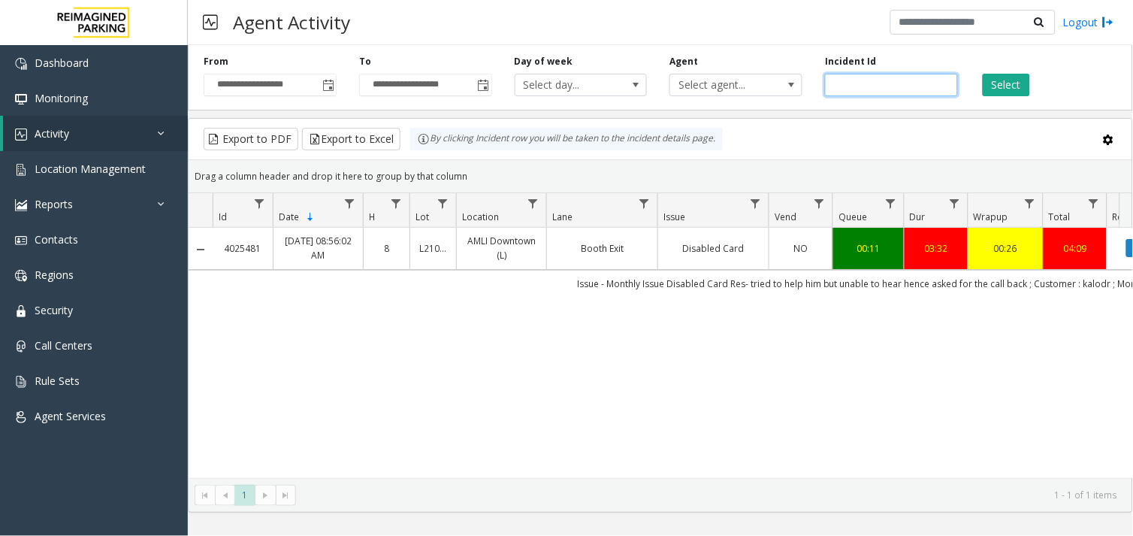
click at [852, 76] on input "number" at bounding box center [891, 85] width 133 height 23
paste input "*******"
type input "*******"
click at [1005, 87] on button "Select" at bounding box center [1006, 85] width 47 height 23
click at [853, 91] on input "*******" at bounding box center [891, 85] width 133 height 23
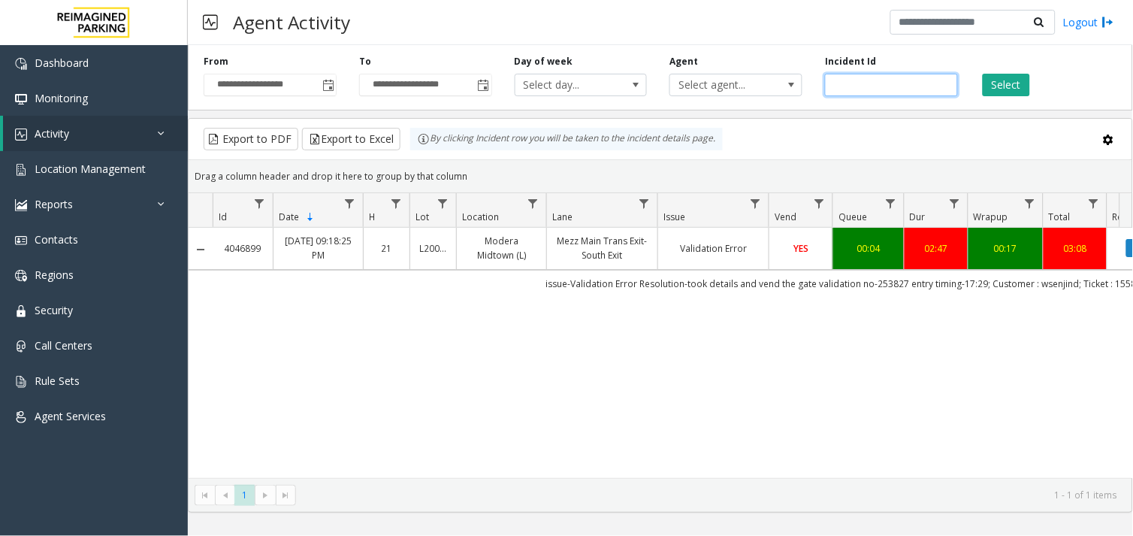
click at [853, 91] on input "*******" at bounding box center [891, 85] width 133 height 23
paste input "number"
paste input "*******"
click at [1003, 89] on button "Select" at bounding box center [1006, 85] width 47 height 23
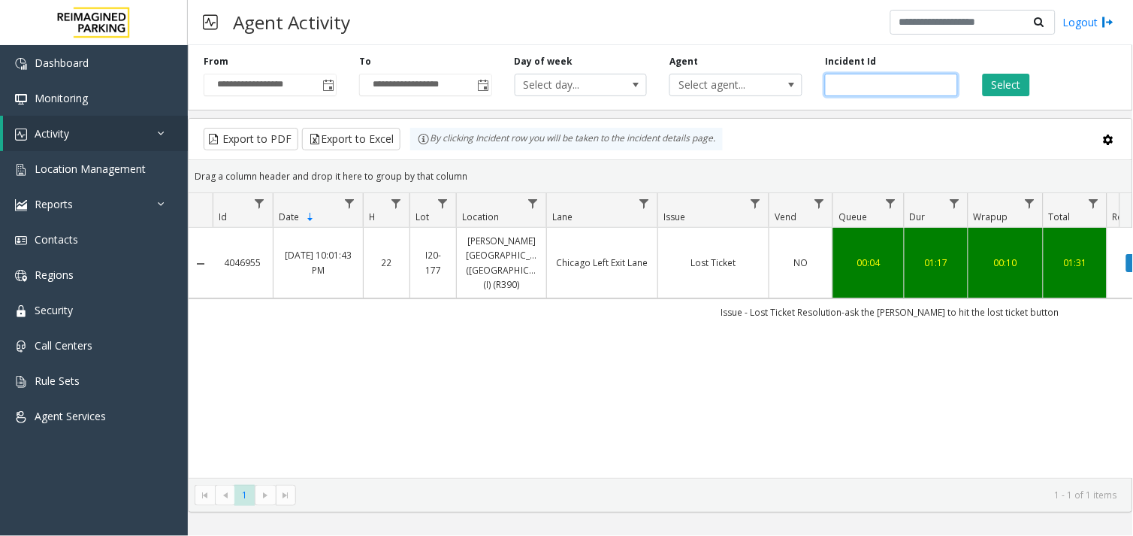
click at [858, 86] on input "*******" at bounding box center [891, 85] width 133 height 23
paste input "number"
type input "*******"
click at [1020, 93] on button "Select" at bounding box center [1006, 85] width 47 height 23
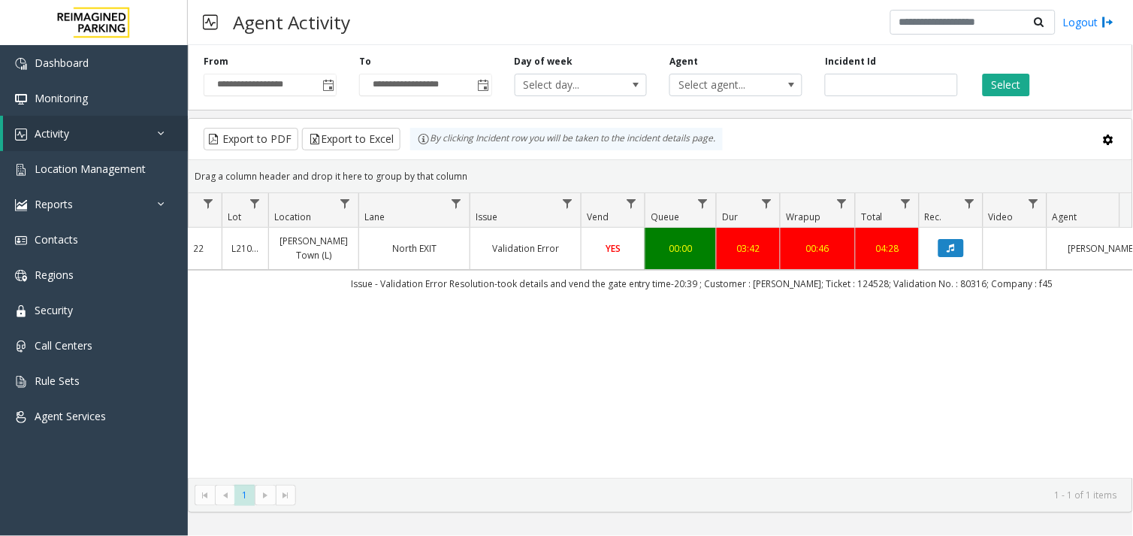
scroll to position [0, 189]
click at [739, 269] on td "03:42" at bounding box center [747, 248] width 64 height 41
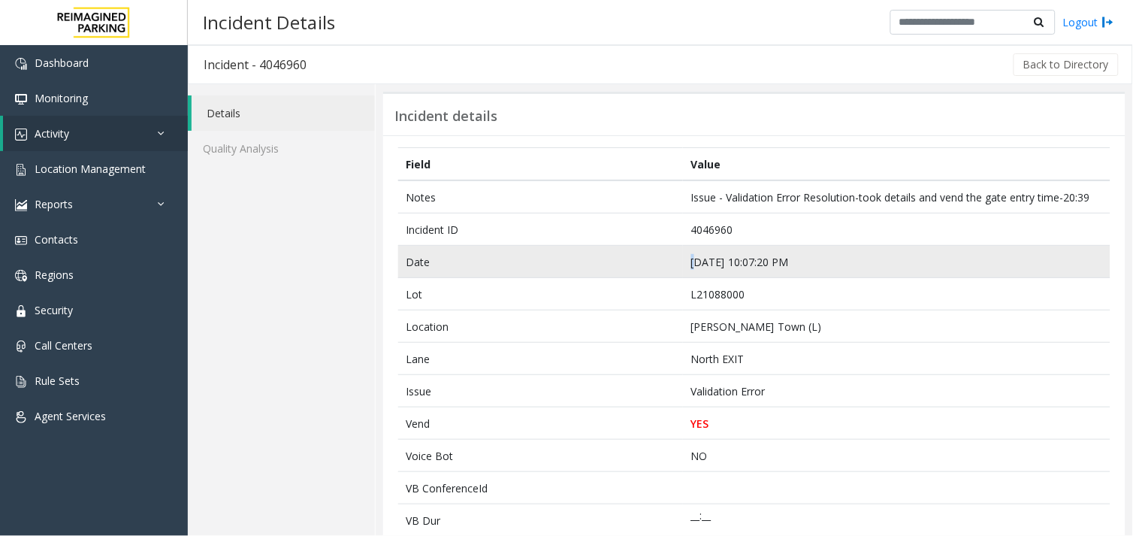
click at [691, 250] on td "Aug 3 10:07:20 PM" at bounding box center [897, 262] width 428 height 32
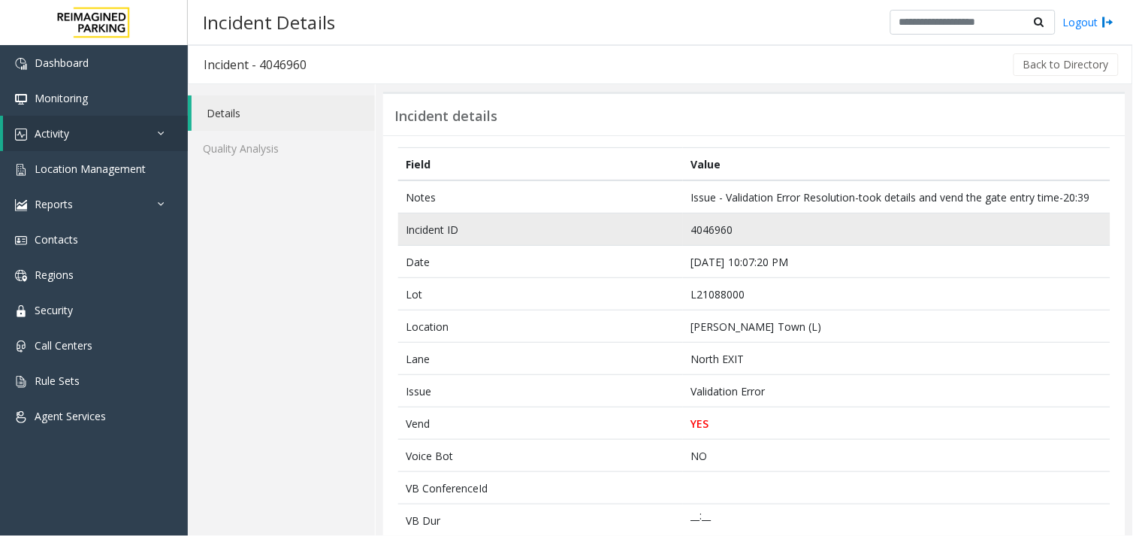
click at [695, 229] on td "4046960" at bounding box center [897, 229] width 428 height 32
copy td "4046960"
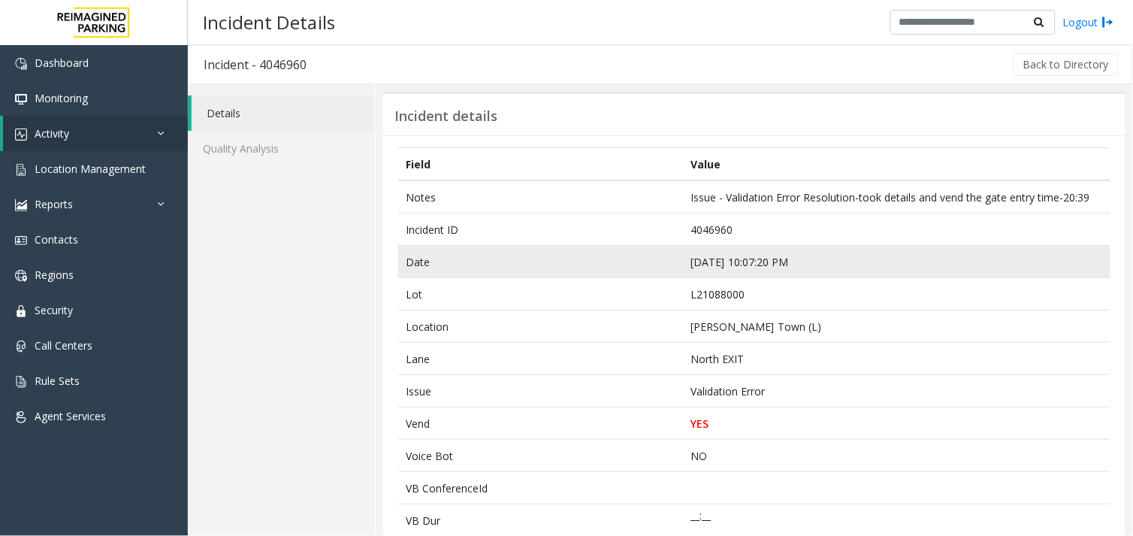
click at [720, 255] on td "Aug 3 10:07:20 PM" at bounding box center [897, 262] width 428 height 32
copy td "Aug 3 10:07:20 PM"
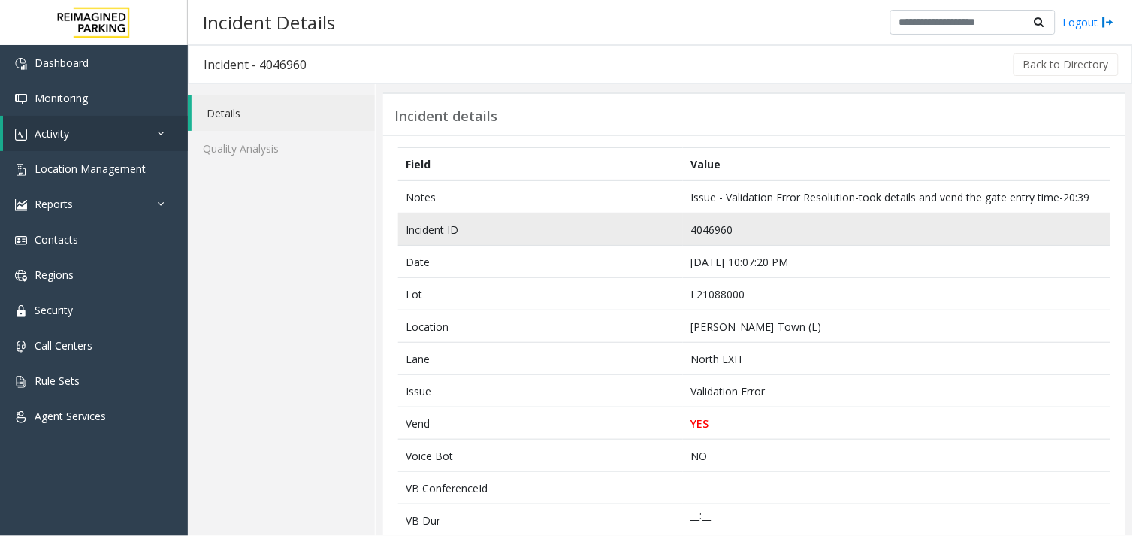
click at [708, 225] on td "4046960" at bounding box center [897, 229] width 428 height 32
copy td "4046960"
click at [715, 220] on td "4046960" at bounding box center [897, 229] width 428 height 32
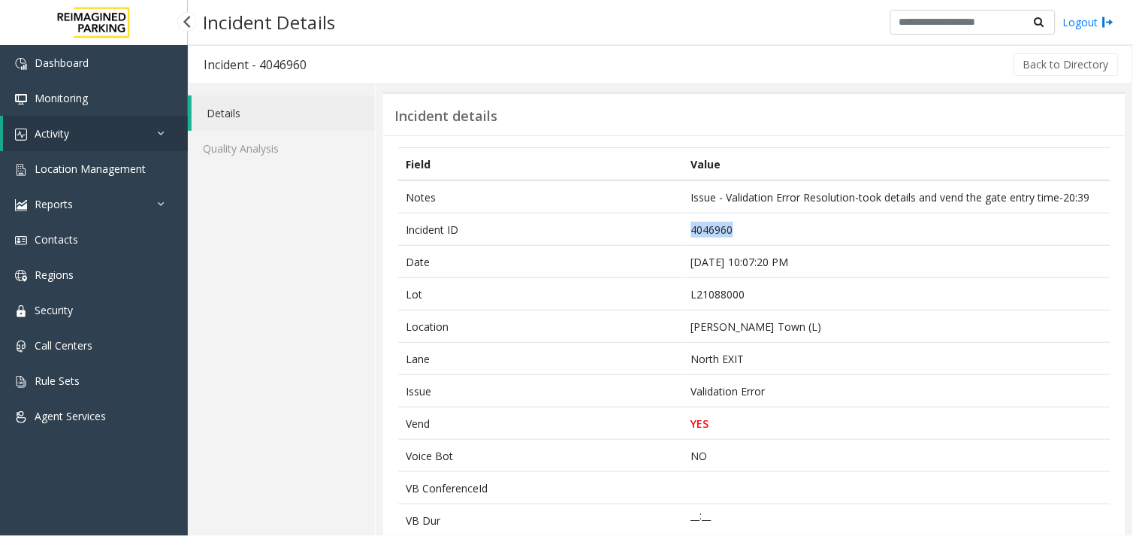
click at [119, 132] on link "Activity" at bounding box center [95, 133] width 185 height 35
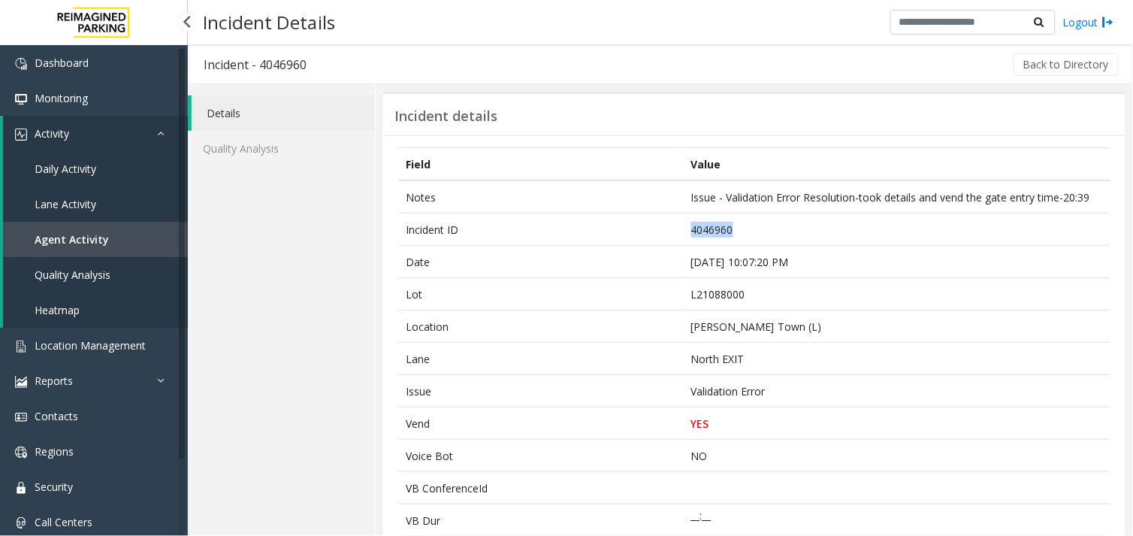
click at [68, 238] on span "Agent Activity" at bounding box center [72, 239] width 74 height 14
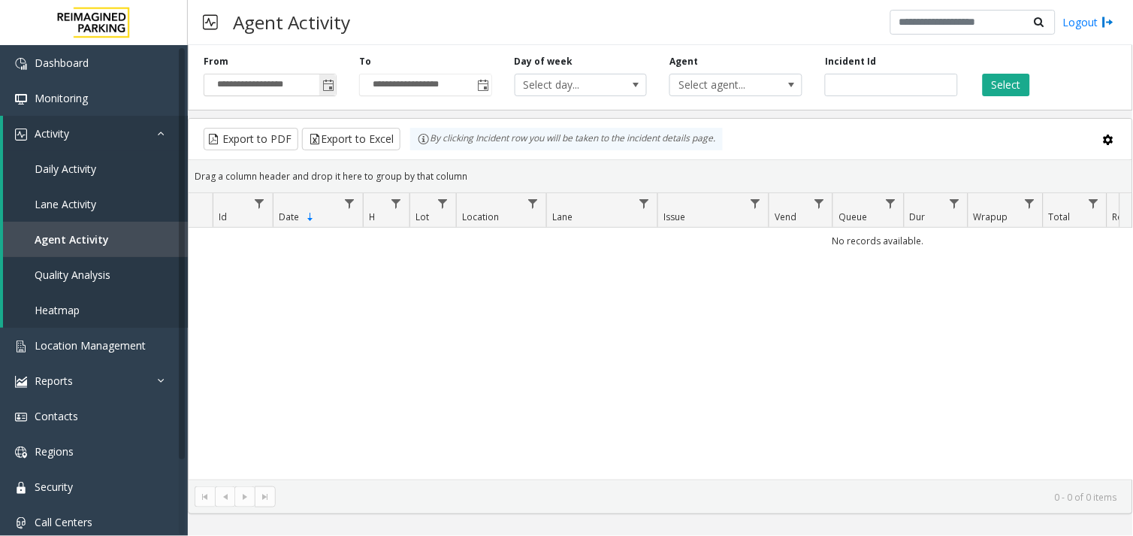
click at [328, 91] on span "Toggle popup" at bounding box center [328, 86] width 12 height 12
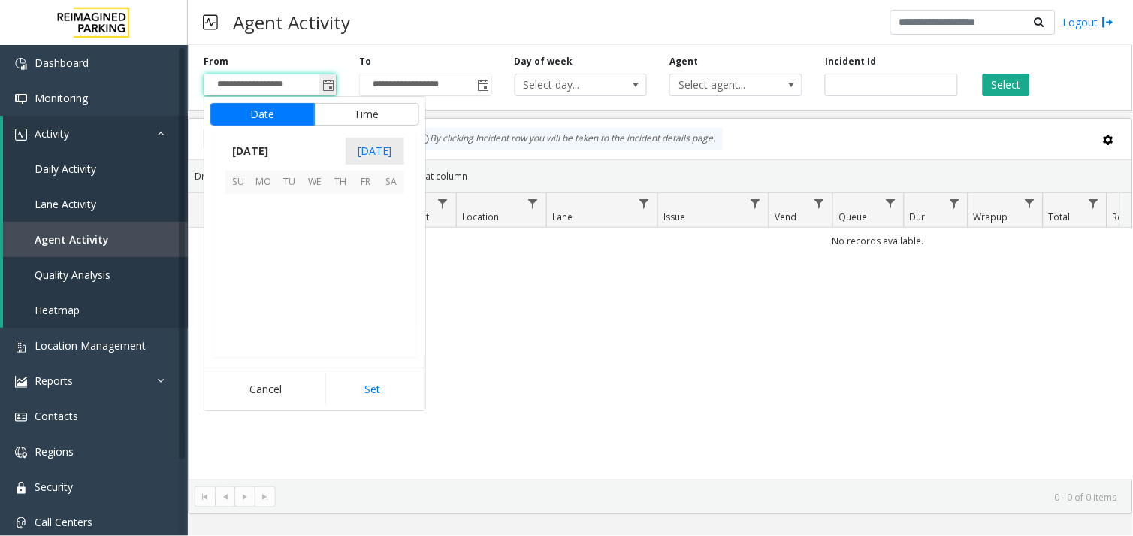
scroll to position [269446, 0]
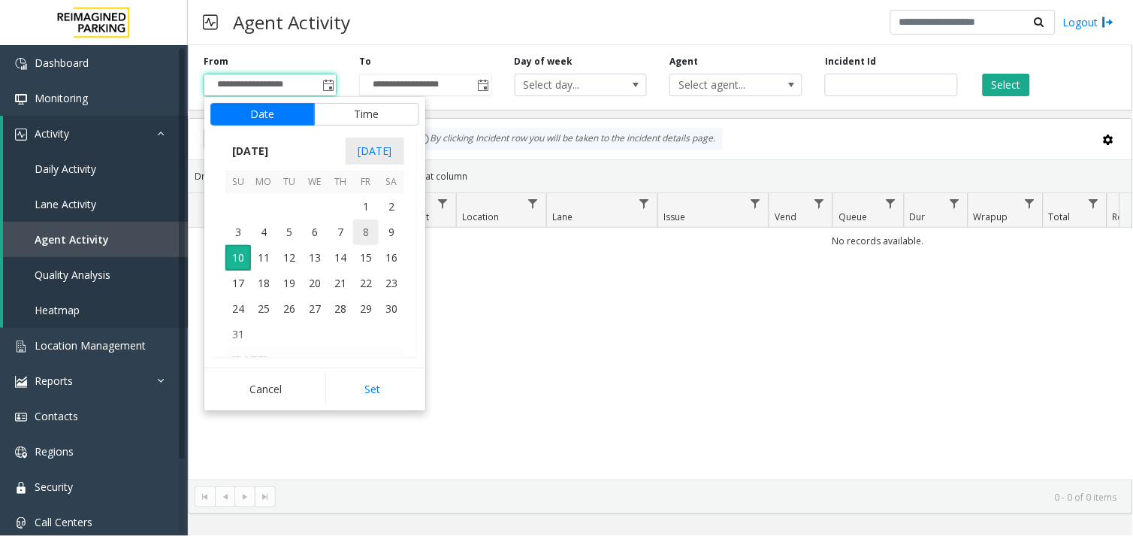
click at [355, 233] on span "8" at bounding box center [366, 232] width 26 height 26
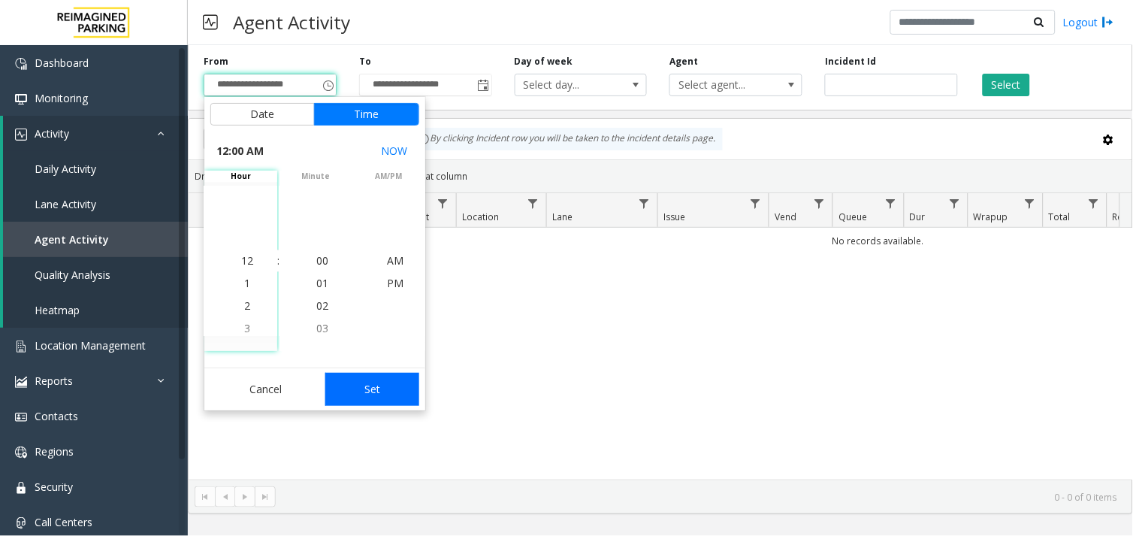
click at [379, 383] on button "Set" at bounding box center [372, 389] width 95 height 33
type input "**********"
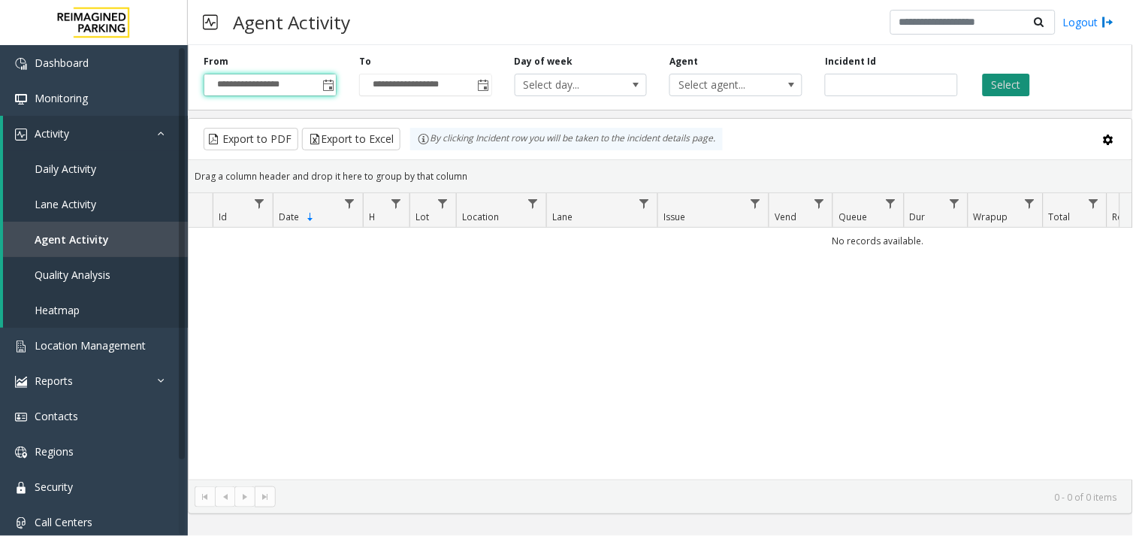
click at [996, 83] on button "Select" at bounding box center [1006, 85] width 47 height 23
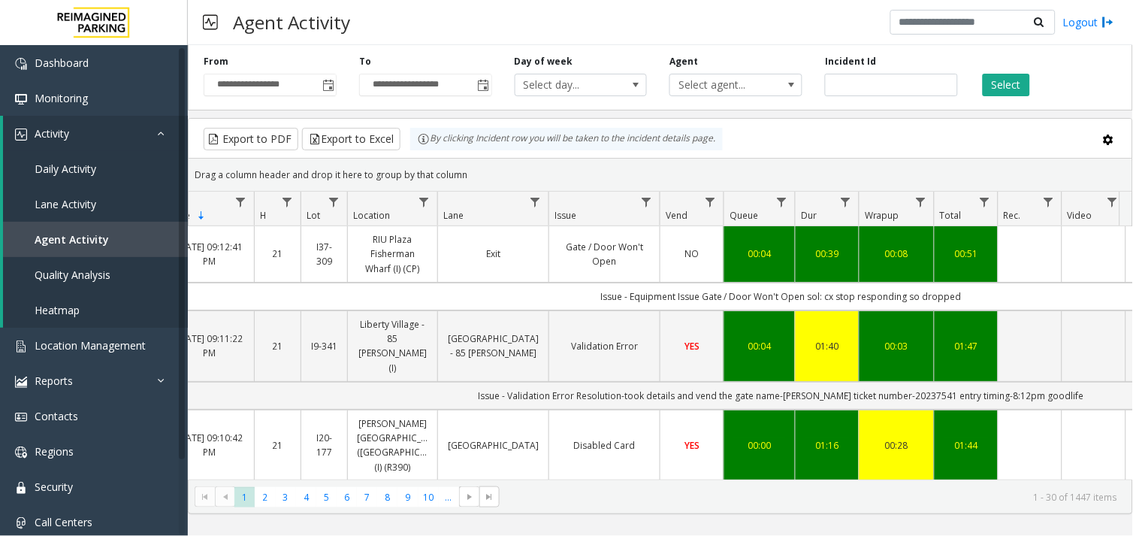
scroll to position [167, 109]
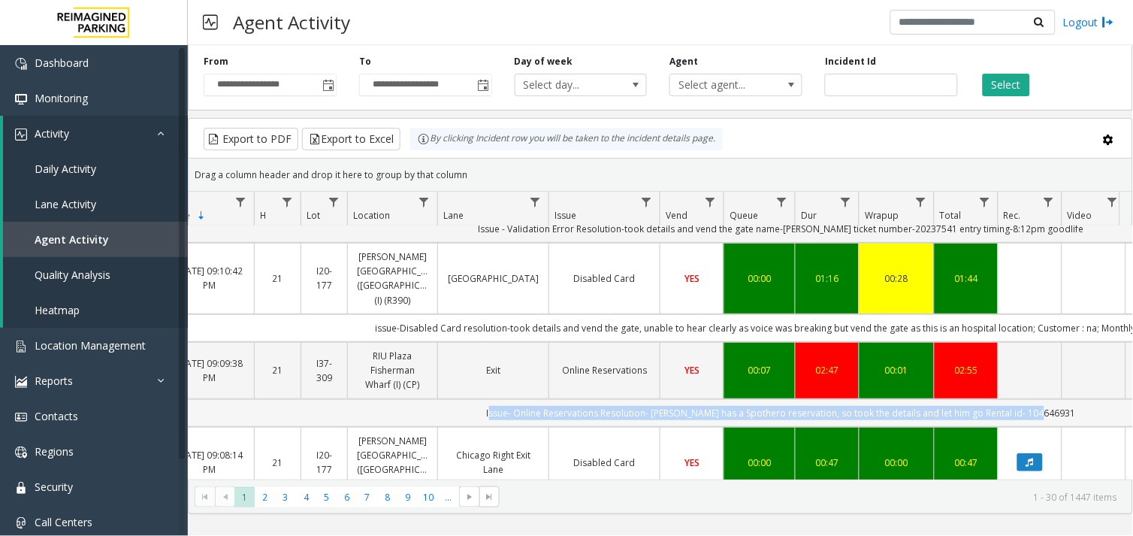
drag, startPoint x: 497, startPoint y: 370, endPoint x: 1071, endPoint y: 365, distance: 573.3
click at [1071, 399] on td "Issue- Online Reservations Resolution- Parker has a Spothero reservation, so to…" at bounding box center [781, 413] width 1355 height 28
drag, startPoint x: 1071, startPoint y: 365, endPoint x: 1013, endPoint y: 367, distance: 57.9
copy td "Issue- Online Reservations Resolution- Parker has a Spothero reservation, so to…"
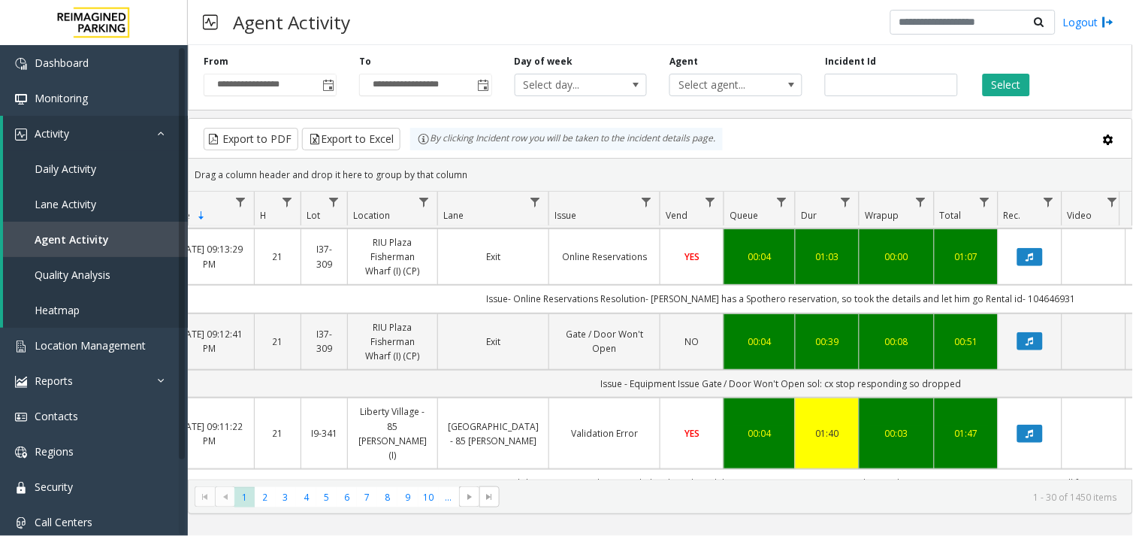
click at [873, 77] on div "Incident Id" at bounding box center [892, 75] width 156 height 41
click at [873, 77] on input "number" at bounding box center [891, 85] width 133 height 23
paste input "*******"
click at [1034, 72] on div "Select" at bounding box center [1047, 75] width 156 height 41
click at [1026, 79] on button "Select" at bounding box center [1006, 85] width 47 height 23
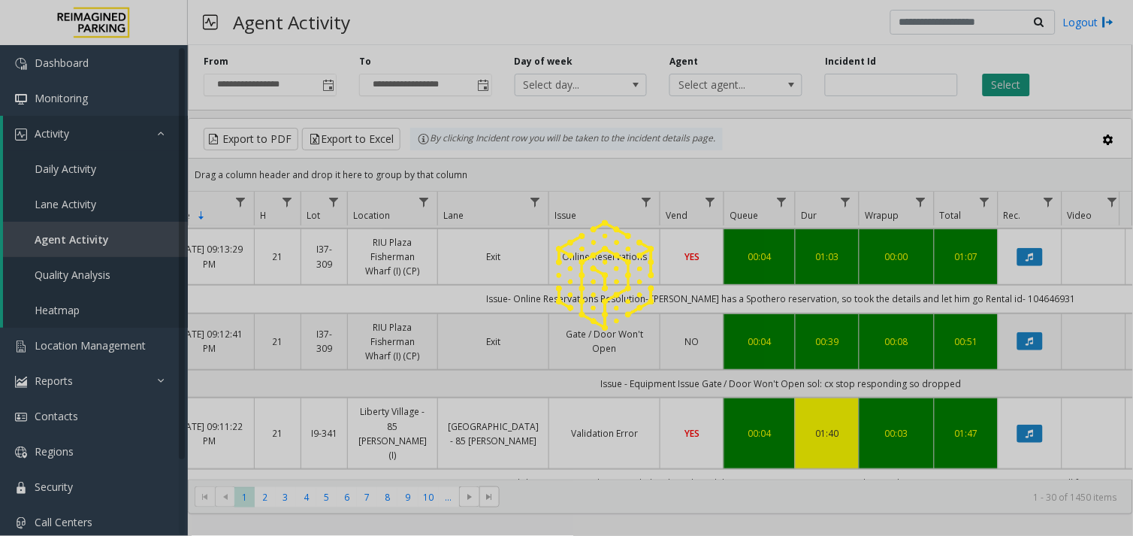
scroll to position [0, 109]
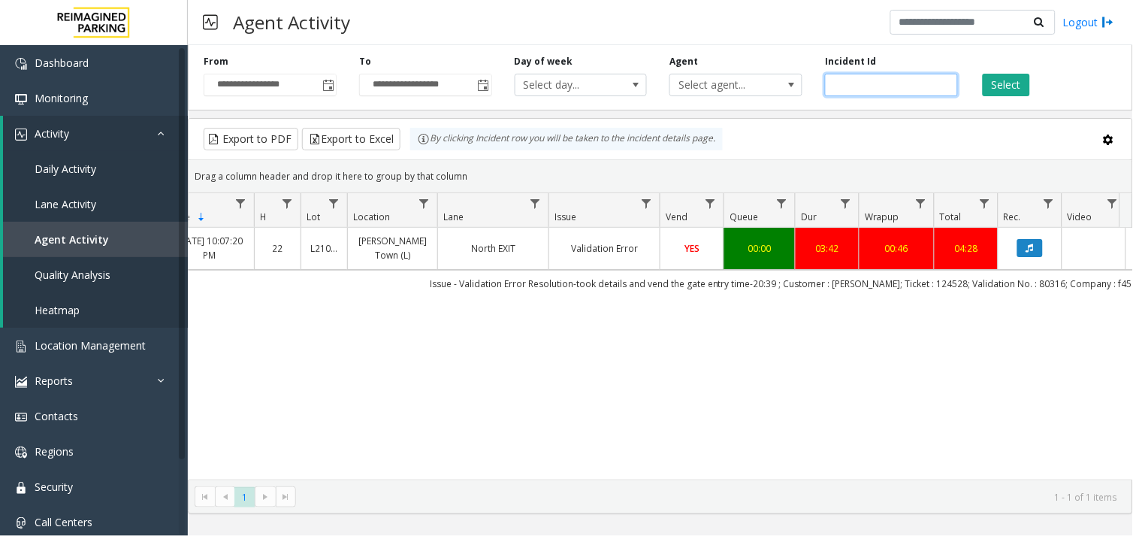
click at [852, 86] on input "*******" at bounding box center [891, 85] width 133 height 23
paste input "number"
click at [1020, 89] on button "Select" at bounding box center [1006, 85] width 47 height 23
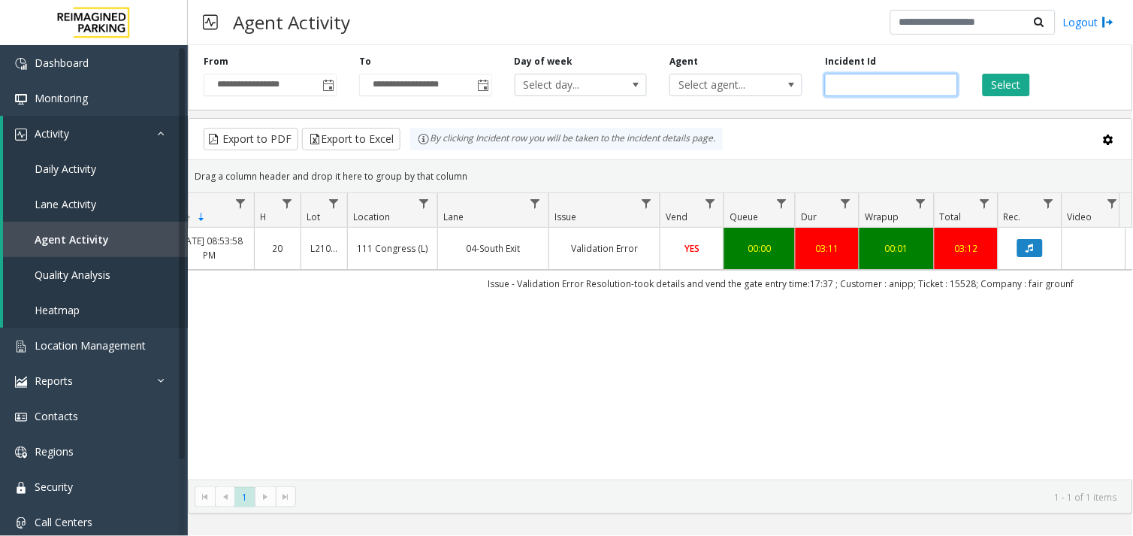
click at [857, 91] on input "*******" at bounding box center [891, 85] width 133 height 23
paste input "number"
click at [1002, 83] on button "Select" at bounding box center [1006, 85] width 47 height 23
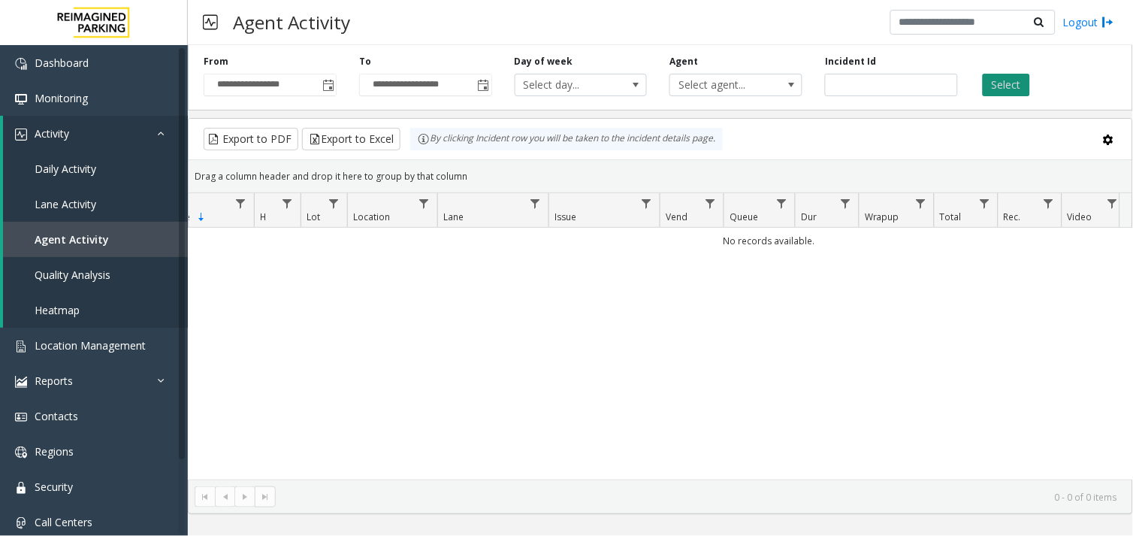
click at [1024, 93] on app-root "**********" at bounding box center [566, 268] width 1133 height 536
click at [857, 92] on input "*******" at bounding box center [891, 85] width 133 height 23
paste input "number"
type input "*******"
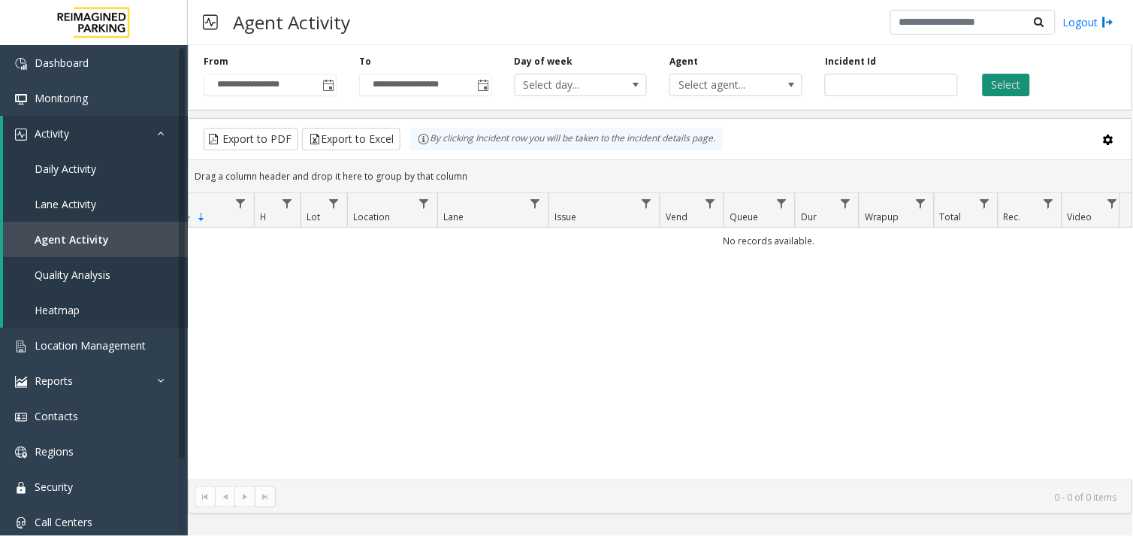
click at [999, 91] on button "Select" at bounding box center [1006, 85] width 47 height 23
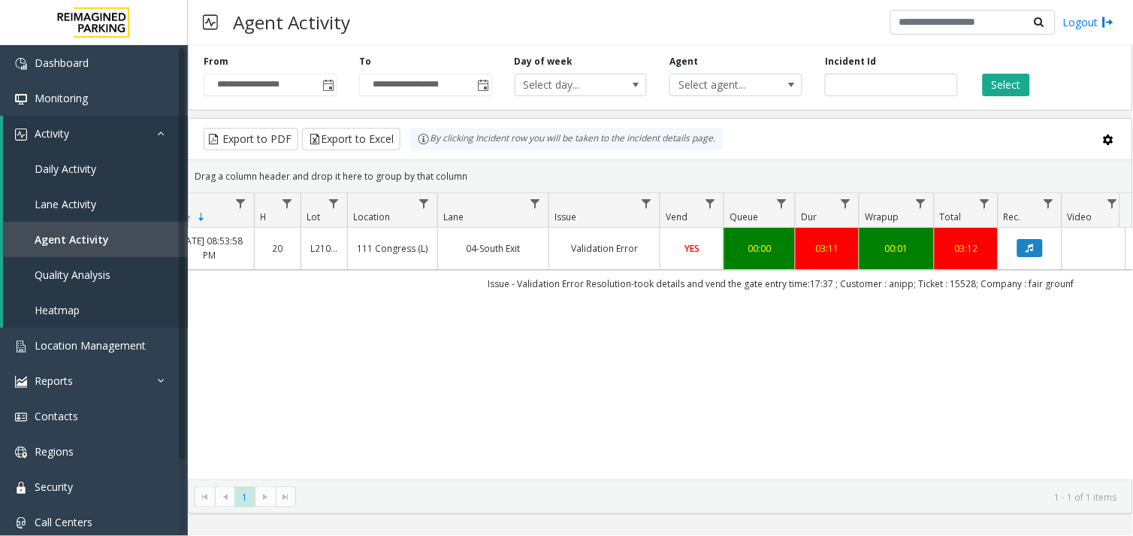
click at [911, 258] on td "00:01" at bounding box center [896, 248] width 75 height 41
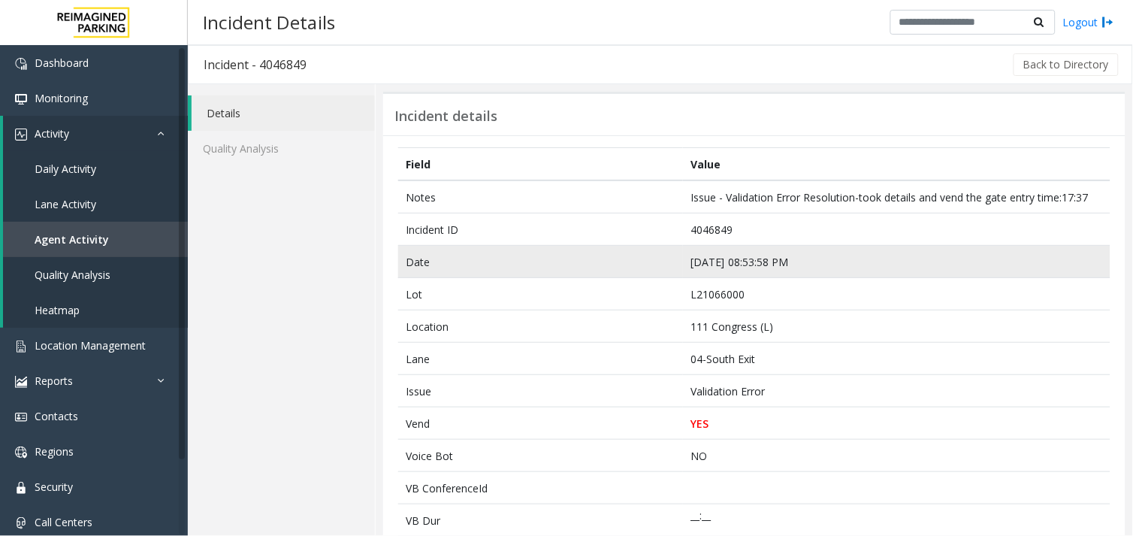
click at [704, 257] on td "Aug 3 08:53:58 PM" at bounding box center [897, 262] width 428 height 32
copy td "Aug 3 08:53:58 PM"
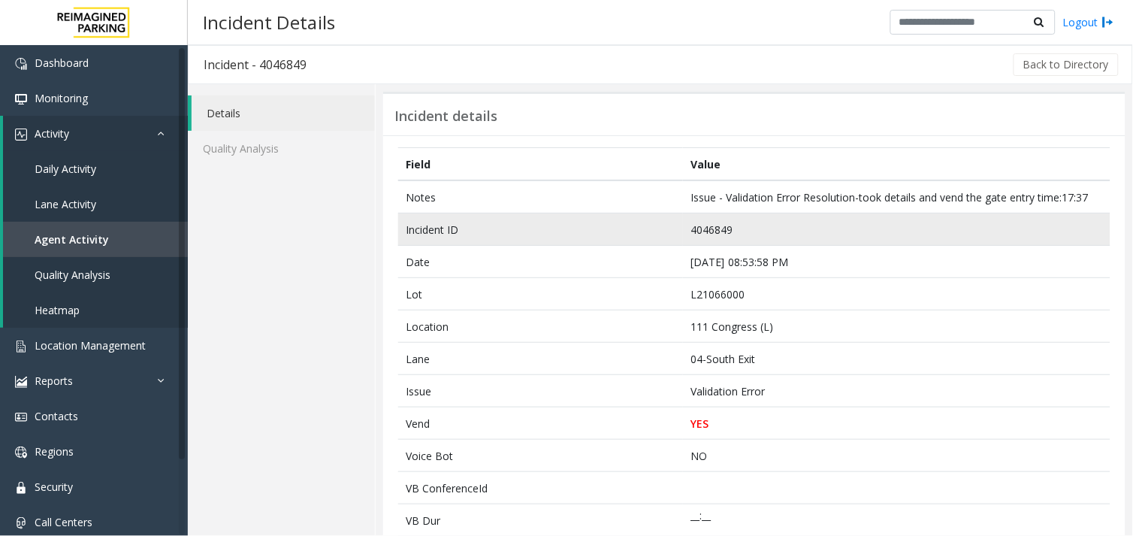
click at [718, 228] on td "4046849" at bounding box center [897, 229] width 428 height 32
copy td "4046849"
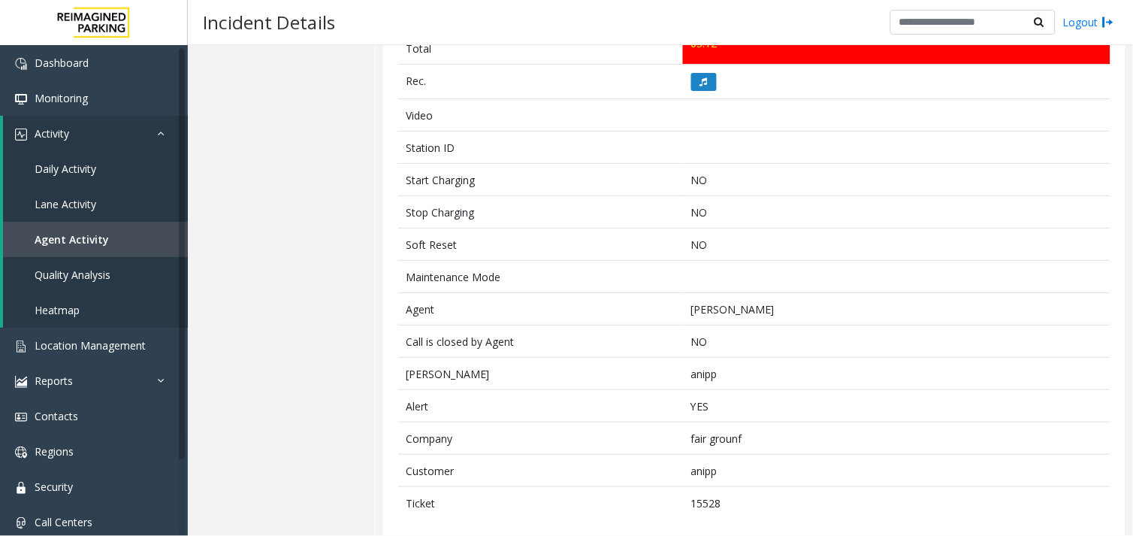
scroll to position [667, 0]
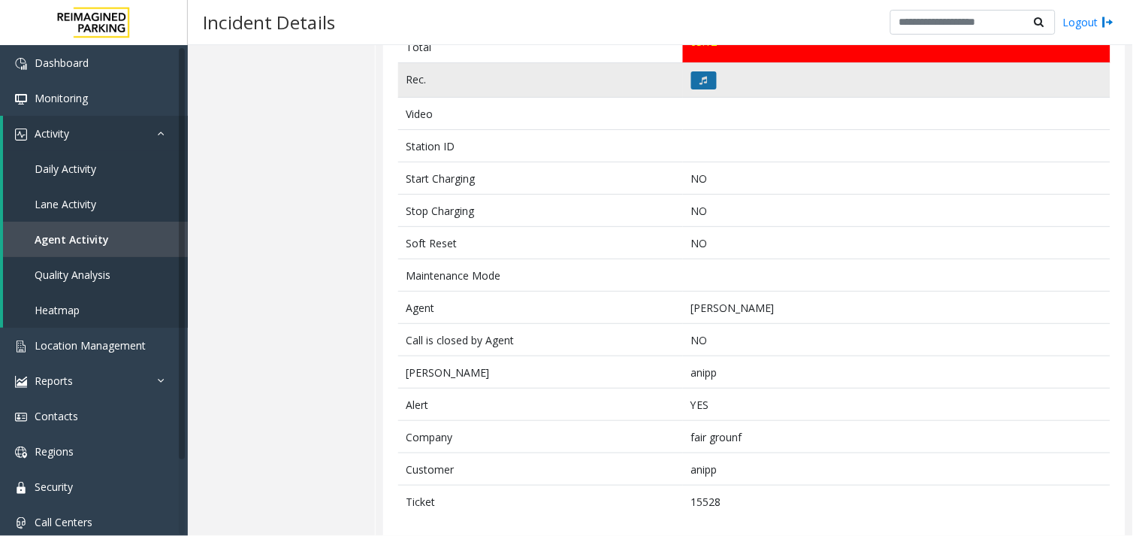
click at [703, 73] on button at bounding box center [704, 80] width 26 height 18
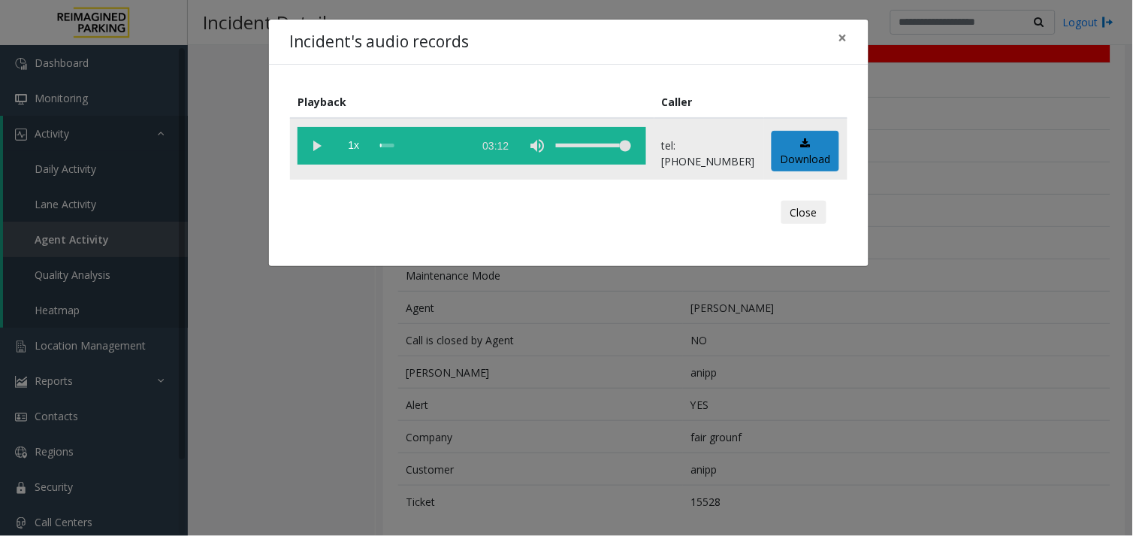
click at [309, 148] on vg-play-pause at bounding box center [317, 146] width 38 height 38
click at [478, 328] on div "Incident's audio records × Playback Caller 1x 03:12 tel:+10106609004 Download C…" at bounding box center [566, 268] width 1133 height 536
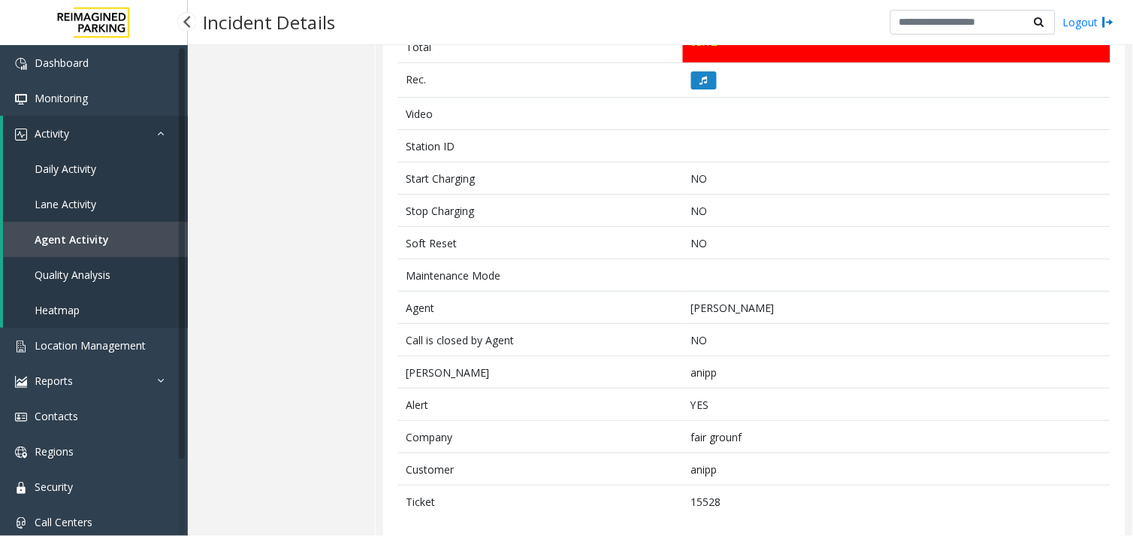
click at [73, 252] on link "Agent Activity" at bounding box center [95, 239] width 185 height 35
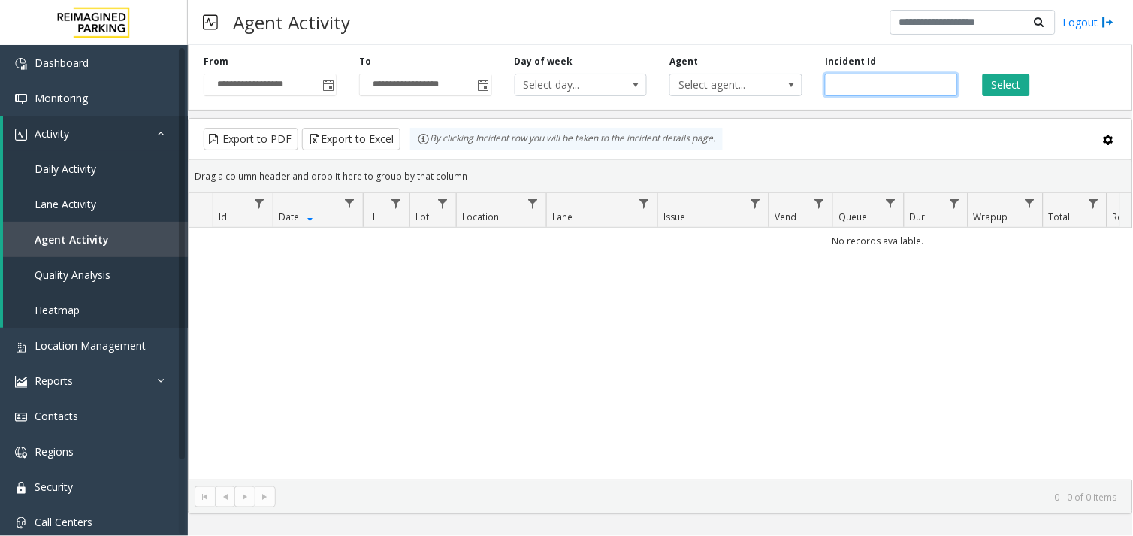
click at [868, 83] on input "number" at bounding box center [891, 85] width 133 height 23
paste input "*******"
click at [993, 88] on button "Select" at bounding box center [1006, 85] width 47 height 23
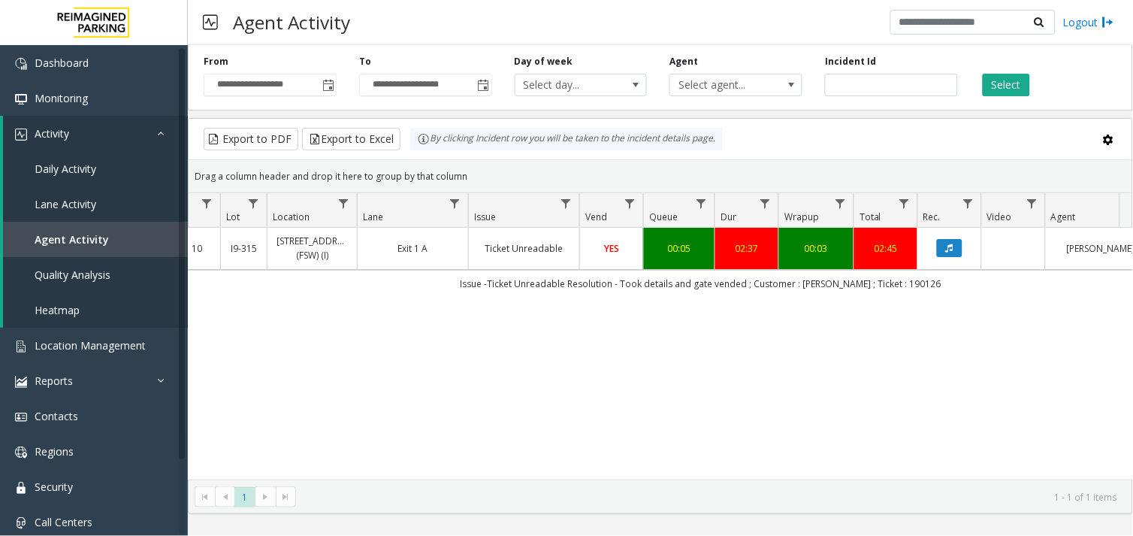
scroll to position [0, 209]
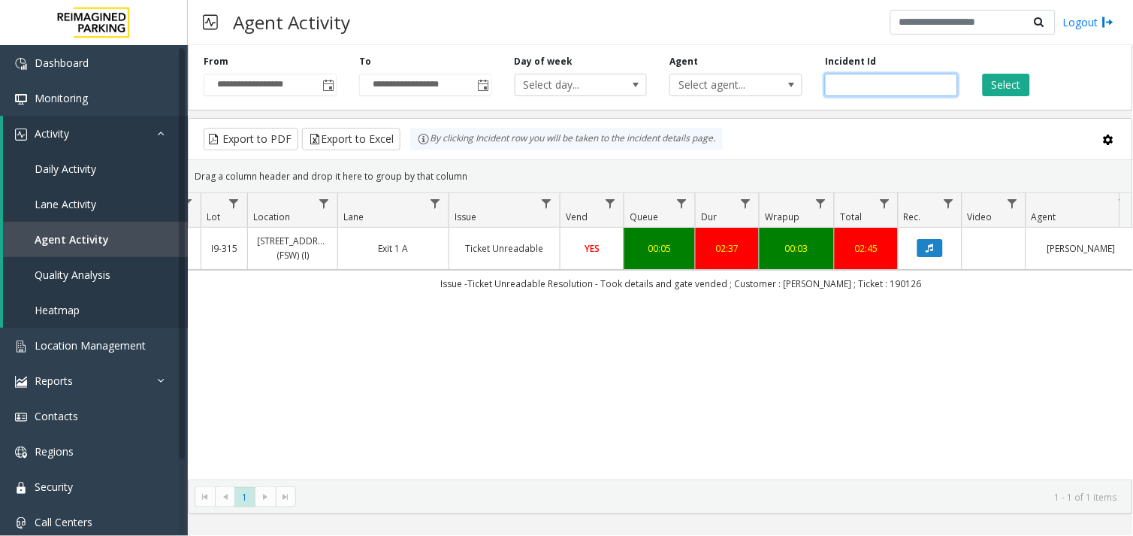
click at [843, 85] on input "*******" at bounding box center [891, 85] width 133 height 23
paste input "number"
type input "*******"
click at [998, 80] on button "Select" at bounding box center [1006, 85] width 47 height 23
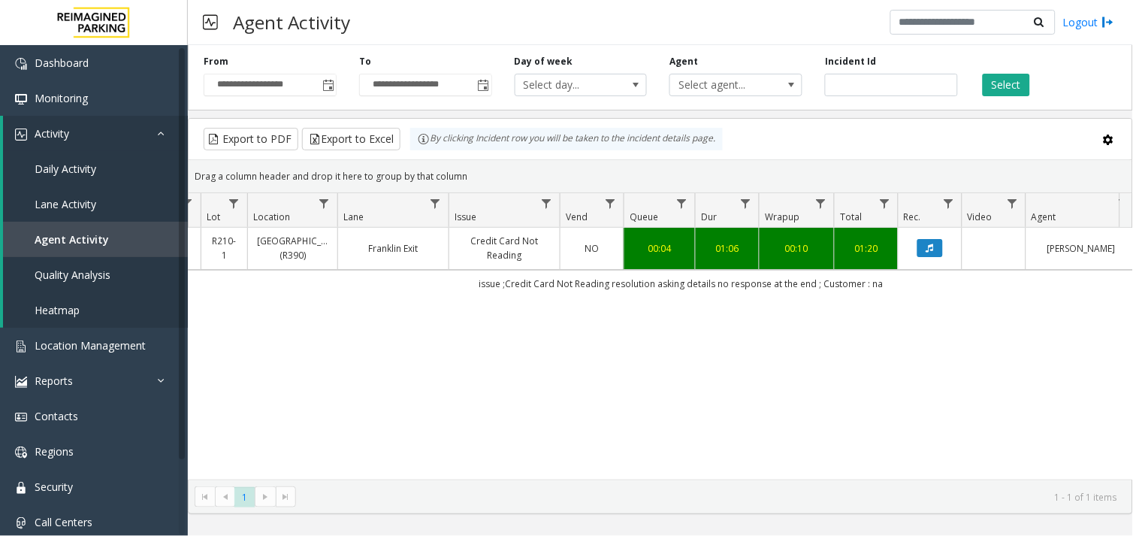
click at [794, 250] on div "00:10" at bounding box center [797, 248] width 56 height 14
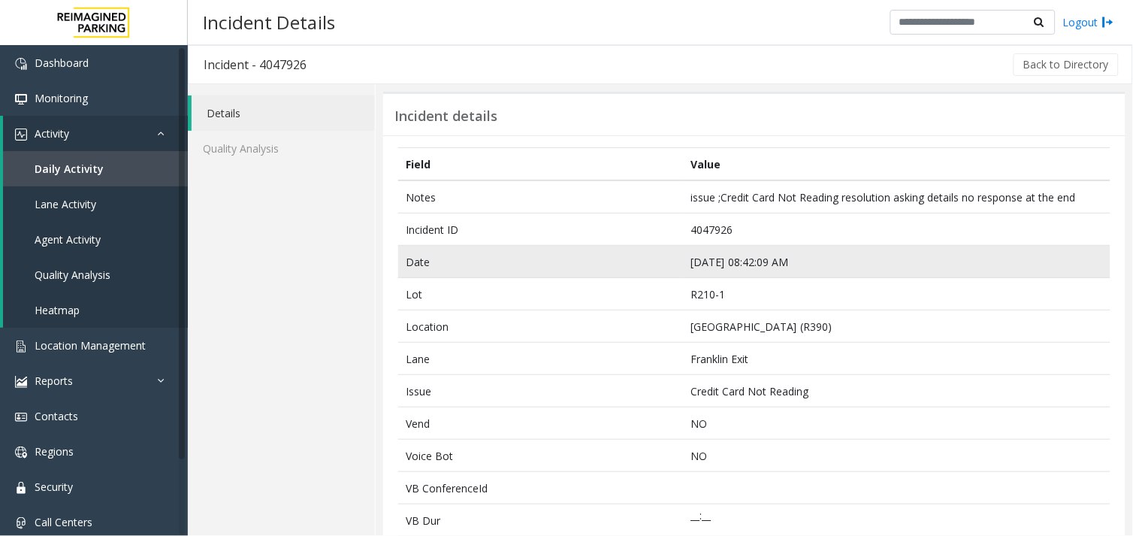
click at [694, 265] on td "Aug 5 08:42:09 AM" at bounding box center [897, 262] width 428 height 32
copy td "Aug 5 08:42:09 AM"
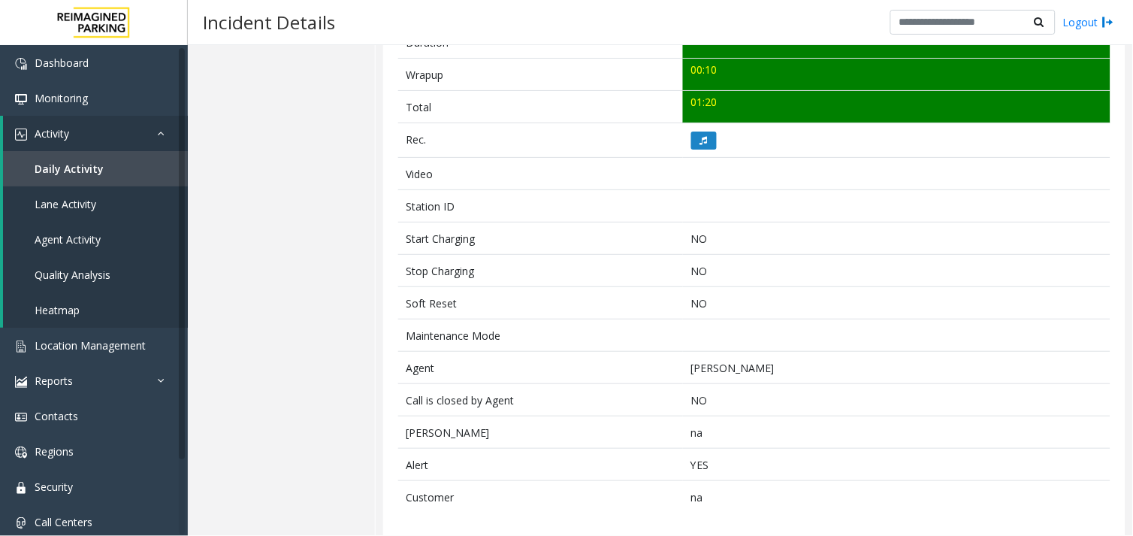
scroll to position [618, 0]
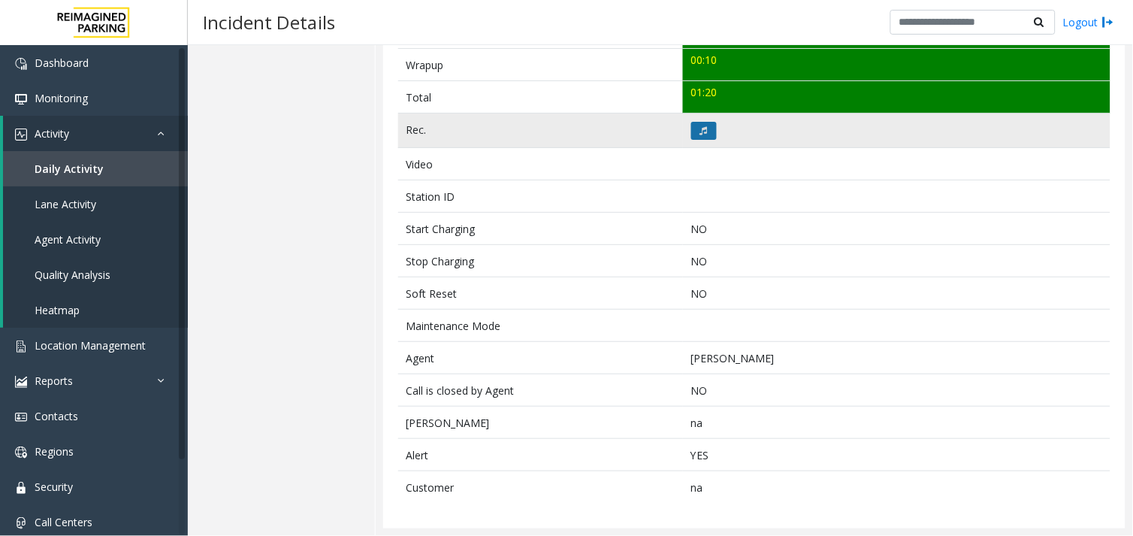
click at [700, 132] on icon at bounding box center [704, 130] width 8 height 9
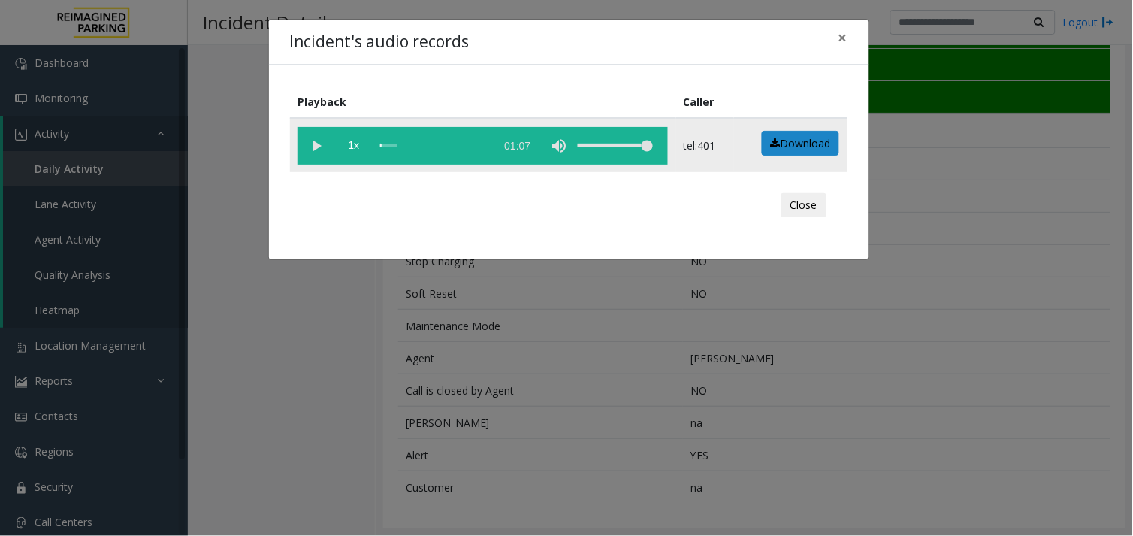
click at [316, 154] on vg-play-pause at bounding box center [317, 146] width 38 height 38
click at [431, 145] on div "scrub bar" at bounding box center [433, 146] width 107 height 38
click at [310, 147] on vg-play-pause at bounding box center [317, 146] width 38 height 38
click at [381, 138] on div "scrub bar" at bounding box center [433, 146] width 107 height 38
click at [370, 147] on vg-controls "1x 01:07" at bounding box center [483, 146] width 370 height 38
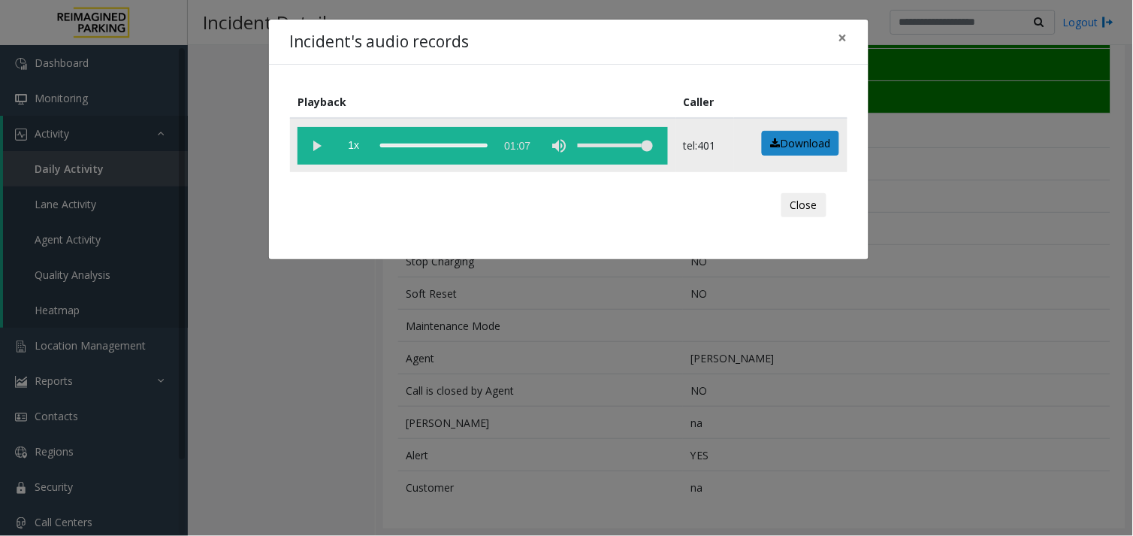
click at [385, 144] on div "scrub bar" at bounding box center [433, 146] width 107 height 38
click at [318, 133] on vg-play-pause at bounding box center [317, 146] width 38 height 38
click at [601, 319] on div "Incident's audio records × Playback Caller 1x 01:07 tel:401 Download Close" at bounding box center [566, 268] width 1133 height 536
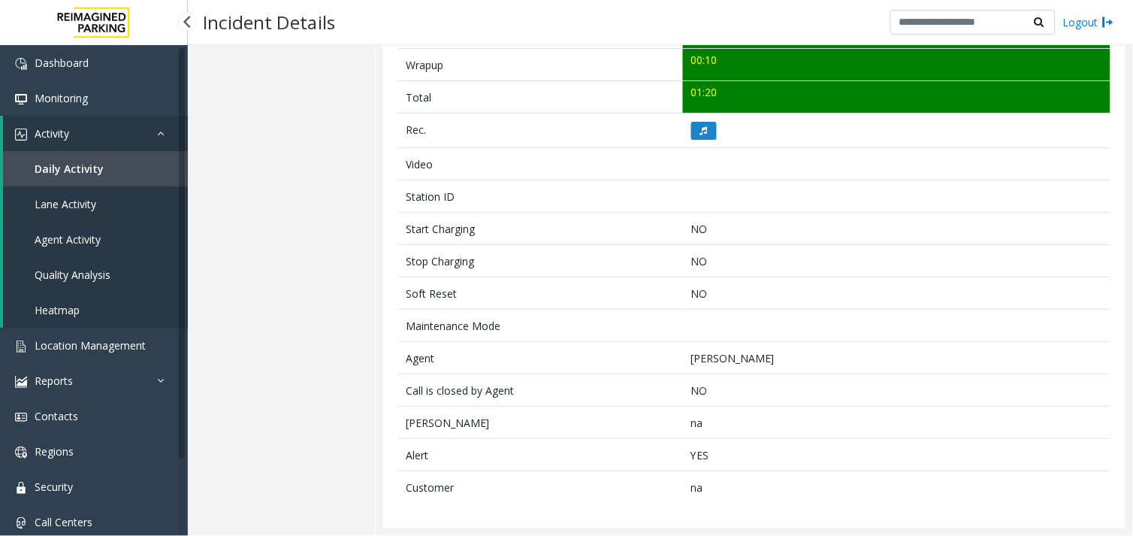
click at [71, 235] on span "Agent Activity" at bounding box center [68, 239] width 66 height 14
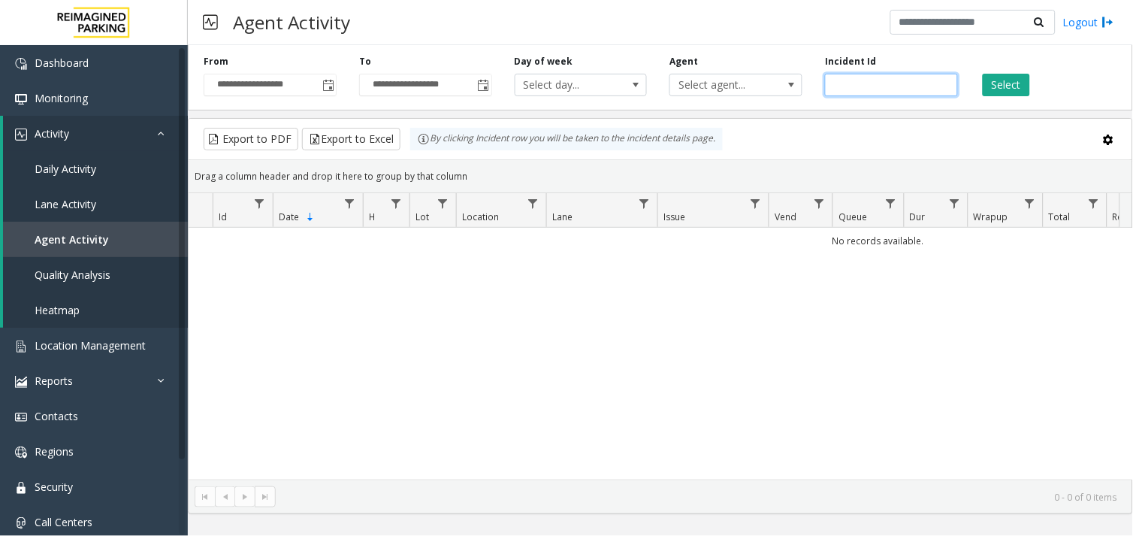
click at [864, 80] on input "number" at bounding box center [891, 85] width 133 height 23
paste input "*******"
type input "*******"
click at [998, 91] on button "Select" at bounding box center [1006, 85] width 47 height 23
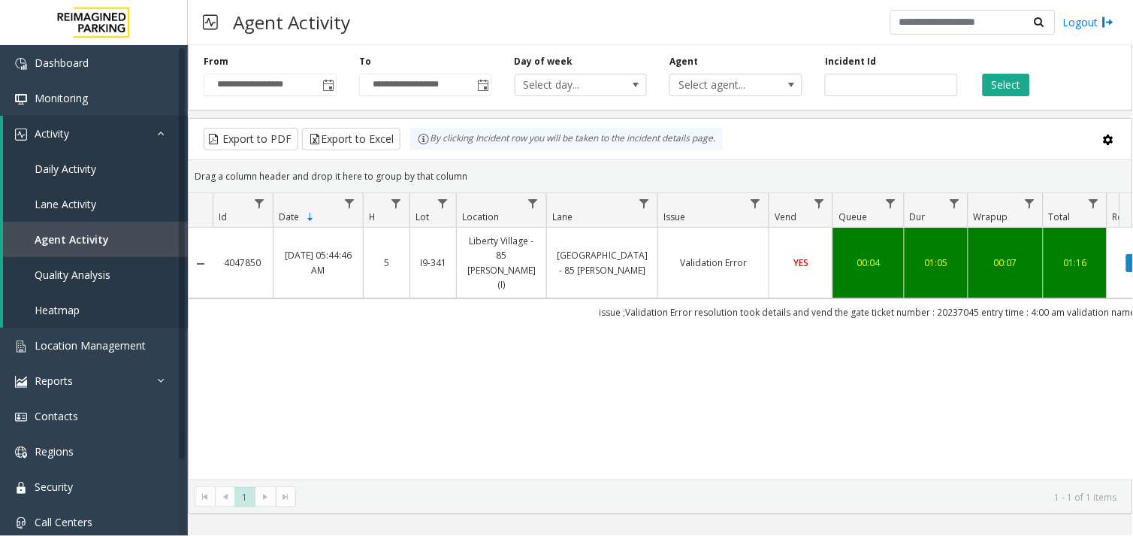
click at [605, 248] on link "Liberty Village - 85 Hanna" at bounding box center [602, 262] width 92 height 29
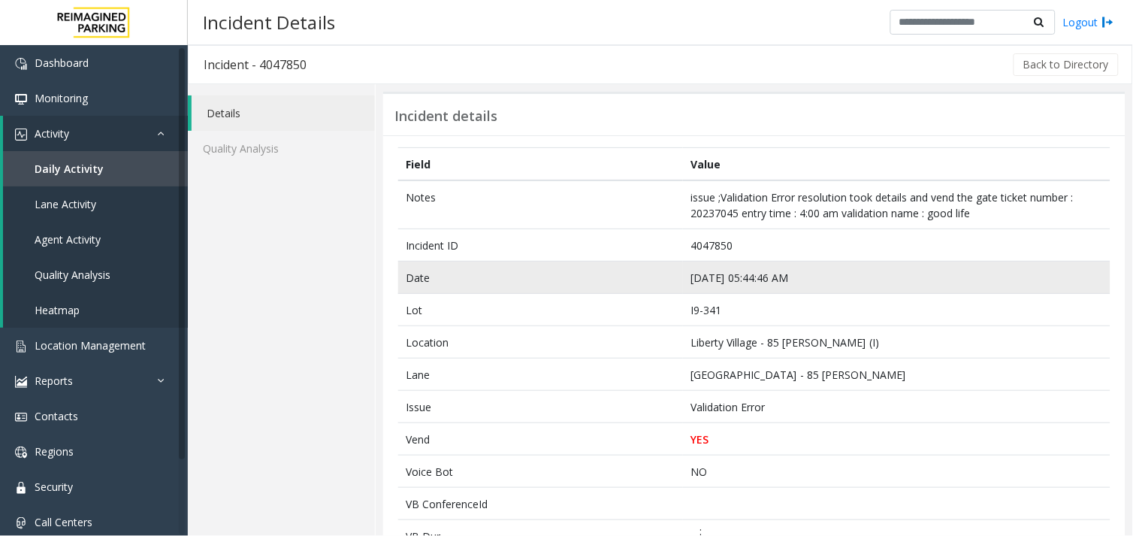
click at [717, 269] on td "Aug 5 05:44:46 AM" at bounding box center [897, 277] width 428 height 32
copy td "Aug 5 05:44:46 AM"
click at [723, 274] on td "Aug 5 05:44:46 AM" at bounding box center [897, 277] width 428 height 32
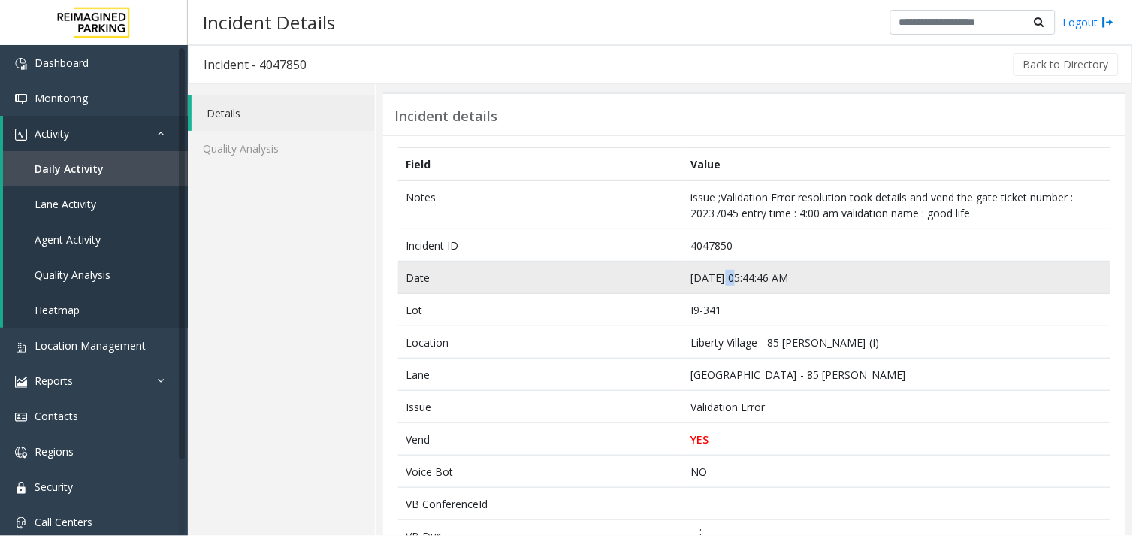
click at [723, 274] on td "Aug 5 05:44:46 AM" at bounding box center [897, 277] width 428 height 32
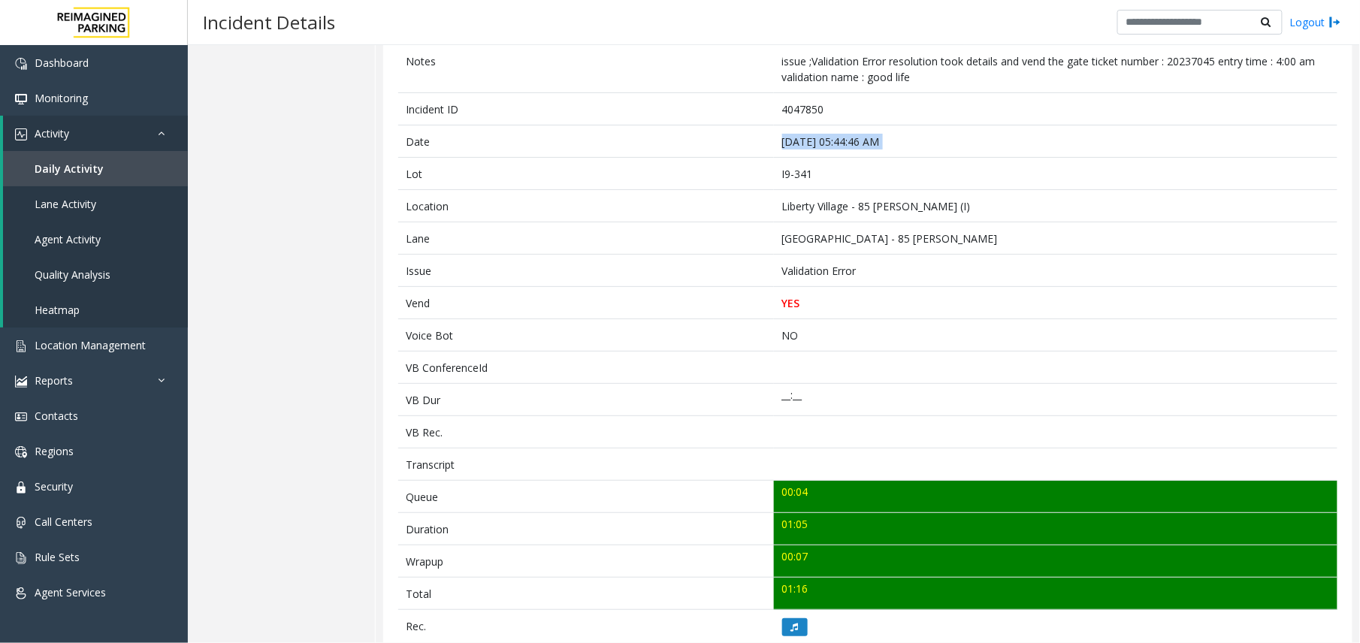
scroll to position [142, 0]
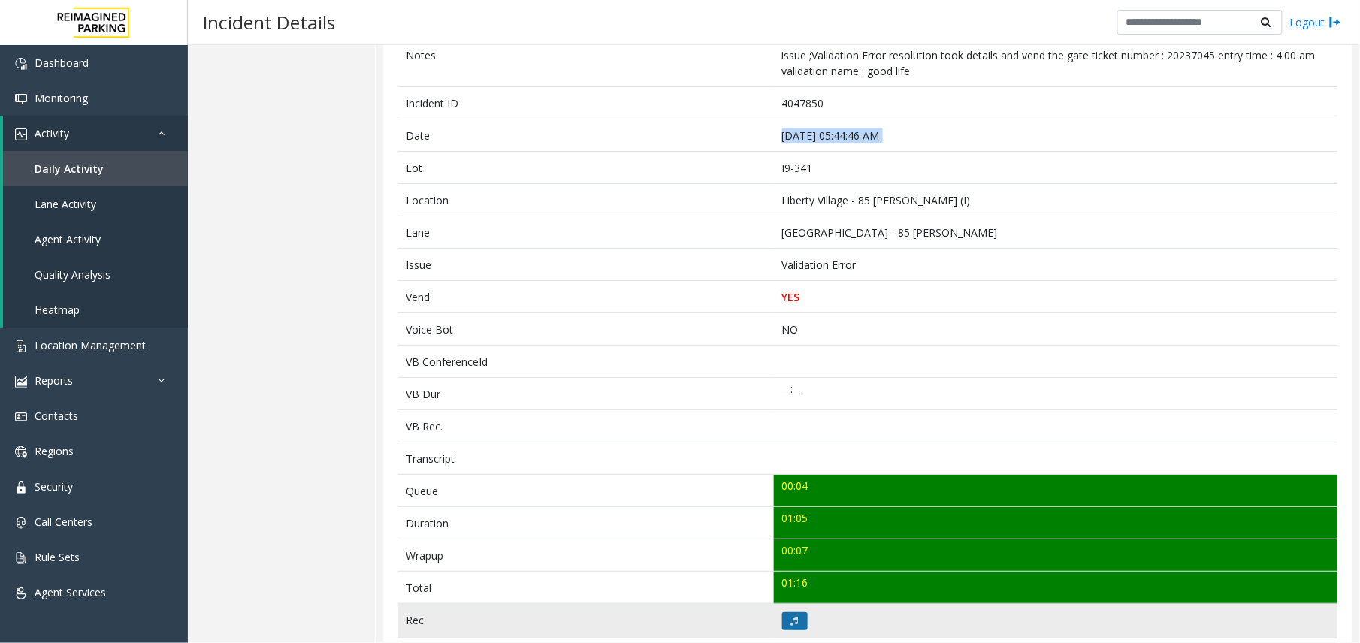
click at [795, 533] on button at bounding box center [795, 621] width 26 height 18
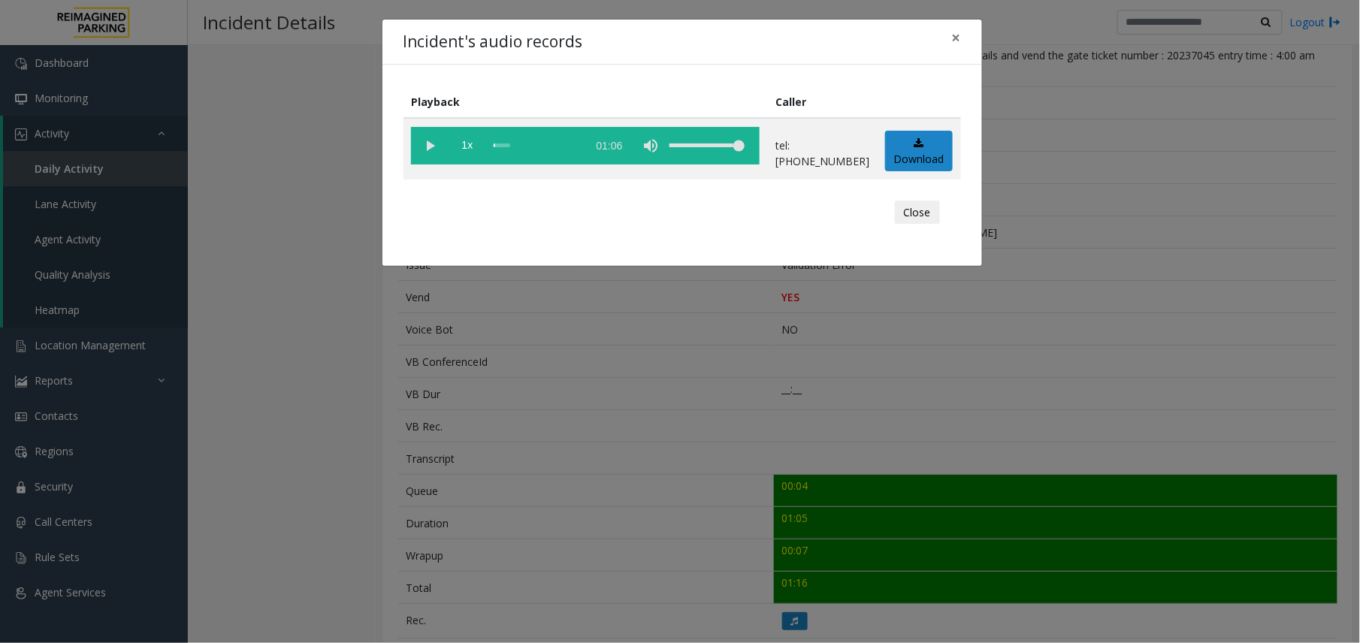
click at [827, 499] on div "Incident's audio records × Playback Caller 1x 01:06 tel:64790190014165373017 Do…" at bounding box center [680, 321] width 1360 height 643
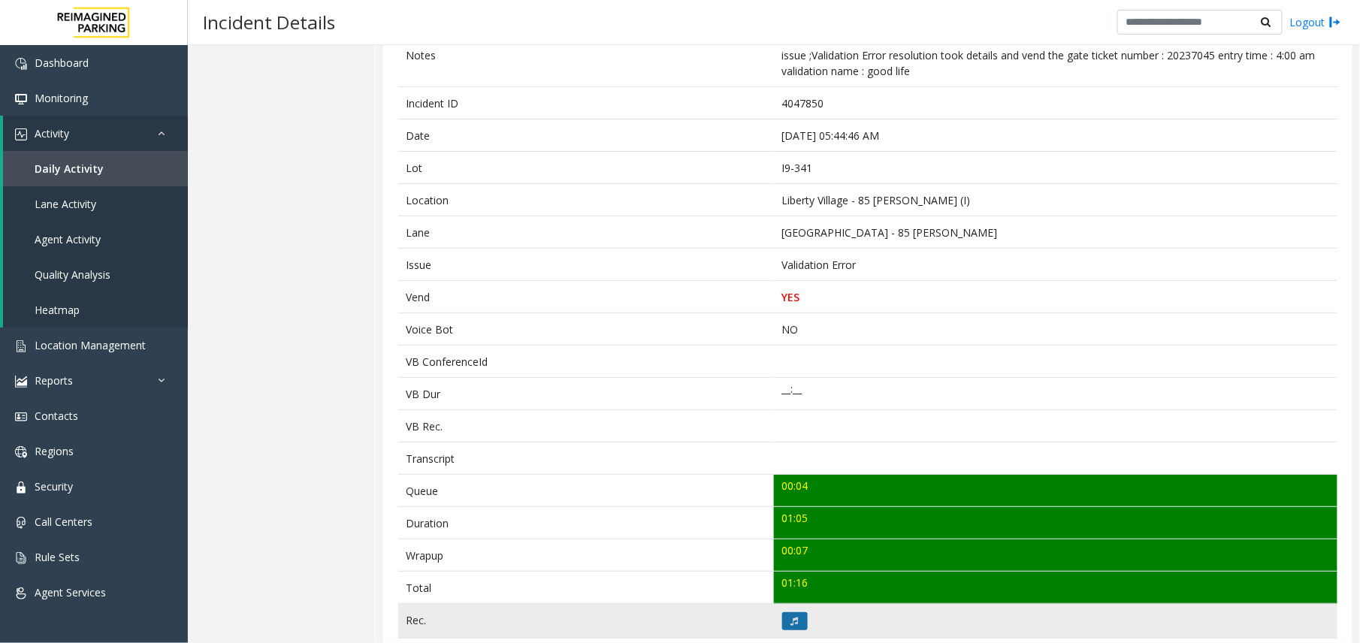
click at [783, 533] on button at bounding box center [795, 621] width 26 height 18
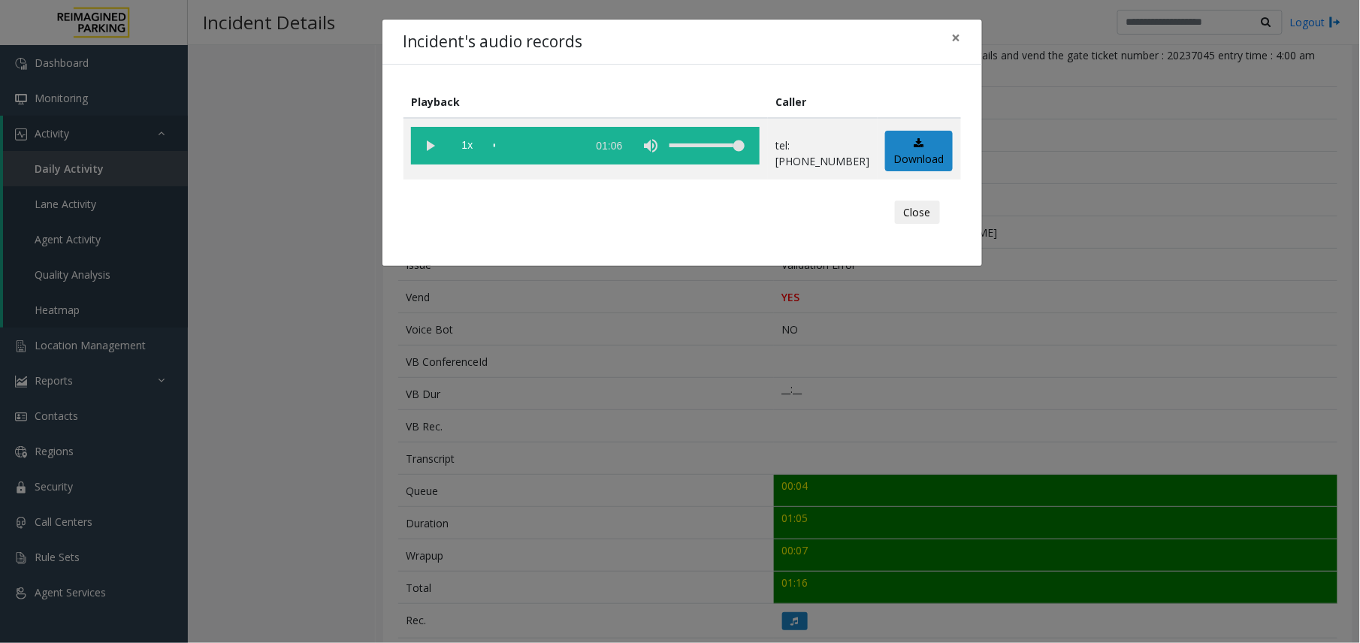
click at [536, 397] on div "Incident's audio records × Playback Caller 1x 01:06 tel:64790190014165373017 Do…" at bounding box center [680, 321] width 1360 height 643
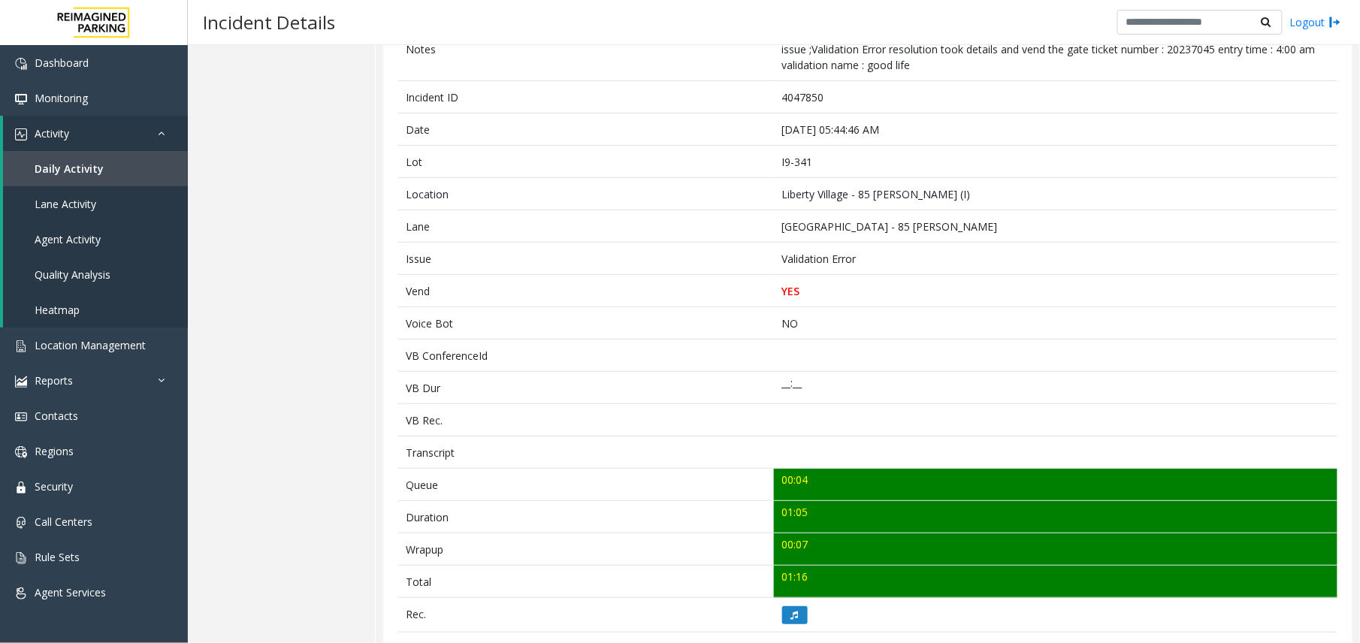
scroll to position [132, 0]
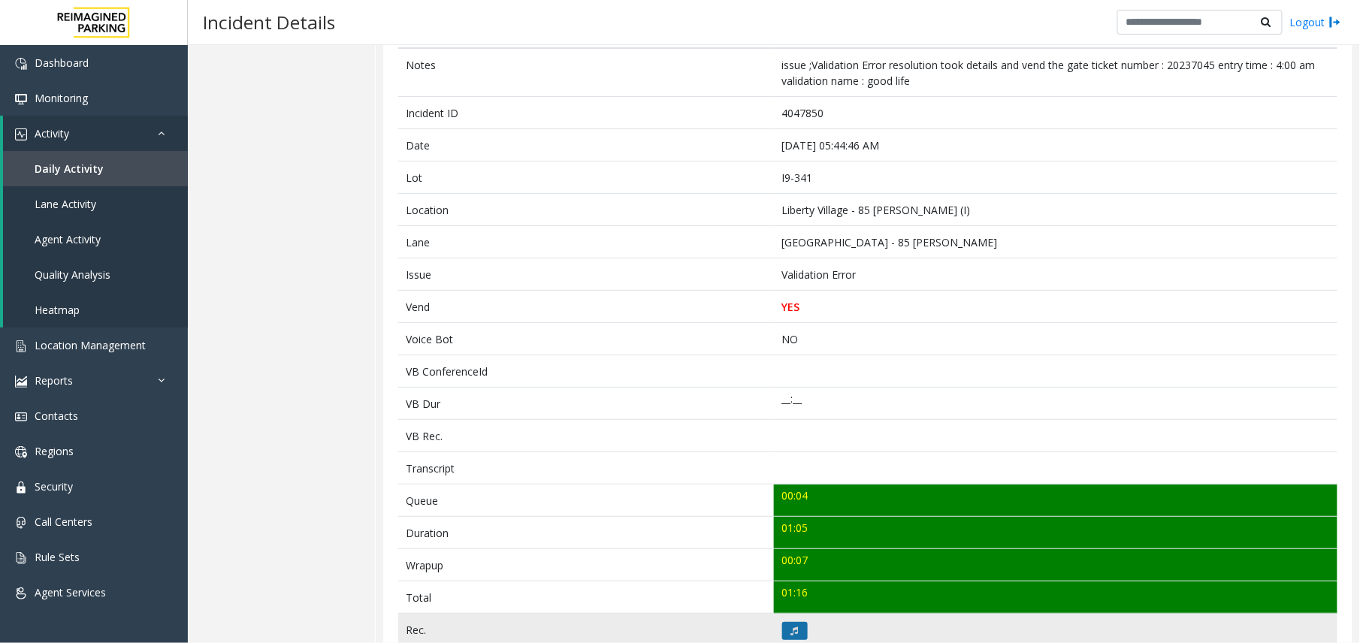
click at [791, 533] on icon at bounding box center [795, 631] width 8 height 9
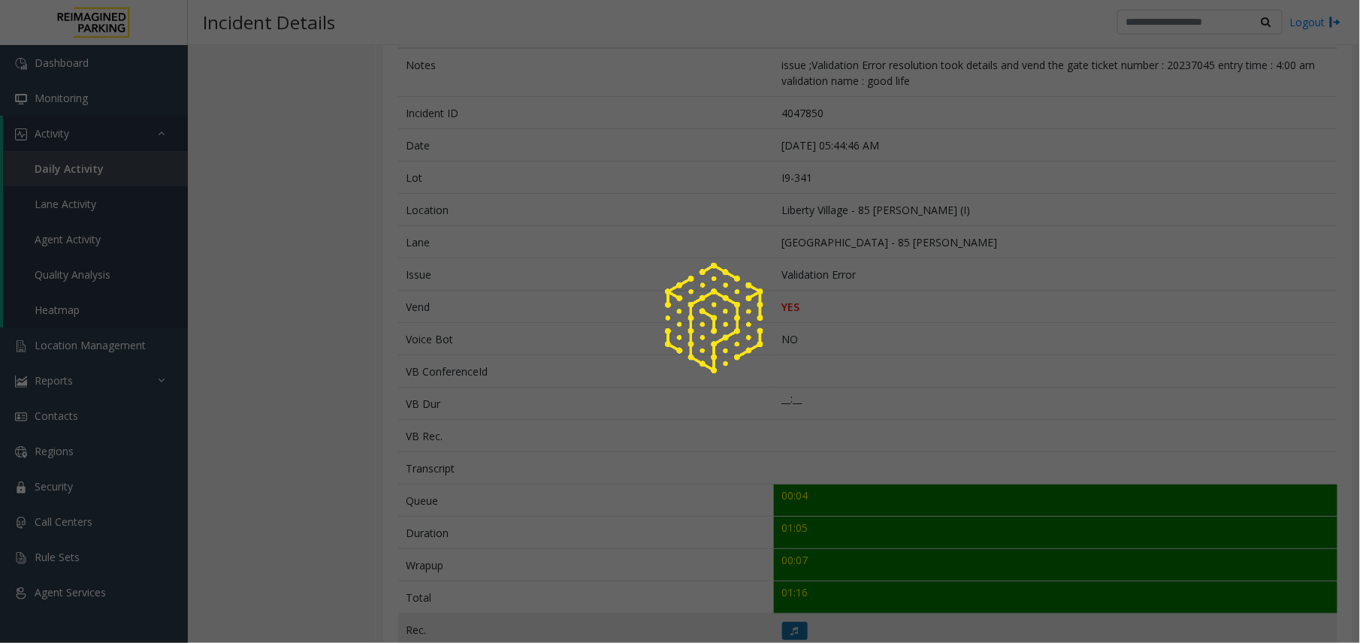
click at [785, 533] on div at bounding box center [680, 321] width 1360 height 643
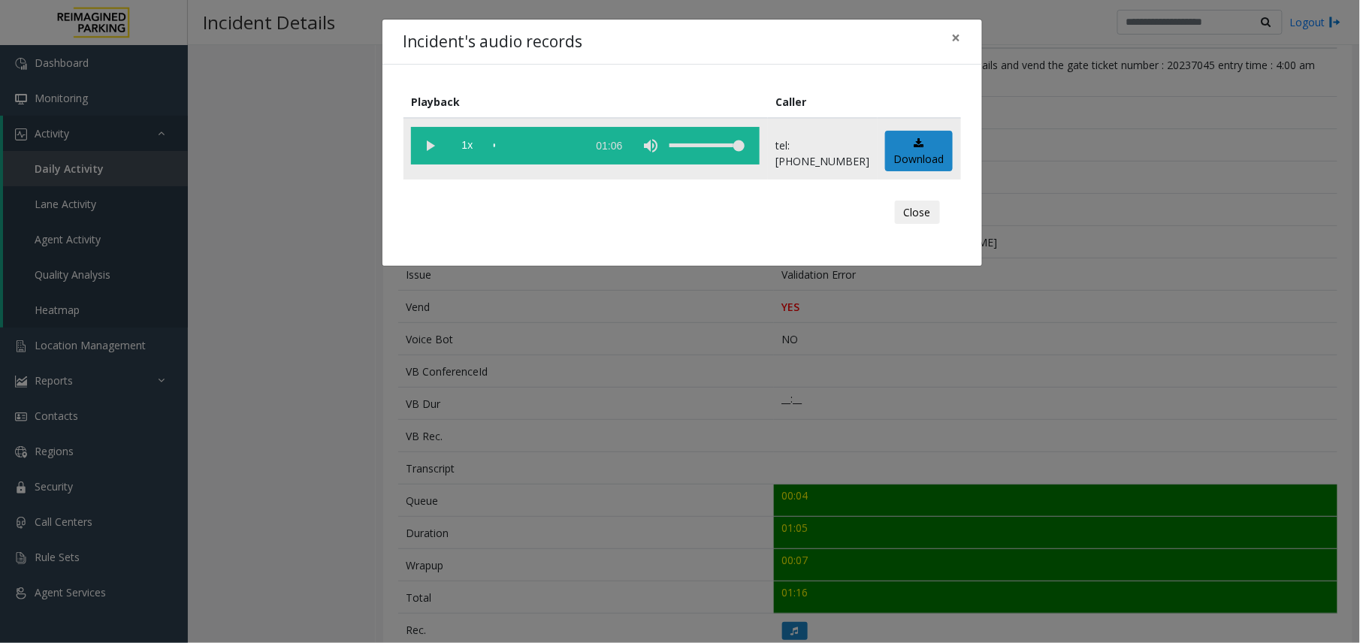
click at [434, 150] on vg-play-pause at bounding box center [430, 146] width 38 height 38
click at [675, 346] on div "Incident's audio records × Playback Caller 1x 01:06 tel:64790190014165373017 Do…" at bounding box center [680, 321] width 1360 height 643
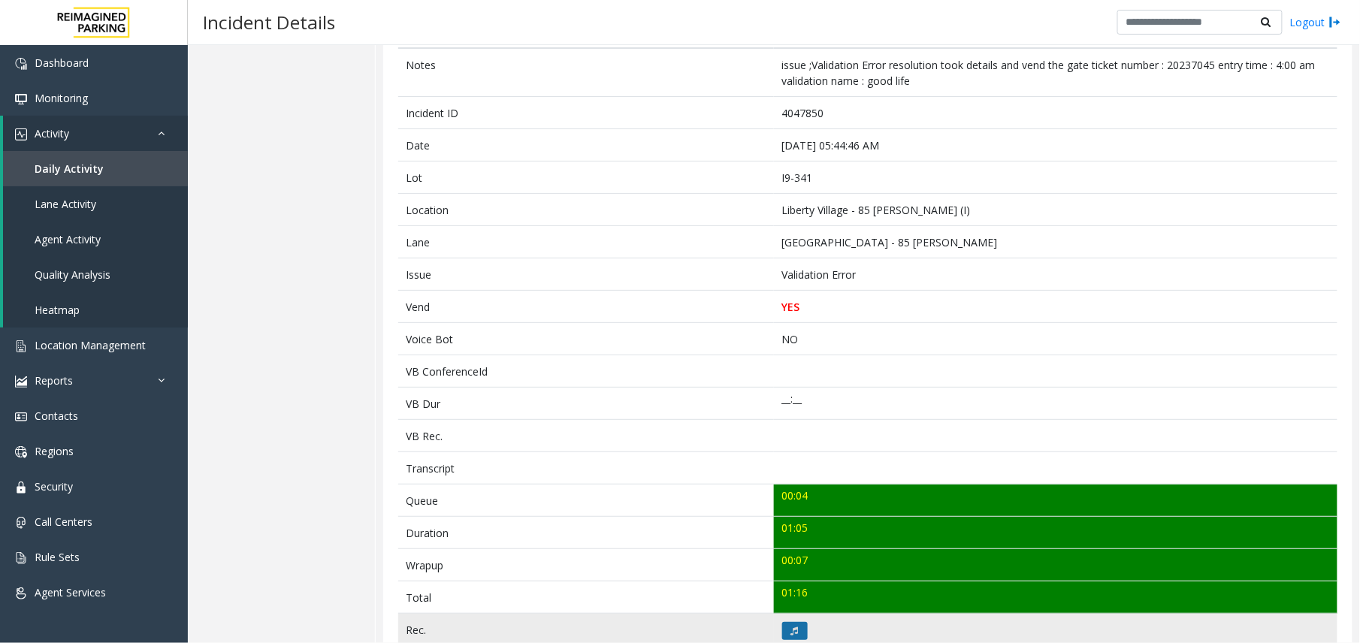
click at [782, 533] on button at bounding box center [795, 631] width 26 height 18
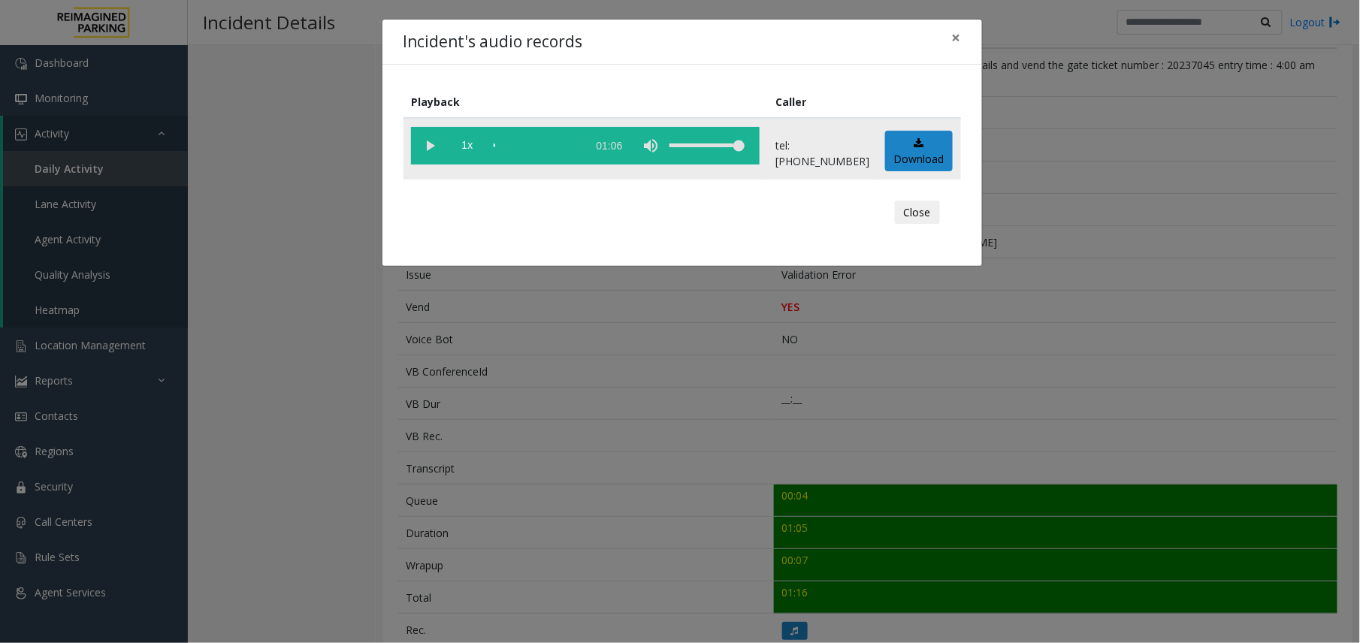
click at [437, 148] on vg-play-pause at bounding box center [430, 146] width 38 height 38
click at [523, 148] on div "scrub bar" at bounding box center [537, 146] width 86 height 38
click at [421, 139] on vg-play-pause at bounding box center [430, 146] width 38 height 38
click at [741, 361] on div "Incident's audio records × Playback Caller 1x 01:06 tel:64790190014165373017 Do…" at bounding box center [680, 321] width 1360 height 643
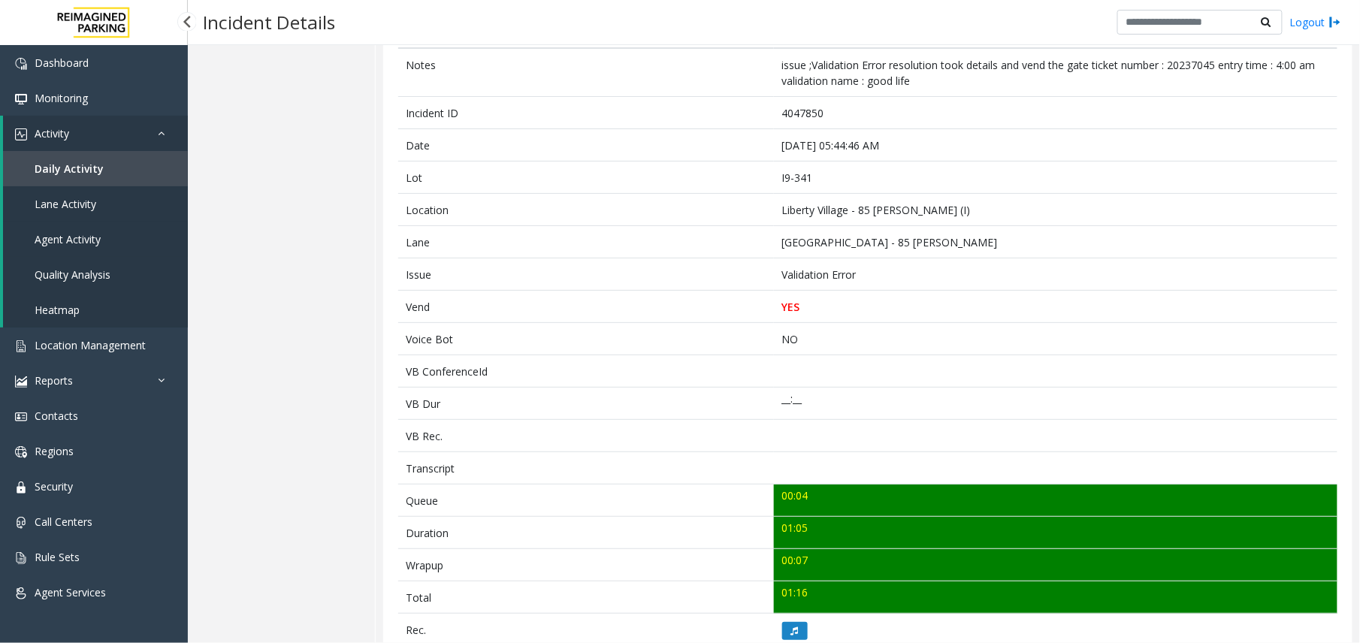
click at [92, 233] on span "Agent Activity" at bounding box center [68, 239] width 66 height 14
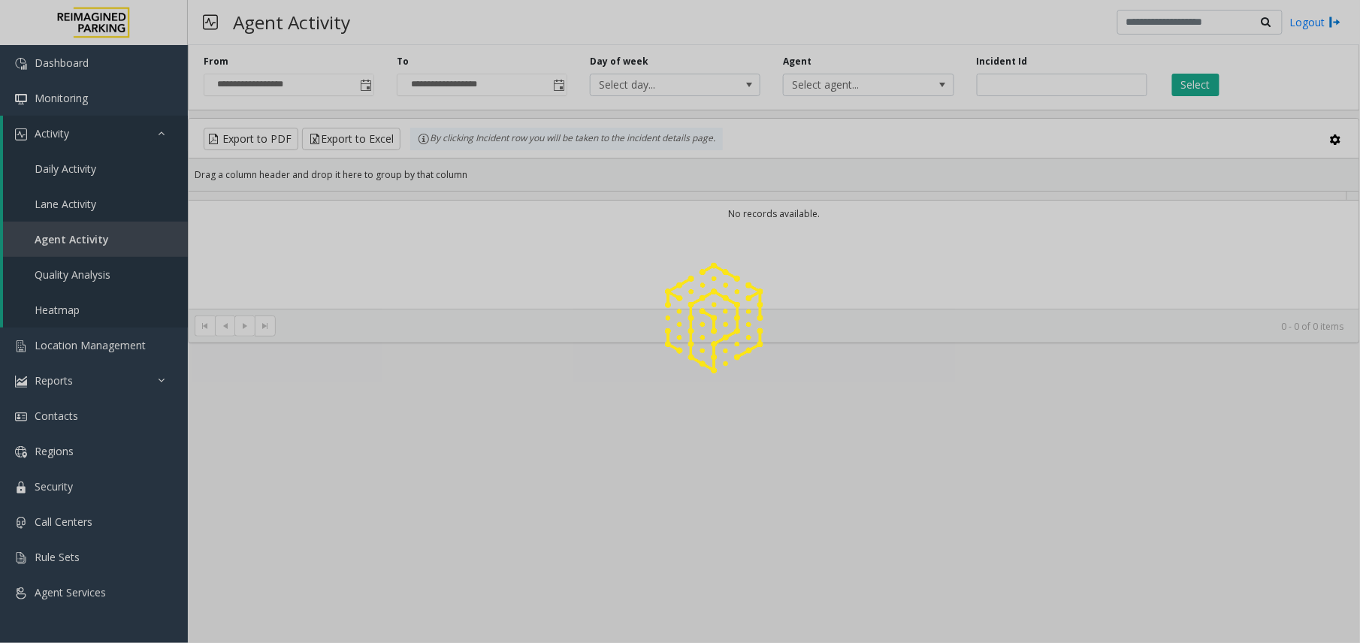
click at [1008, 86] on div at bounding box center [680, 321] width 1360 height 643
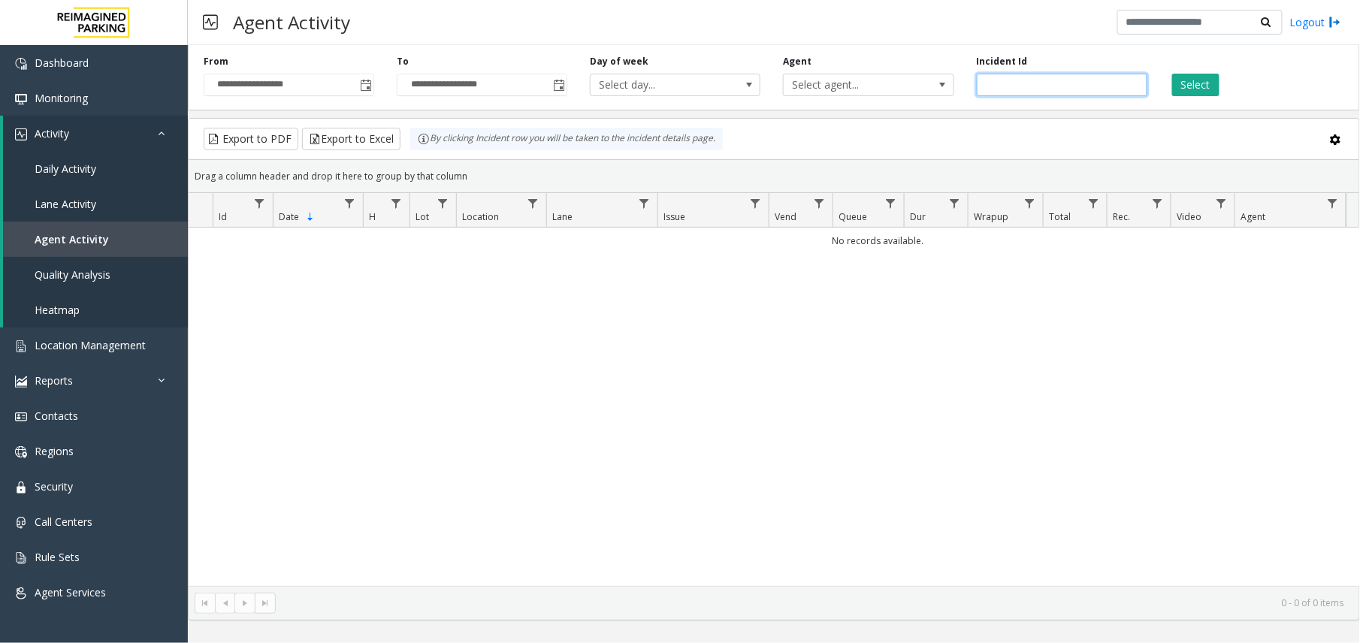
click at [1020, 80] on input "number" at bounding box center [1062, 85] width 171 height 23
paste input "*******"
type input "*******"
click at [1132, 96] on button "Select" at bounding box center [1195, 85] width 47 height 23
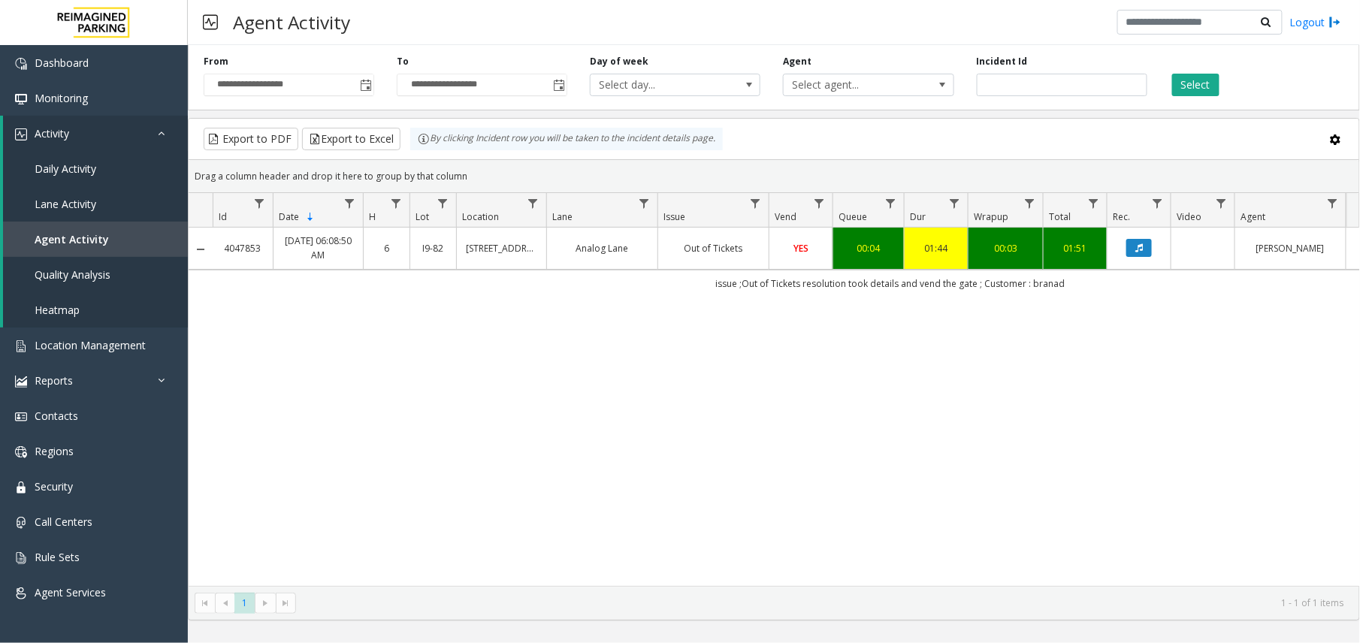
click at [732, 252] on link "Out of Tickets" at bounding box center [713, 248] width 92 height 14
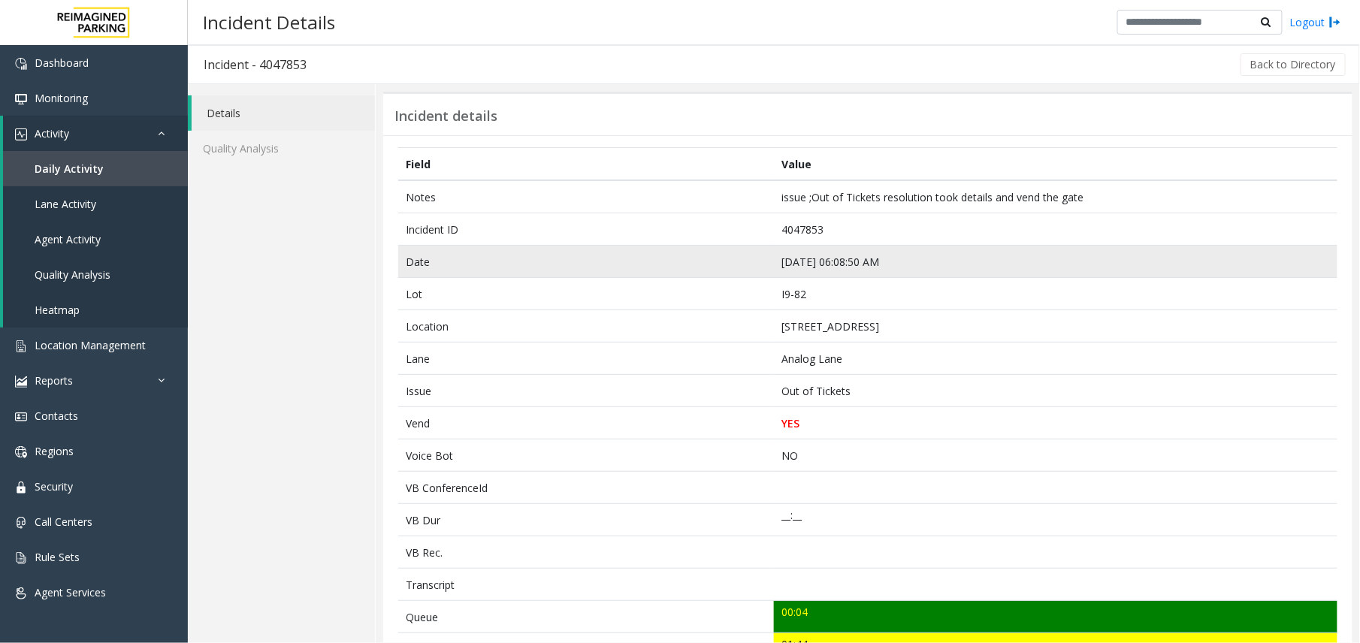
click at [831, 263] on td "Aug 5 06:08:50 AM" at bounding box center [1056, 262] width 564 height 32
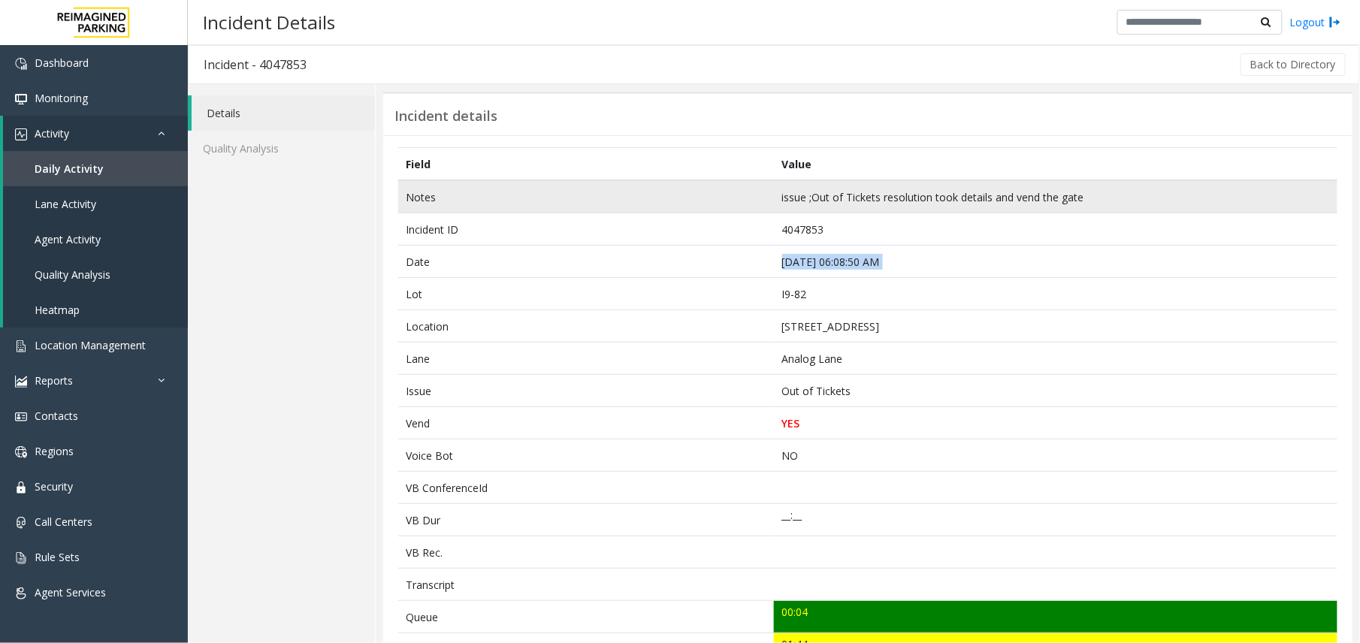
copy td "Aug 5 06:08:50 AM"
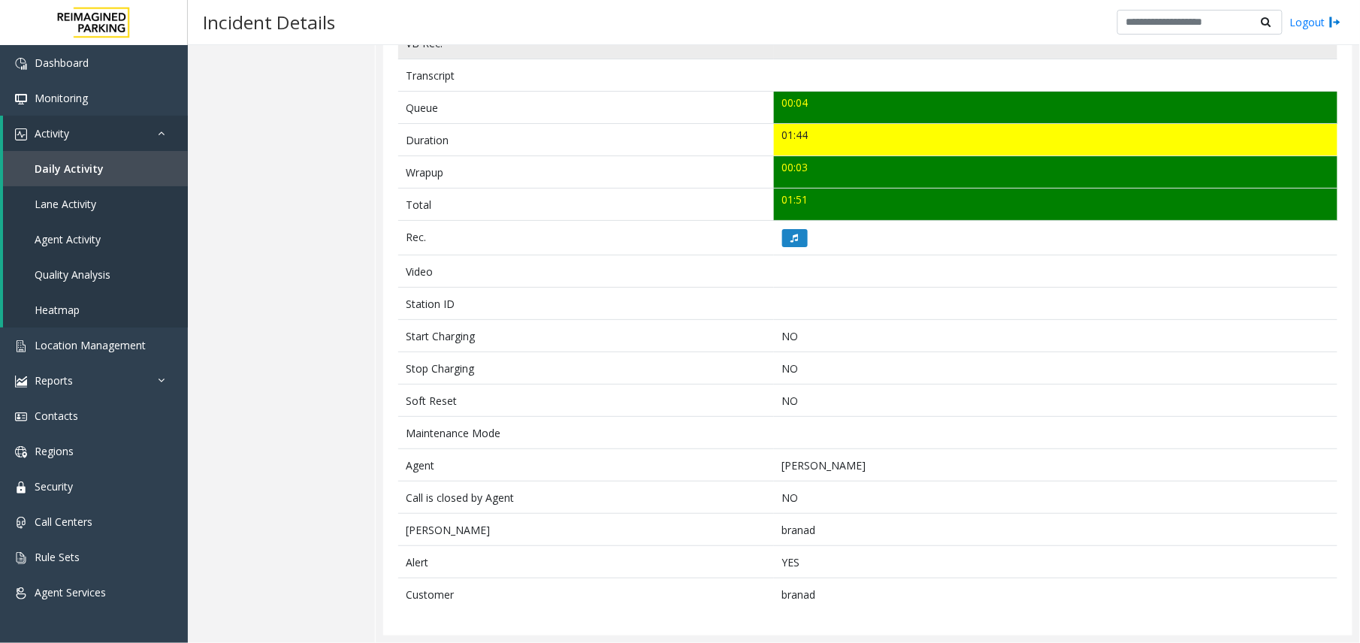
scroll to position [517, 0]
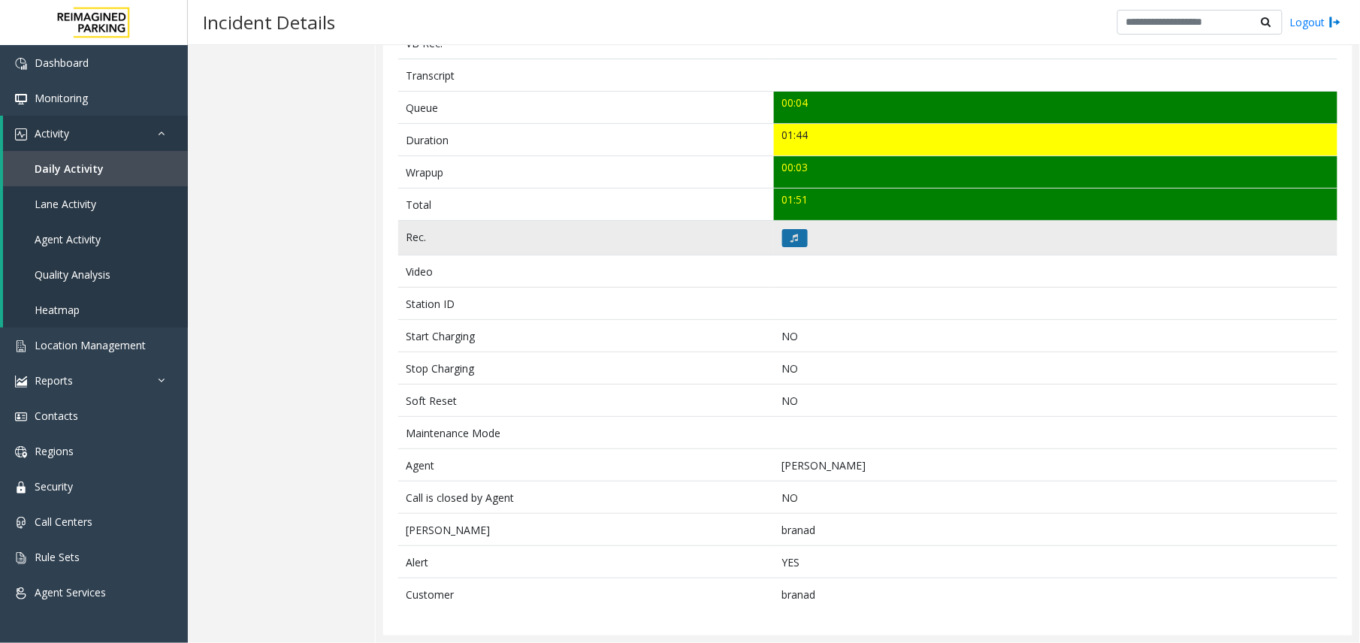
click at [785, 229] on button at bounding box center [795, 238] width 26 height 18
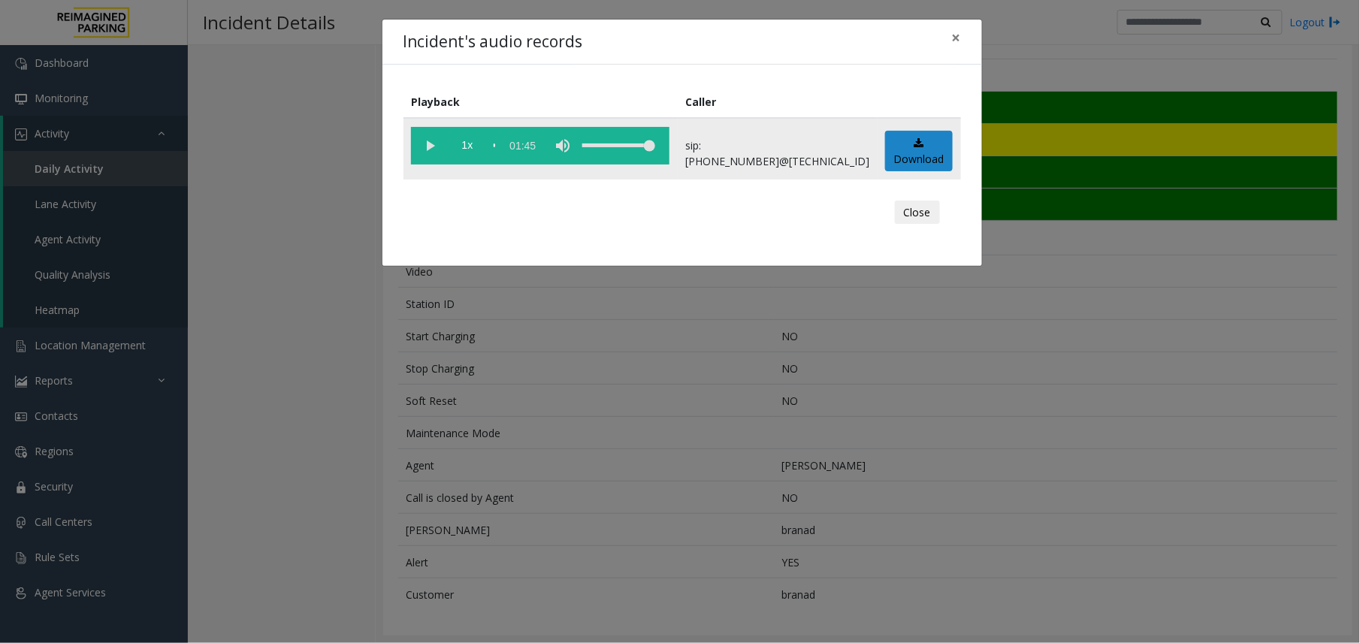
click at [434, 152] on vg-play-pause at bounding box center [430, 146] width 38 height 38
click at [524, 346] on div "Incident's audio records × Playback Caller 1x 01:45 sip:1030777900114165811148@…" at bounding box center [680, 321] width 1360 height 643
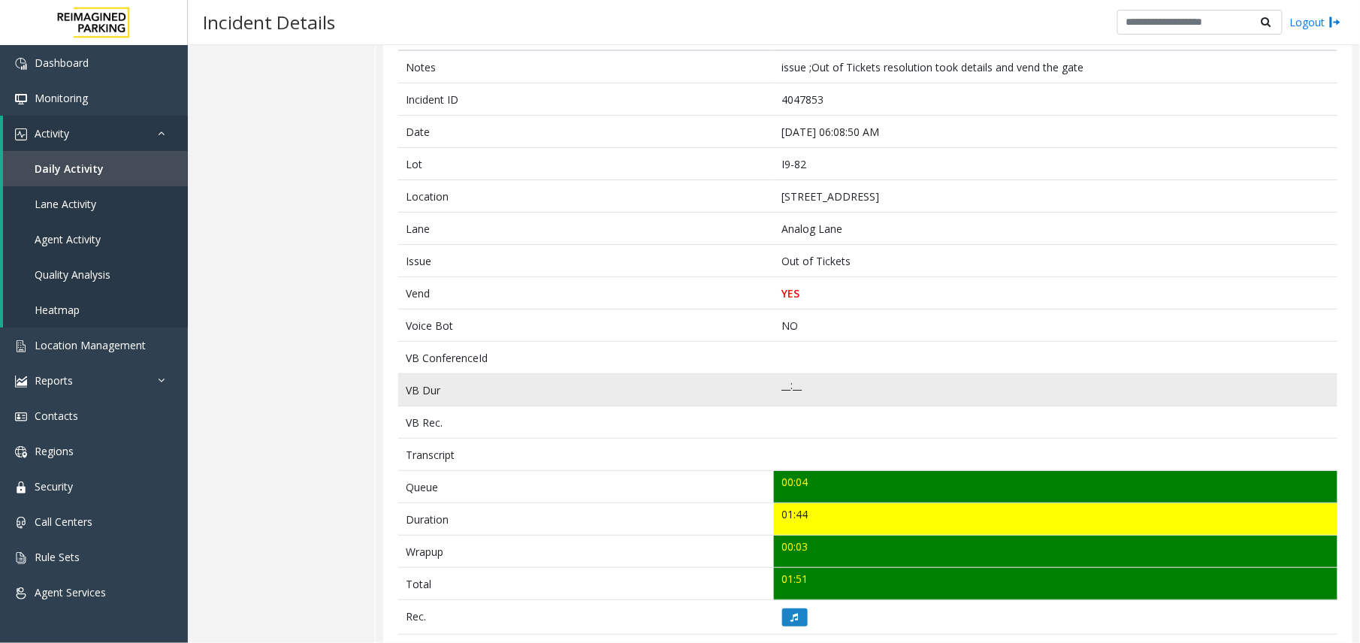
scroll to position [16, 0]
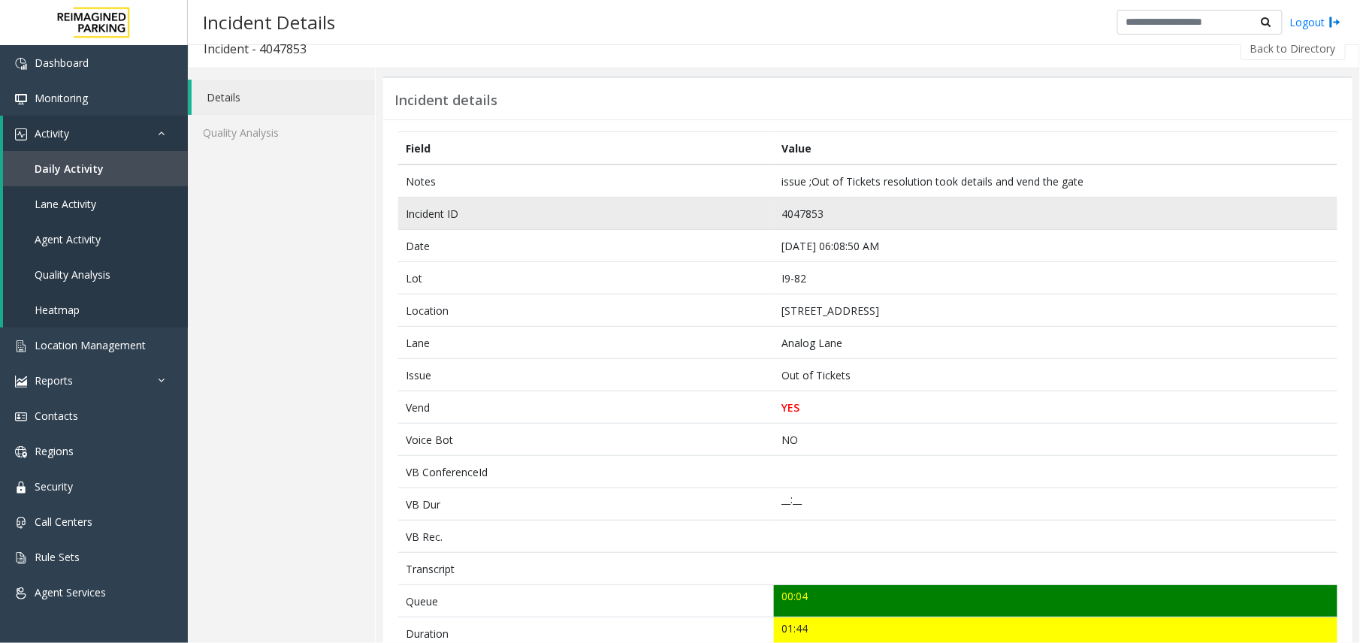
click at [791, 213] on td "4047853" at bounding box center [1056, 214] width 564 height 32
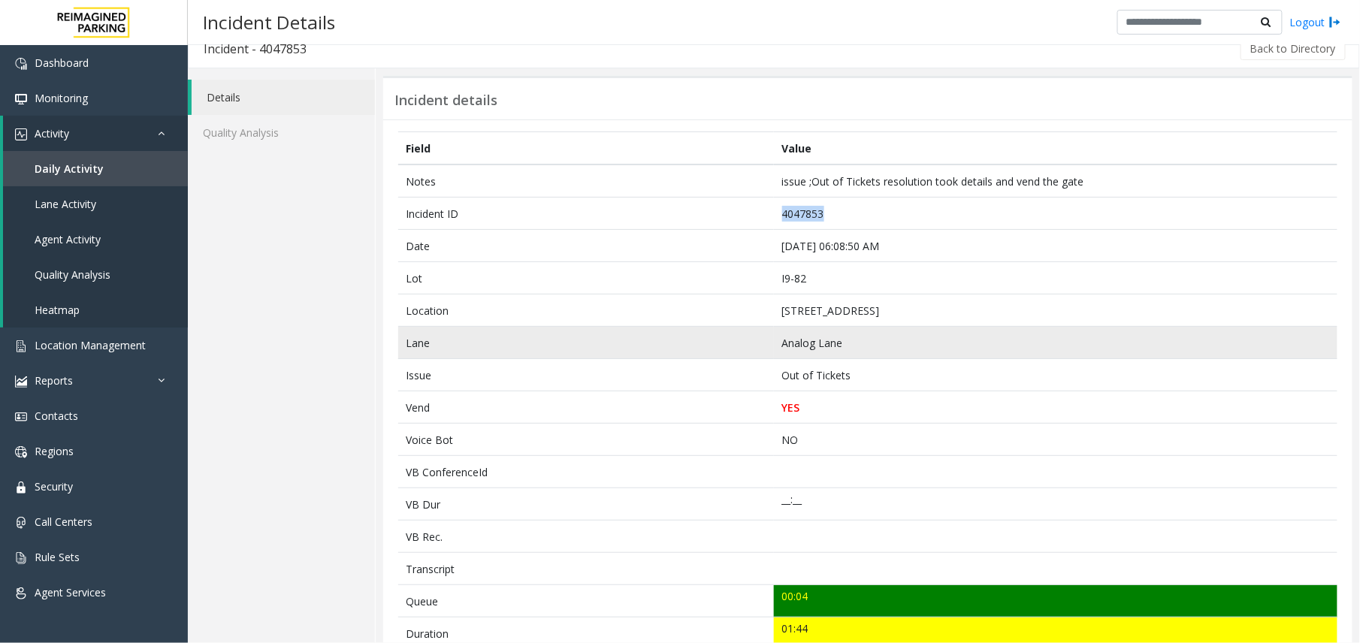
copy td "4047853"
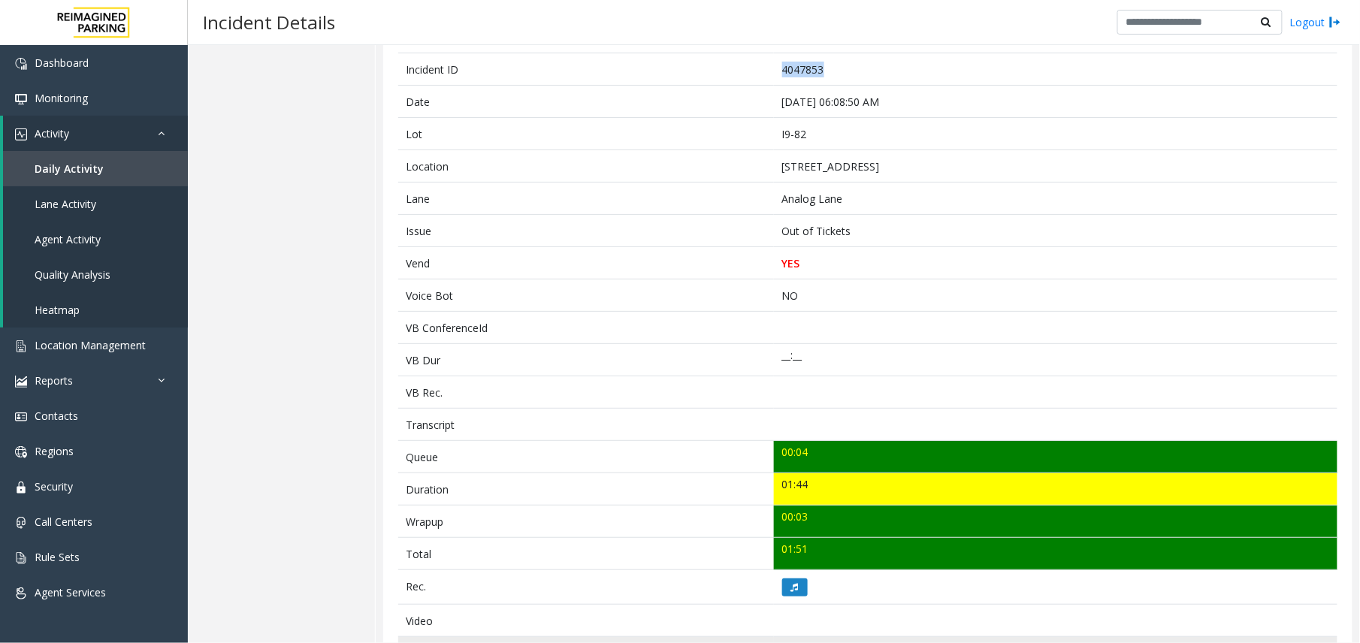
scroll to position [400, 0]
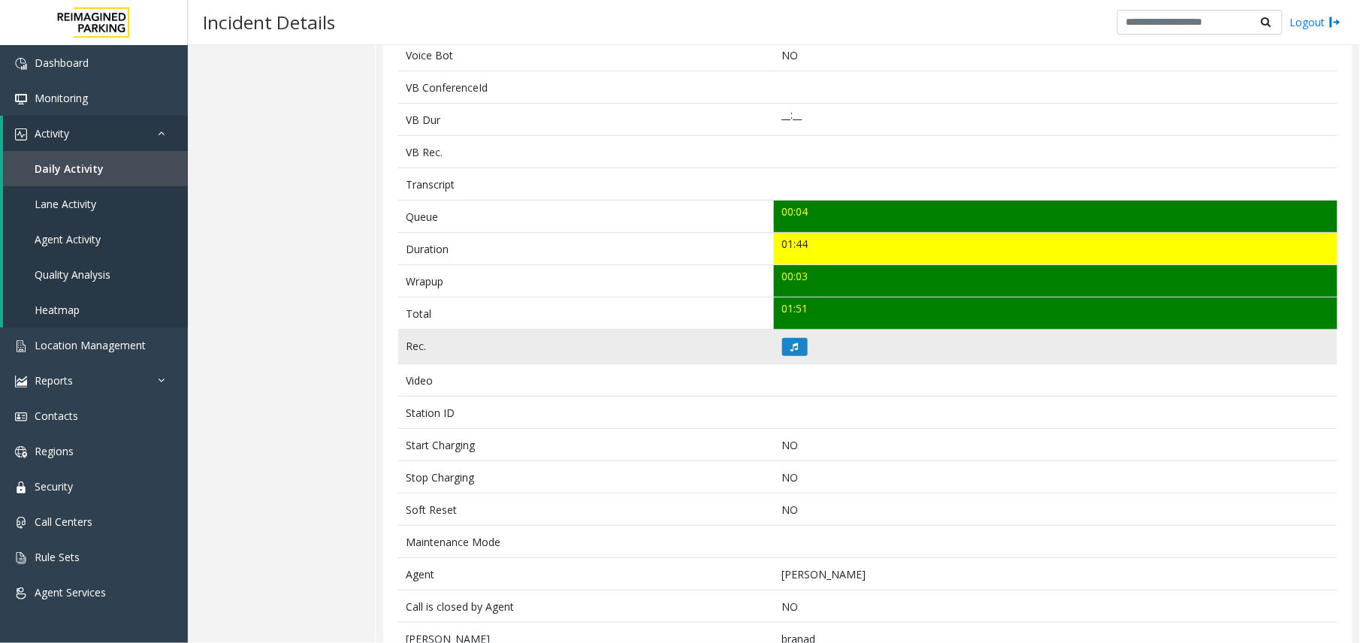
click at [774, 350] on td at bounding box center [1056, 347] width 564 height 35
click at [791, 349] on icon at bounding box center [795, 347] width 8 height 9
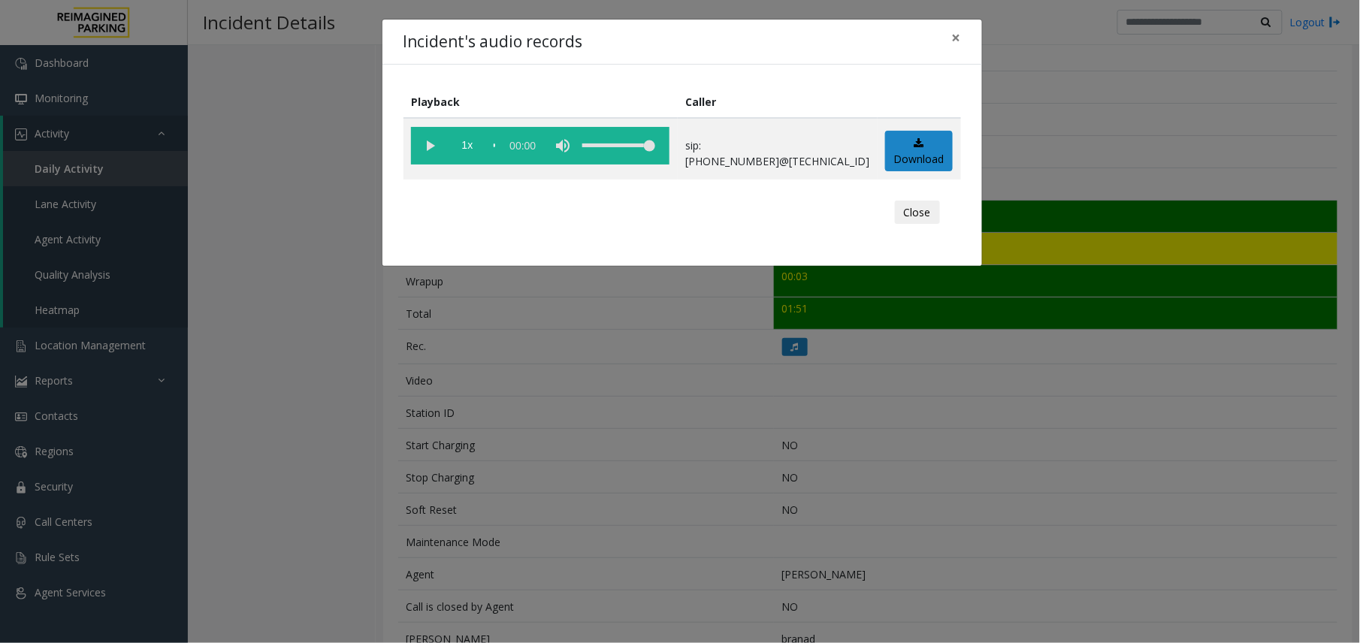
click at [425, 139] on vg-play-pause at bounding box center [430, 146] width 38 height 38
click at [595, 328] on div "Incident's audio records × Playback Caller 1x 01:45 sip:1030777900114165811148@…" at bounding box center [680, 321] width 1360 height 643
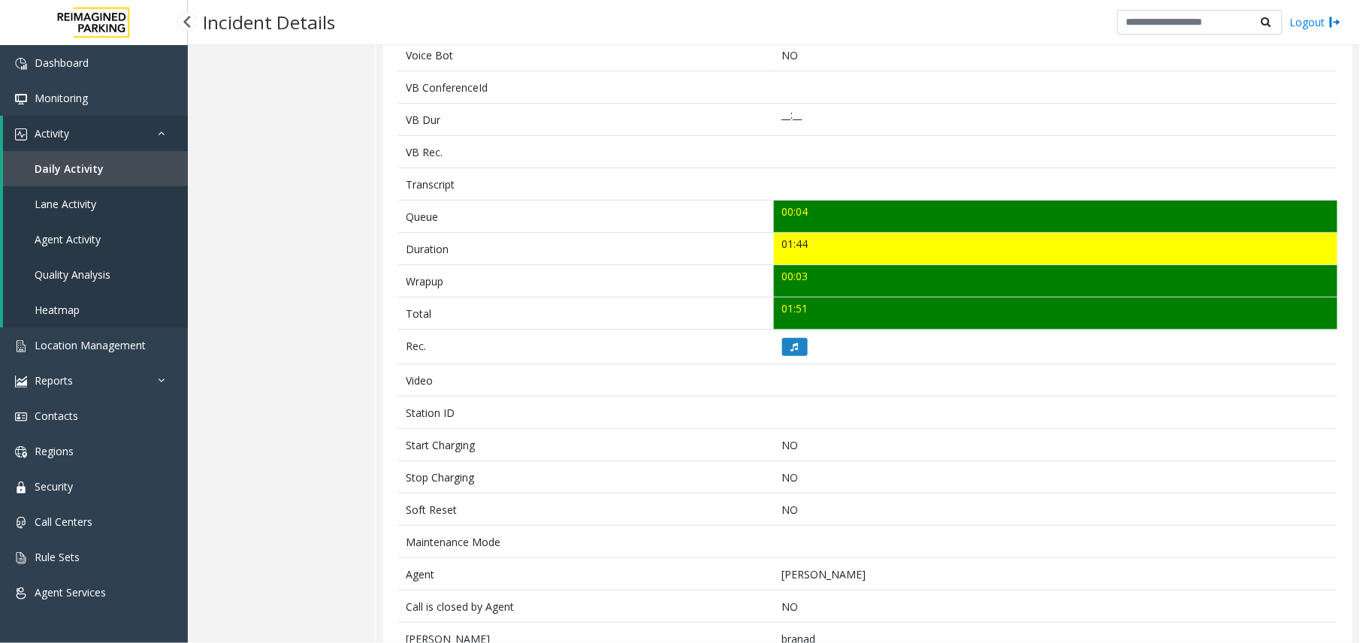
click at [84, 243] on span "Agent Activity" at bounding box center [68, 239] width 66 height 14
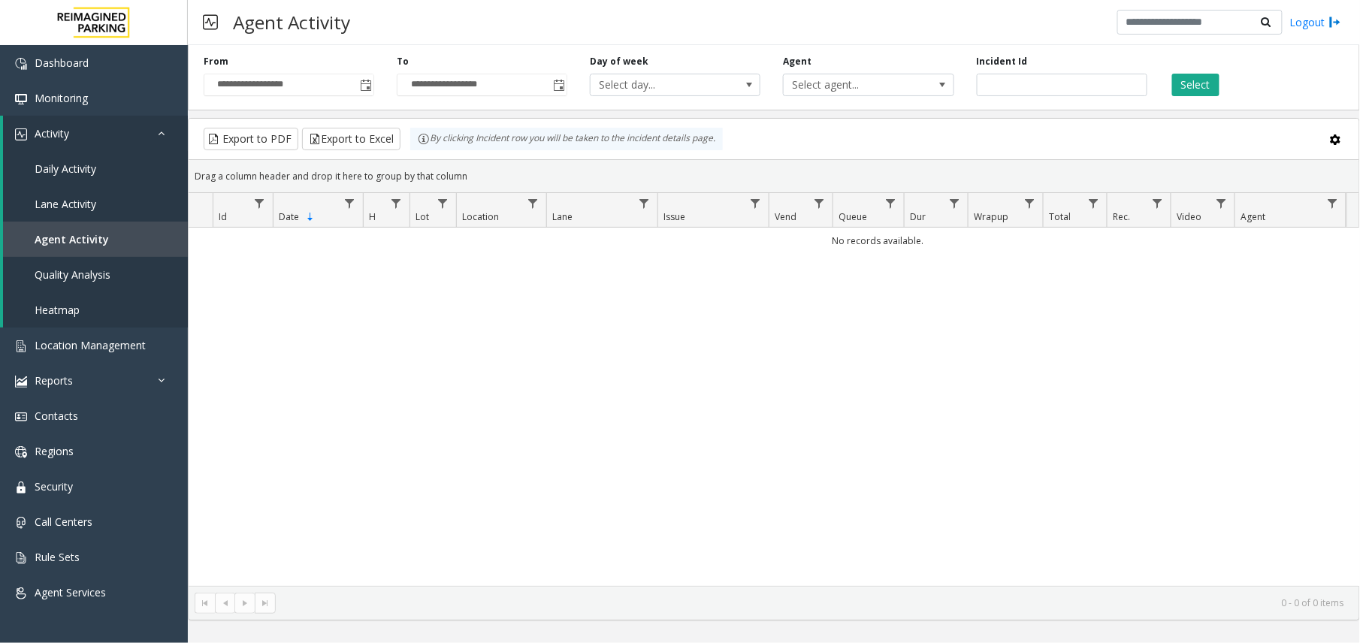
click at [1080, 97] on div "**********" at bounding box center [774, 74] width 1172 height 71
click at [1078, 93] on input "number" at bounding box center [1062, 85] width 171 height 23
paste input "*******"
type input "*******"
click at [1132, 90] on button "Select" at bounding box center [1195, 85] width 47 height 23
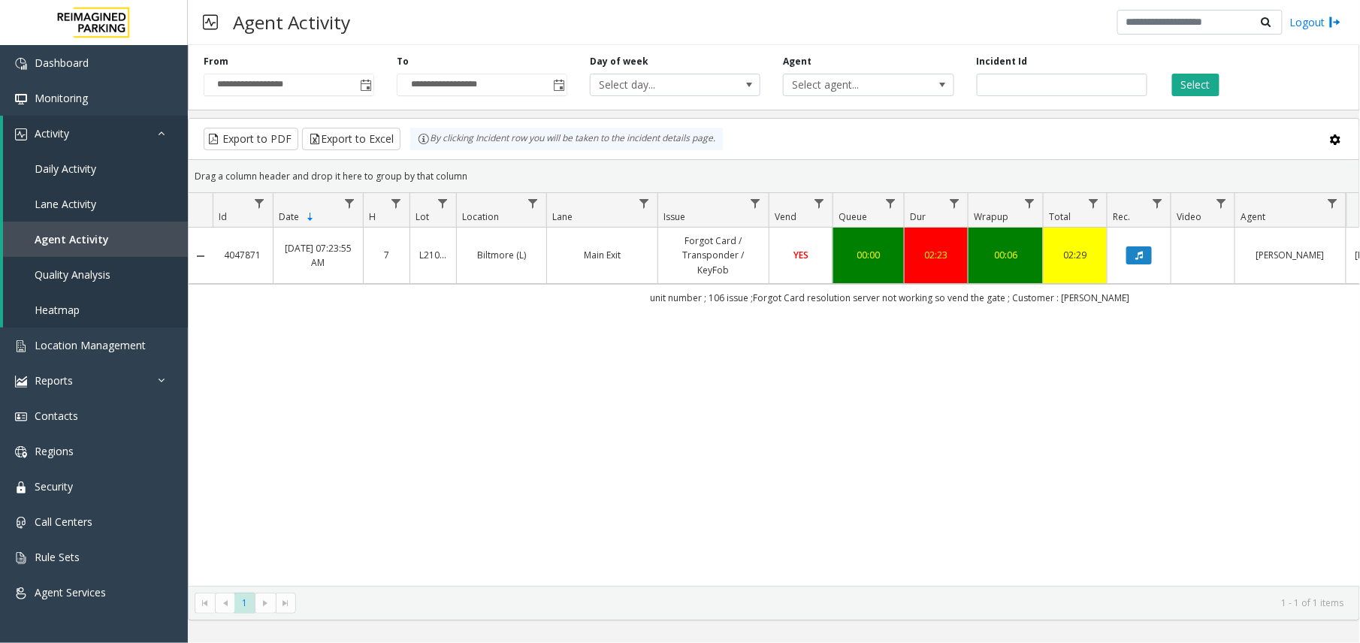
click at [697, 251] on link "Forgot Card / Transponder / KeyFob" at bounding box center [713, 256] width 92 height 44
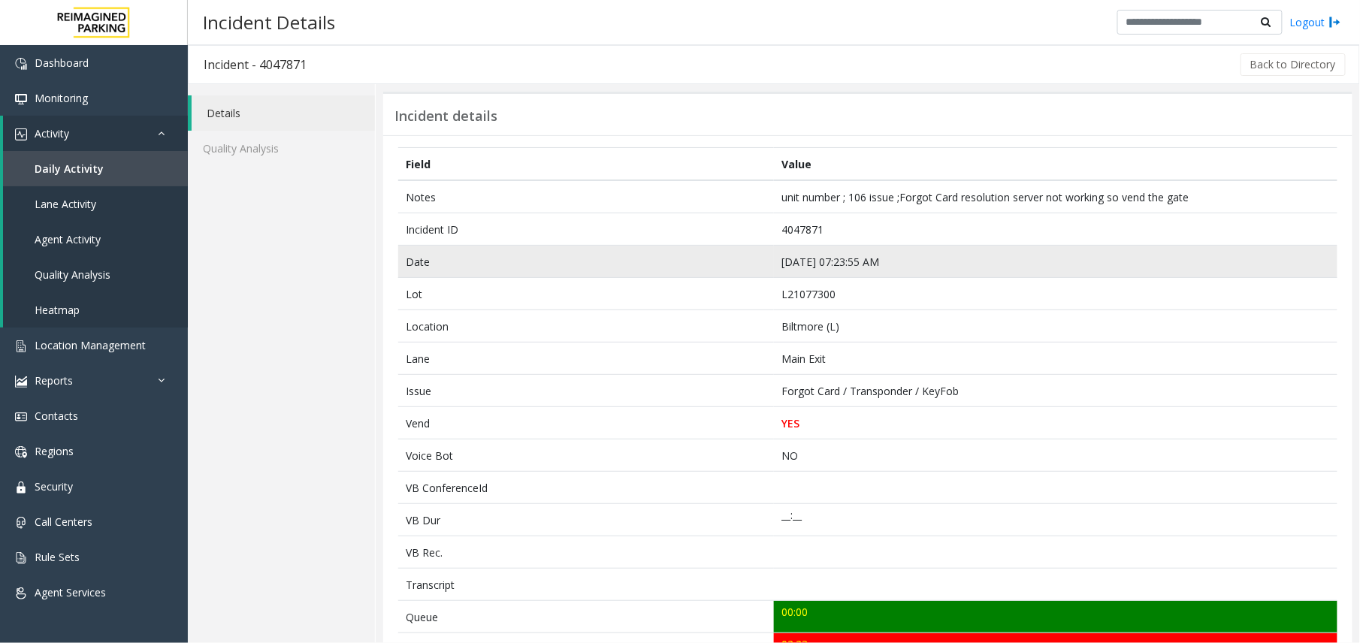
click at [819, 262] on td "Aug 5 07:23:55 AM" at bounding box center [1056, 262] width 564 height 32
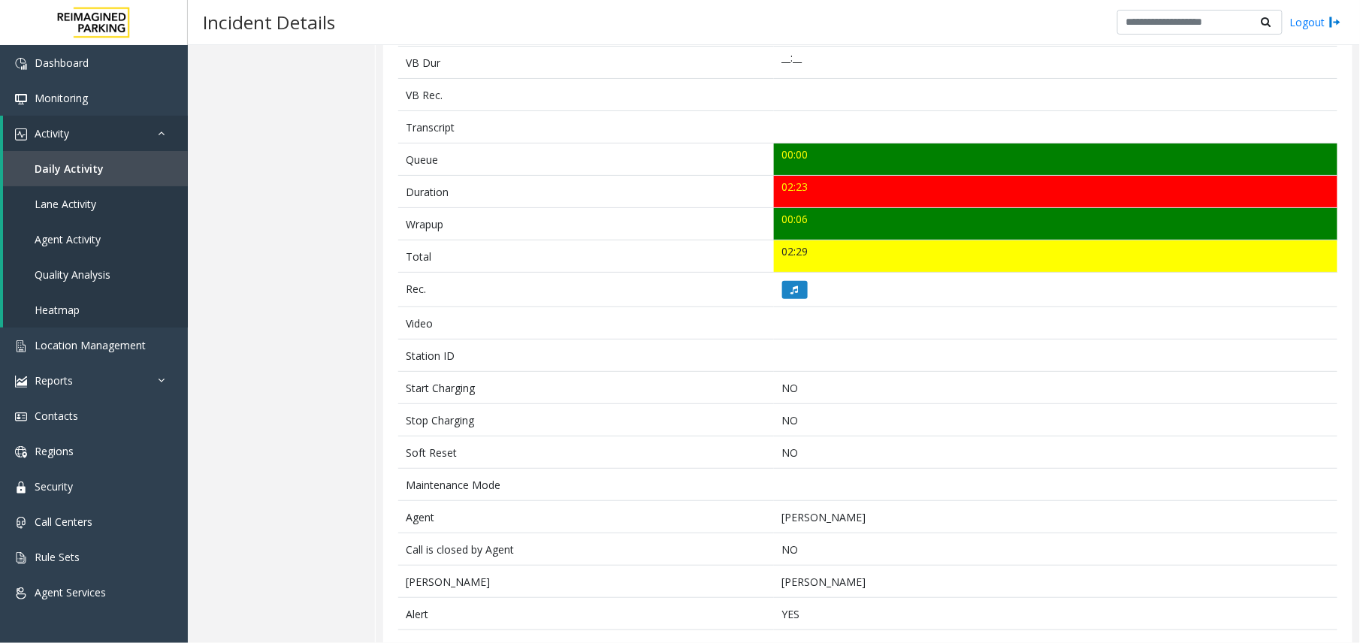
scroll to position [517, 0]
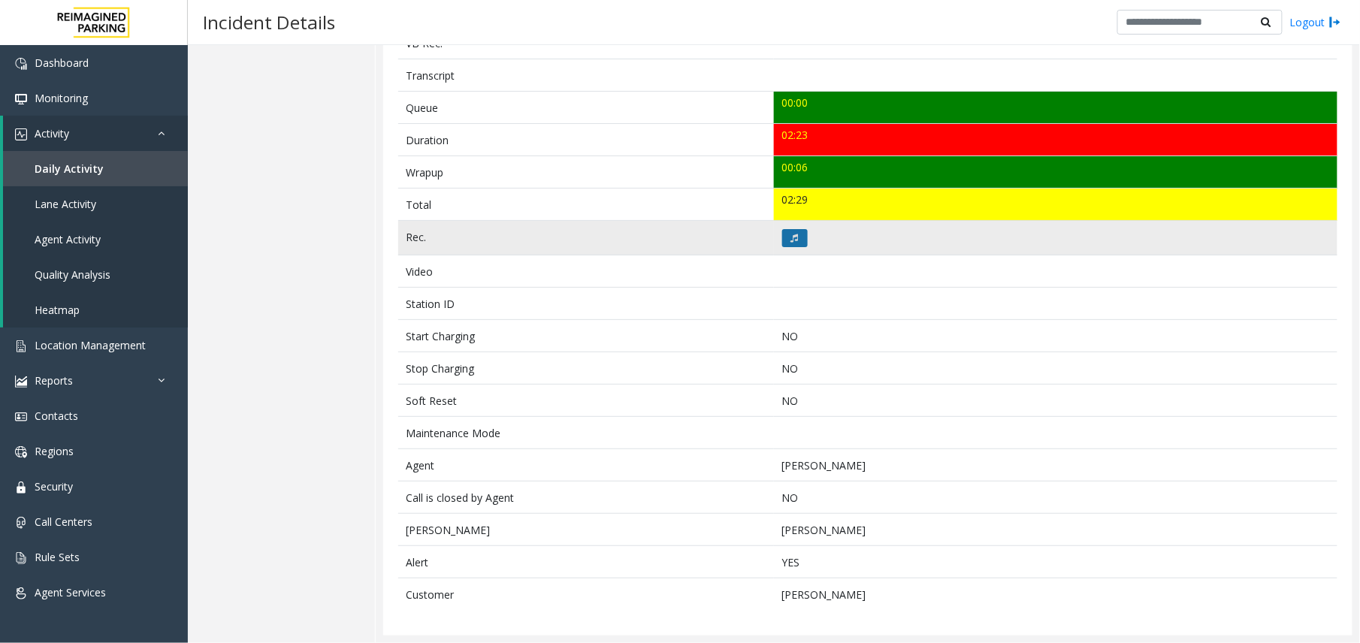
click at [791, 229] on button at bounding box center [795, 238] width 26 height 18
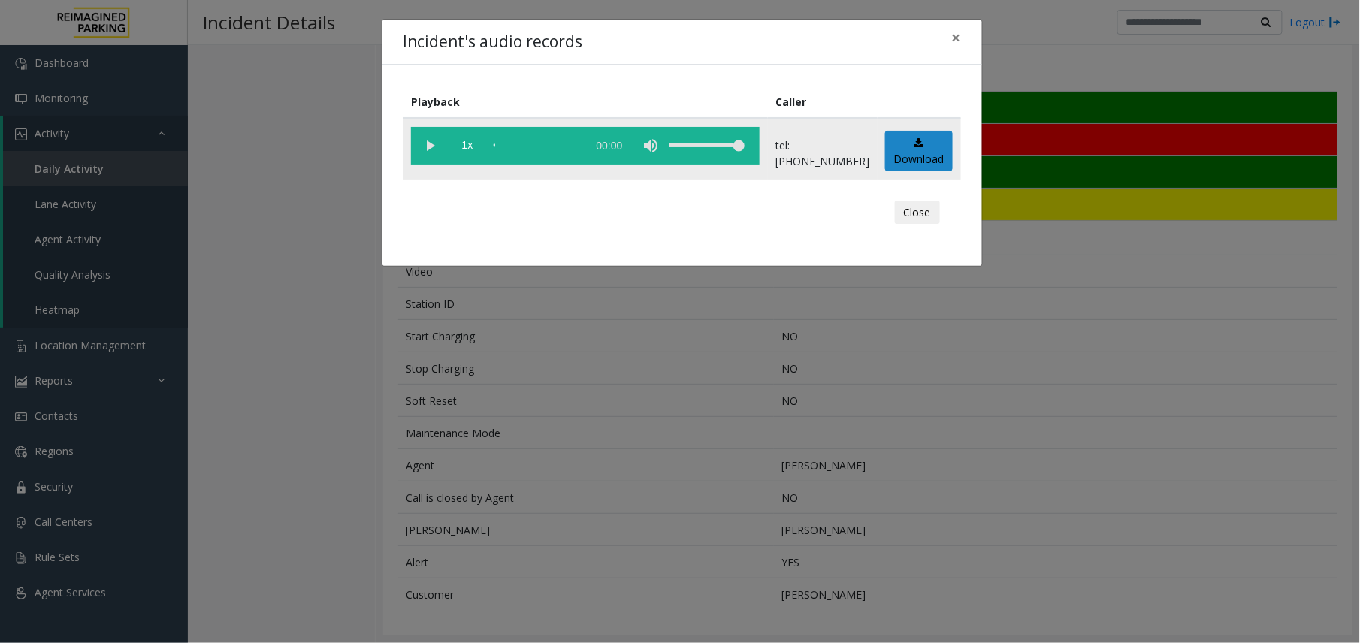
click at [427, 139] on vg-play-pause at bounding box center [430, 146] width 38 height 38
click at [428, 153] on vg-play-pause at bounding box center [430, 146] width 38 height 38
click at [428, 144] on vg-play-pause at bounding box center [430, 146] width 38 height 38
click at [421, 139] on vg-play-pause at bounding box center [430, 146] width 38 height 38
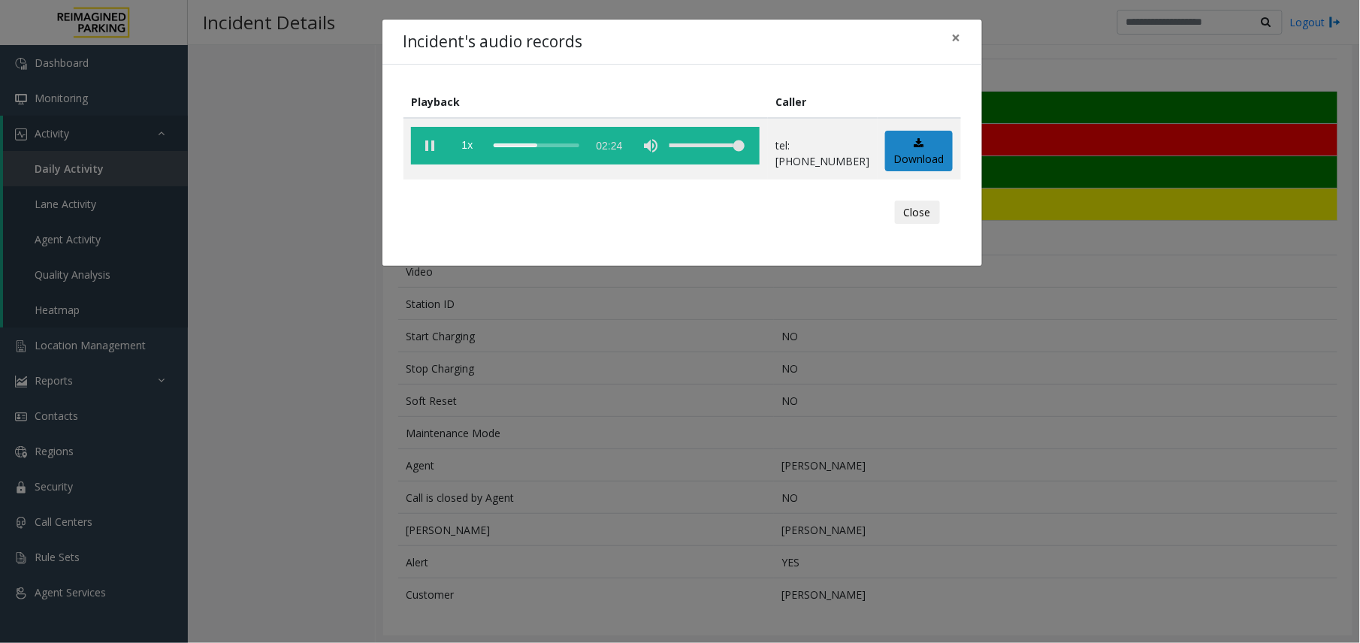
click at [497, 374] on div "Incident's audio records × Playback Caller 1x 02:24 tel:+10107739004 Download C…" at bounding box center [680, 321] width 1360 height 643
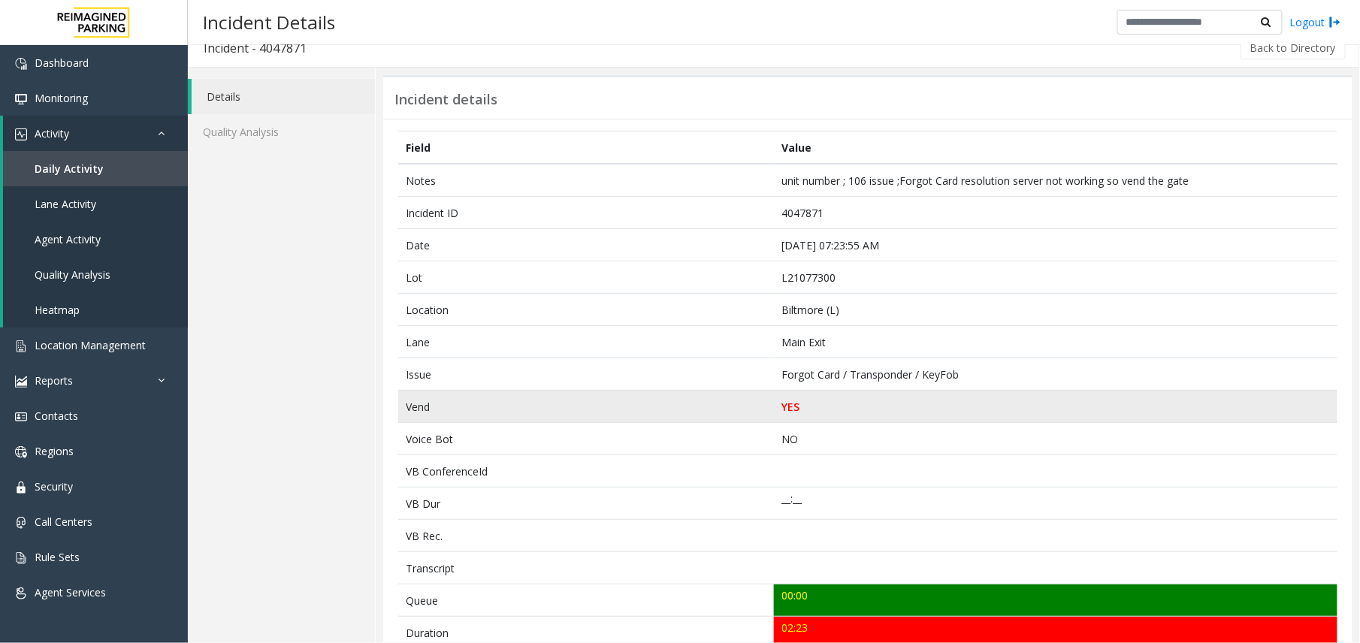
scroll to position [16, 0]
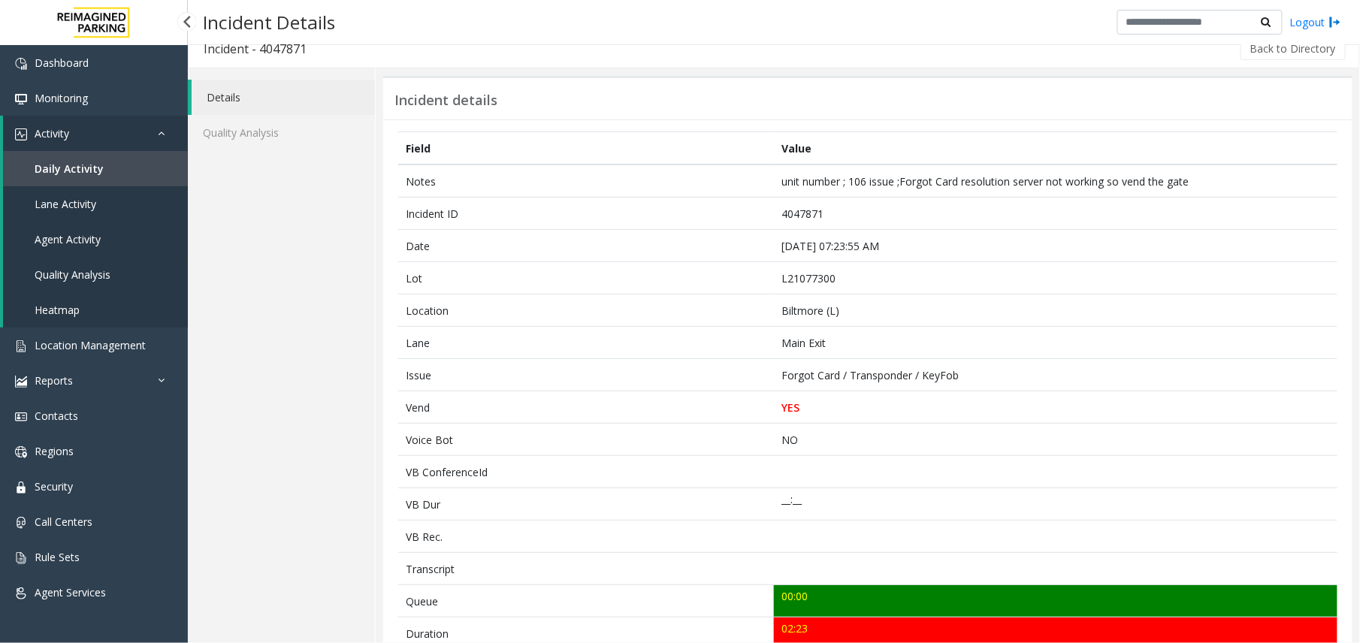
click at [98, 254] on link "Agent Activity" at bounding box center [95, 239] width 185 height 35
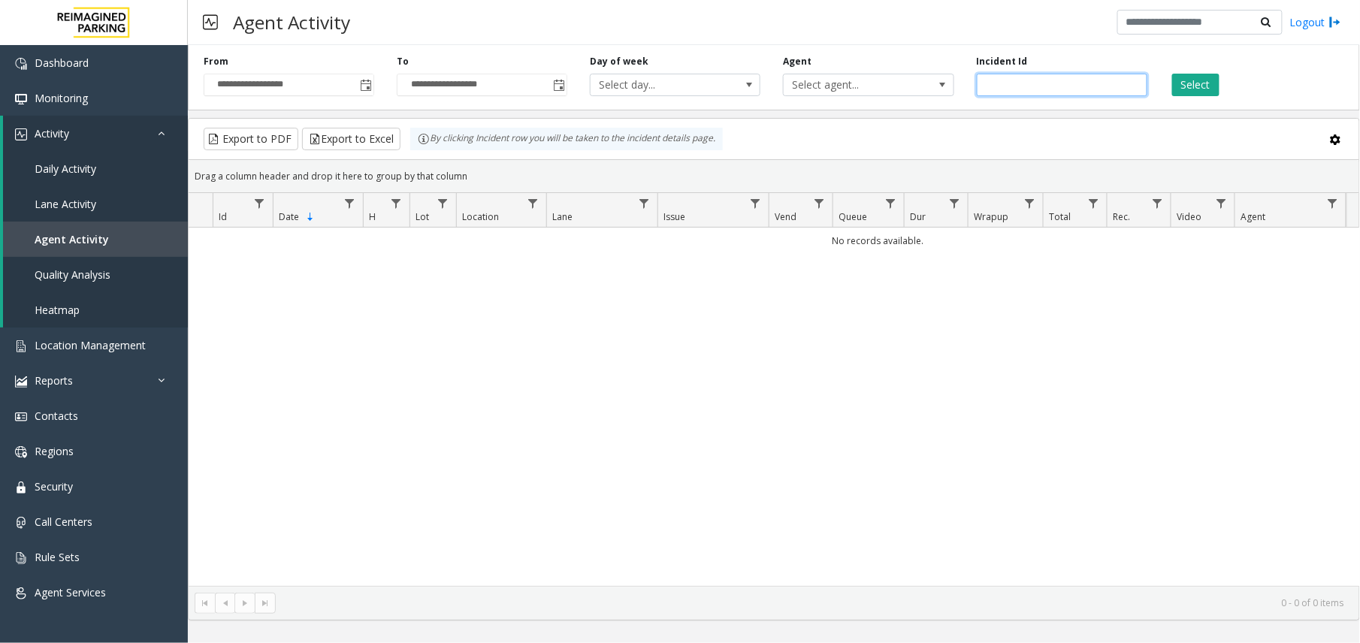
click at [1068, 90] on input "number" at bounding box center [1062, 85] width 171 height 23
paste input "*******"
type input "*******"
click at [1132, 84] on button "Select" at bounding box center [1195, 85] width 47 height 23
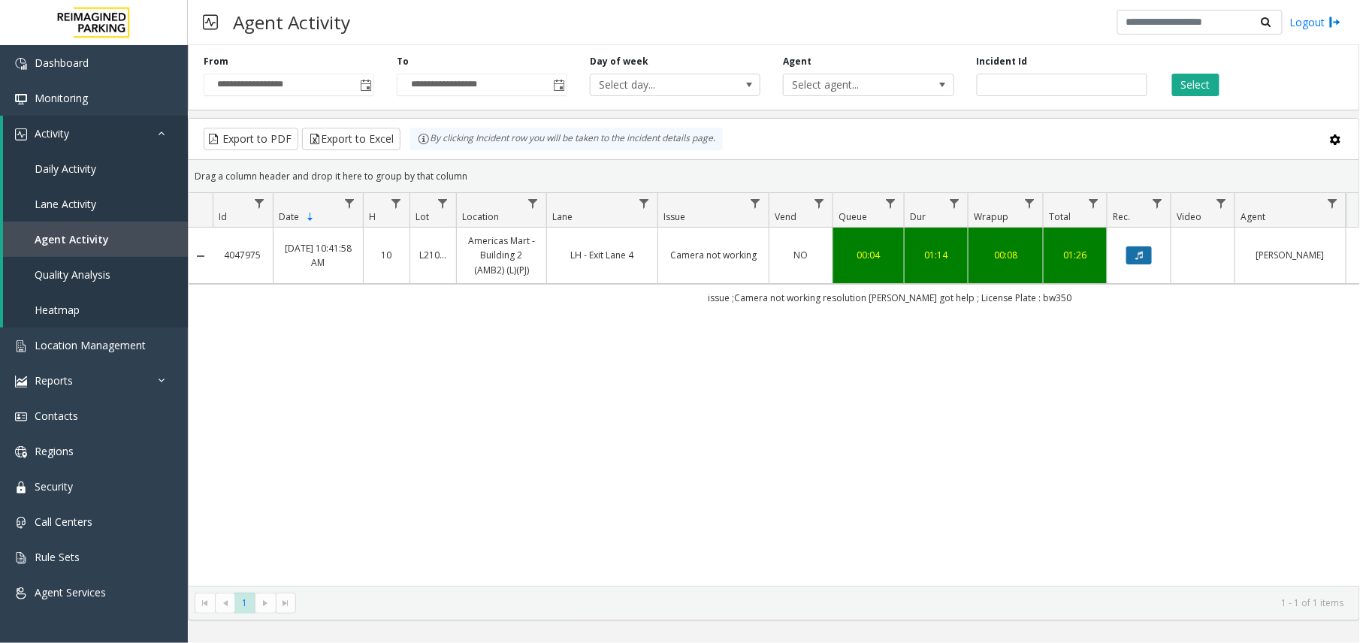
click at [1132, 249] on button "Data table" at bounding box center [1139, 255] width 26 height 18
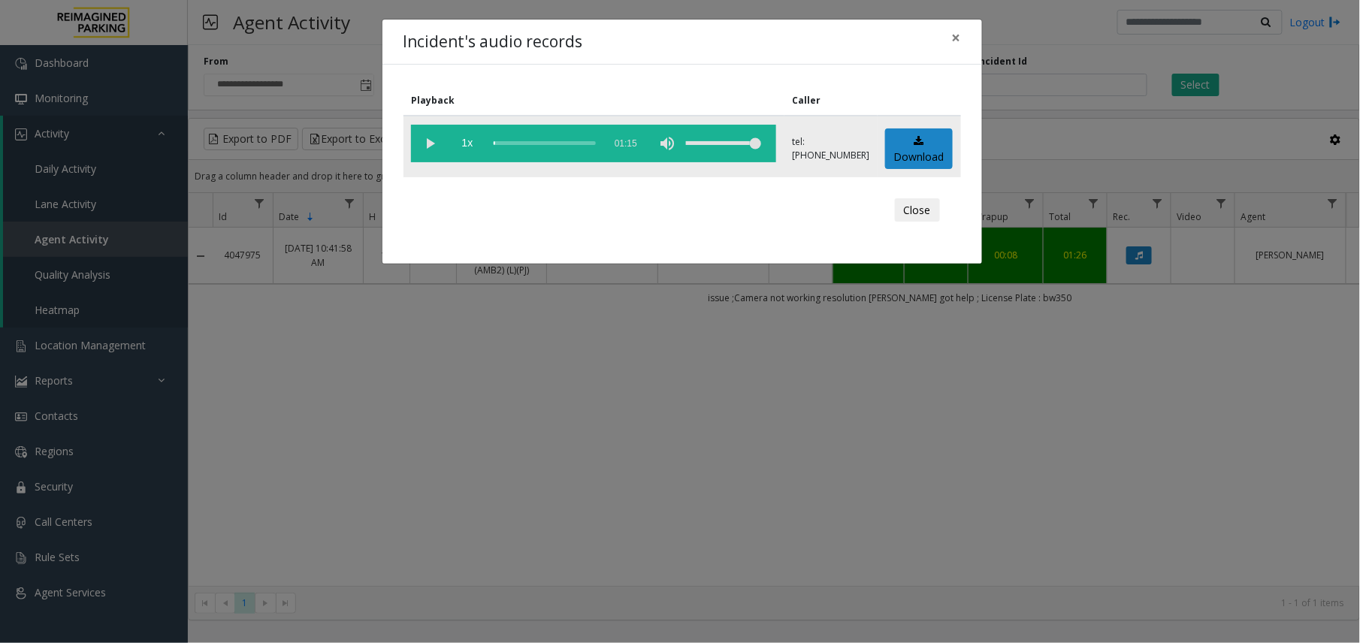
click at [434, 133] on vg-play-pause at bounding box center [430, 144] width 38 height 38
click at [494, 139] on div "scrub bar" at bounding box center [545, 144] width 102 height 38
click at [410, 145] on td "1x 01:15" at bounding box center [594, 147] width 381 height 62
click at [418, 144] on vg-play-pause at bounding box center [430, 144] width 38 height 38
click at [428, 145] on vg-play-pause at bounding box center [430, 144] width 38 height 38
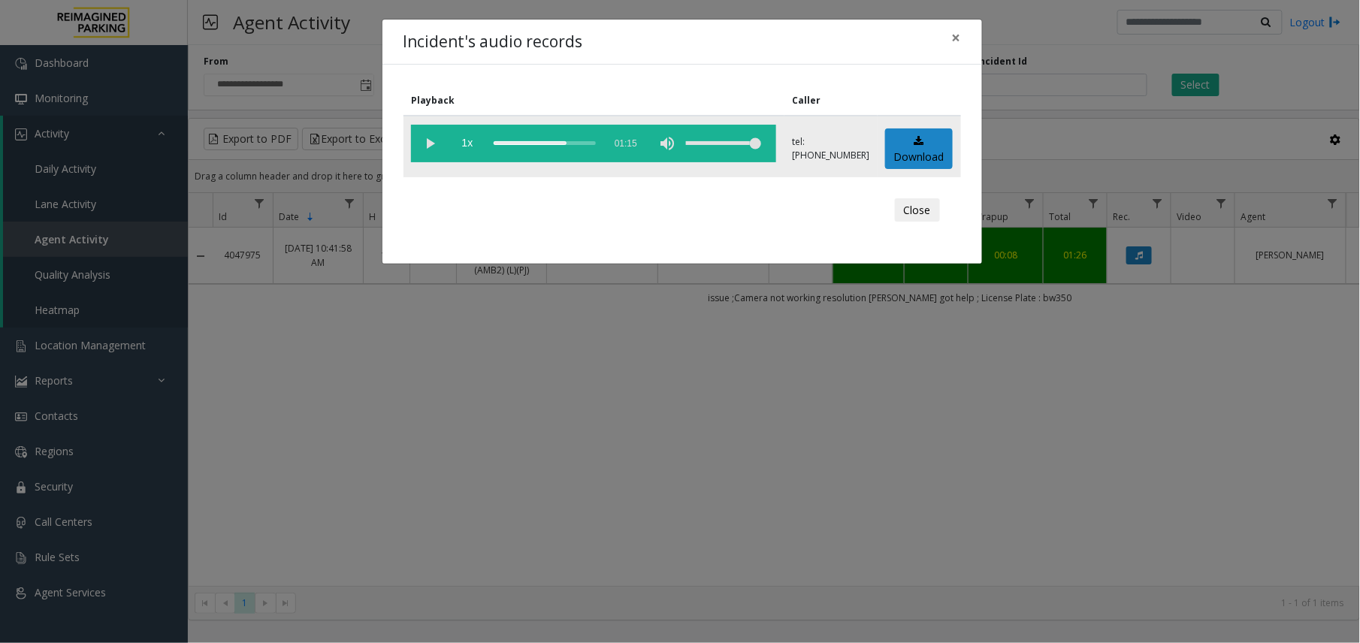
click at [437, 141] on vg-play-pause at bounding box center [430, 144] width 38 height 38
click at [511, 431] on div "Incident's audio records × Playback Caller 1x 01:15 tel:+10103689004 Download C…" at bounding box center [680, 321] width 1360 height 643
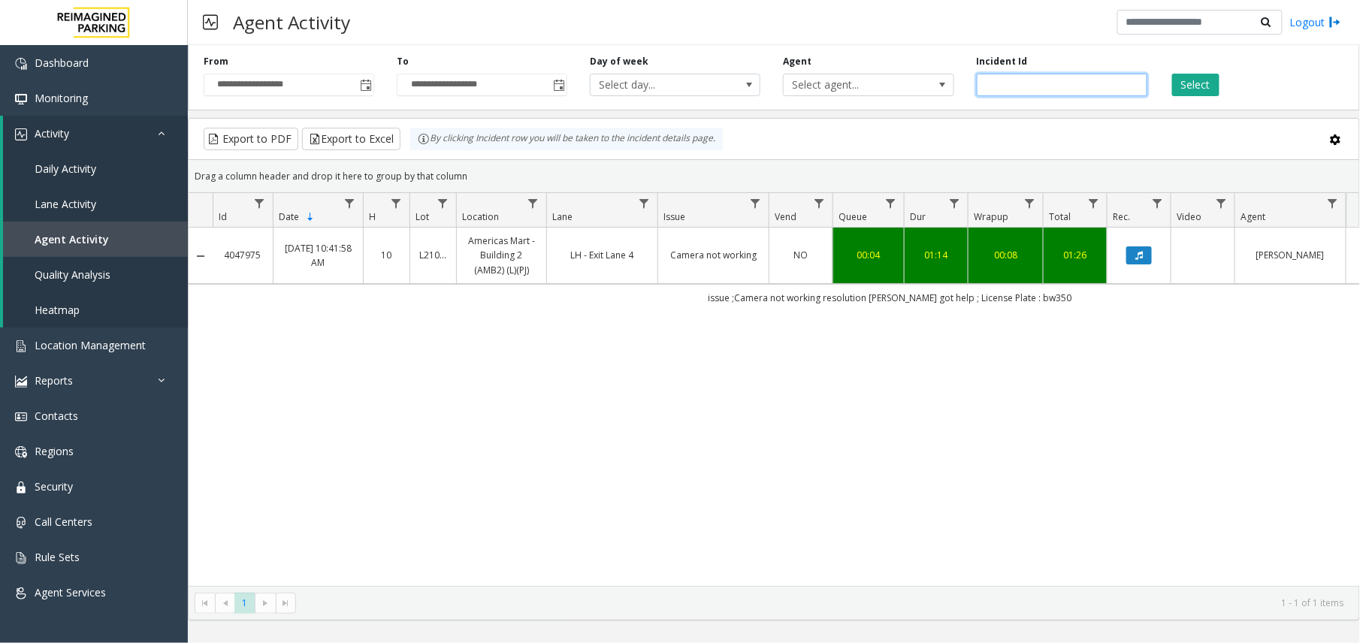
click at [989, 81] on input "*******" at bounding box center [1062, 85] width 171 height 23
click at [1132, 76] on button "Select" at bounding box center [1195, 85] width 47 height 23
click at [1002, 81] on input "*******" at bounding box center [1062, 85] width 171 height 23
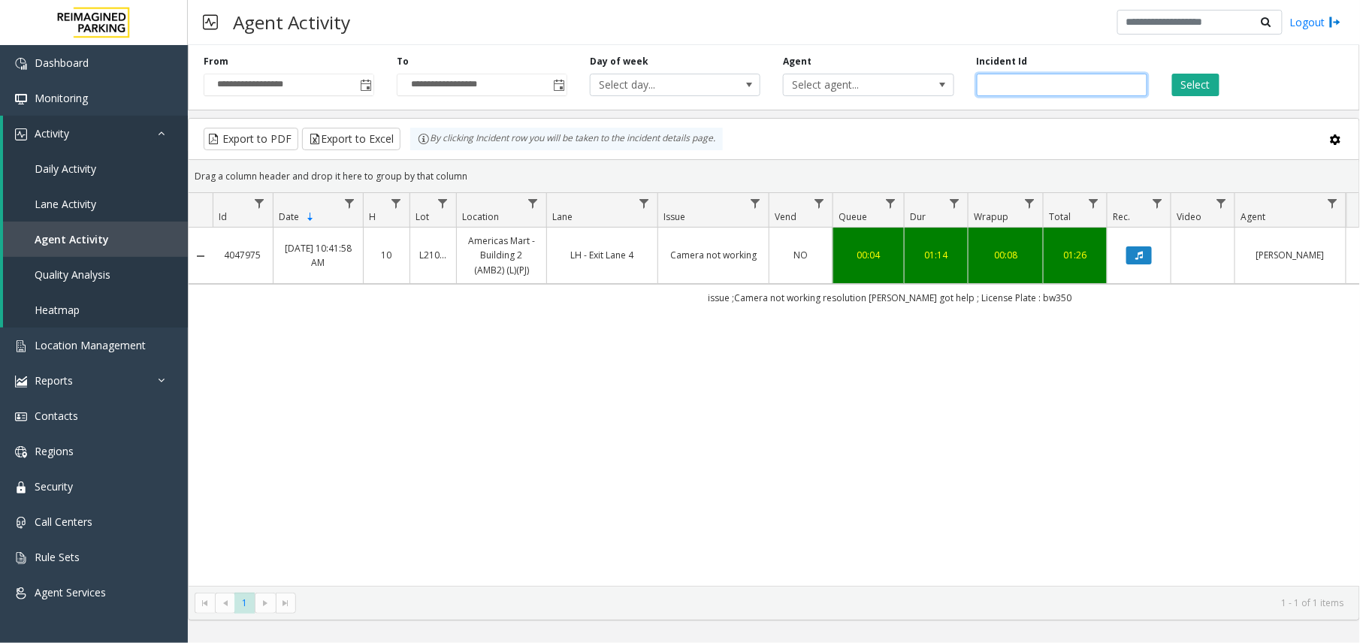
paste input "number"
type input "*******"
click at [1132, 96] on button "Select" at bounding box center [1195, 85] width 47 height 23
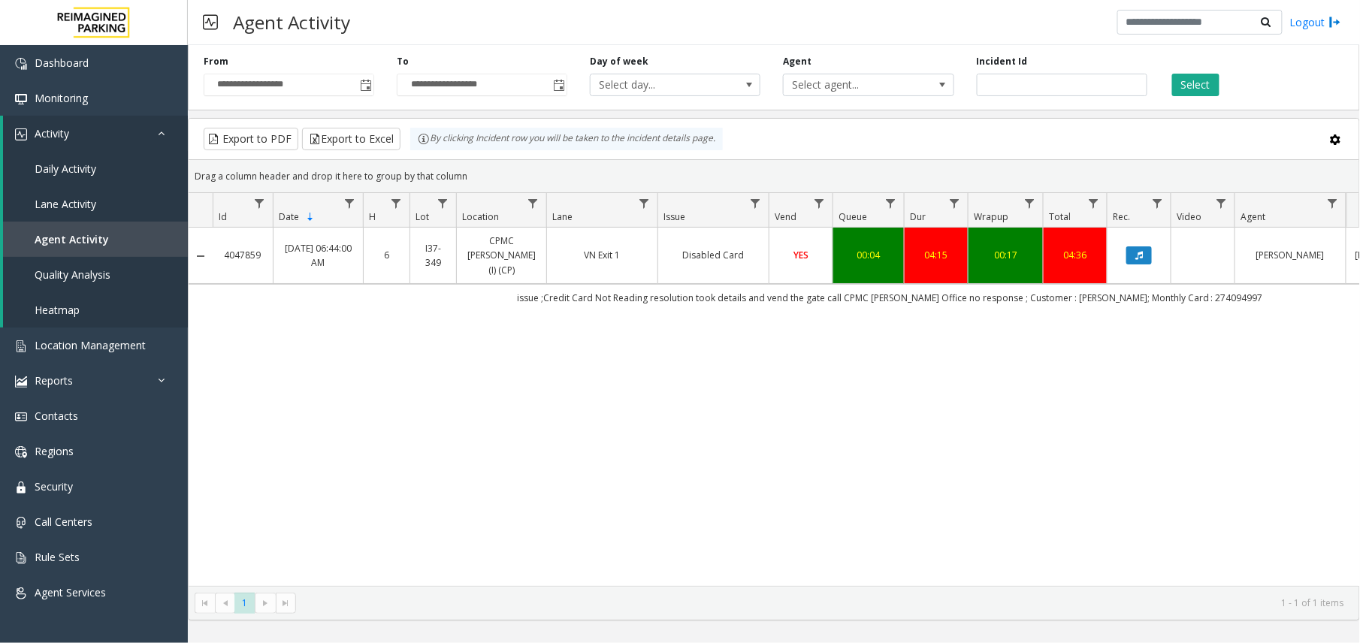
click at [840, 267] on td "00:04" at bounding box center [868, 256] width 71 height 56
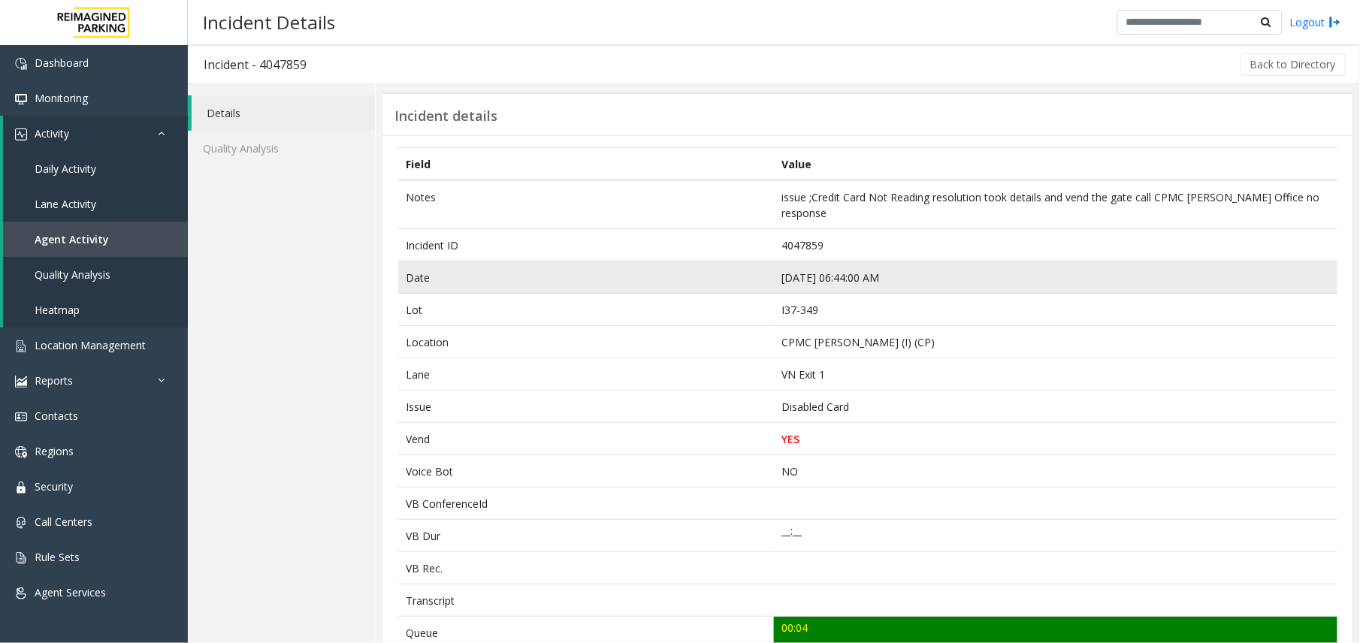
click at [830, 274] on td "Aug 5 06:44:00 AM" at bounding box center [1056, 277] width 564 height 32
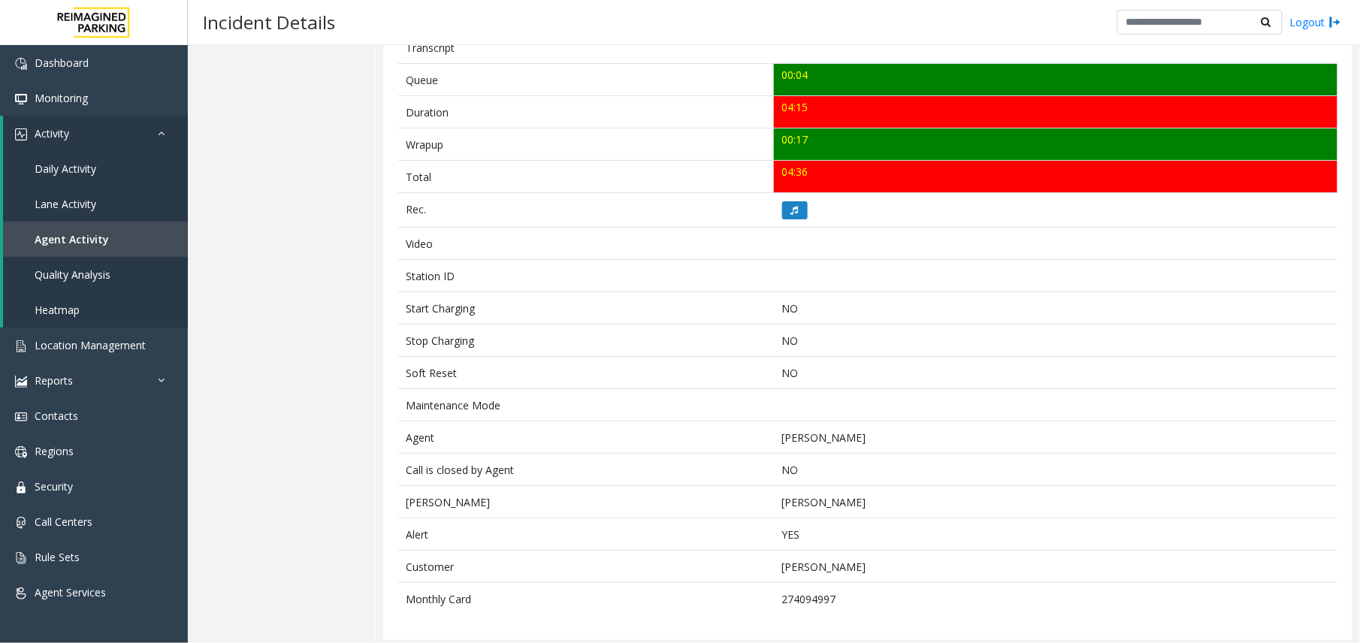
scroll to position [565, 0]
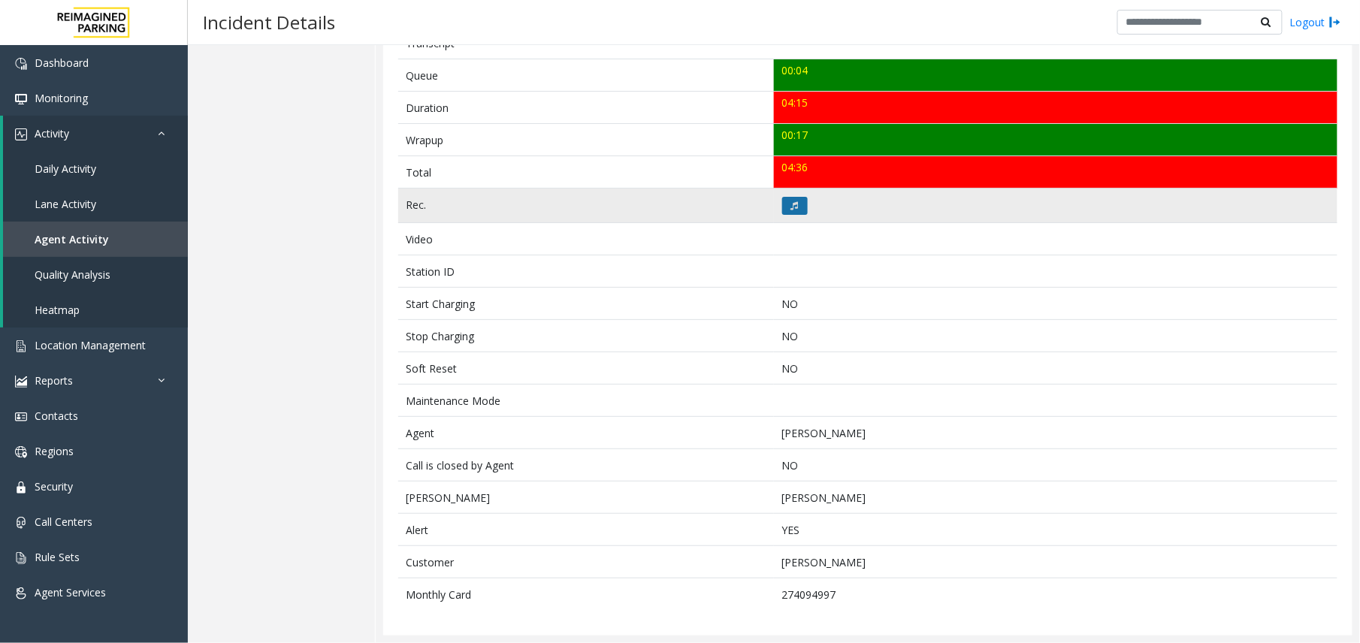
click at [792, 207] on button at bounding box center [795, 206] width 26 height 18
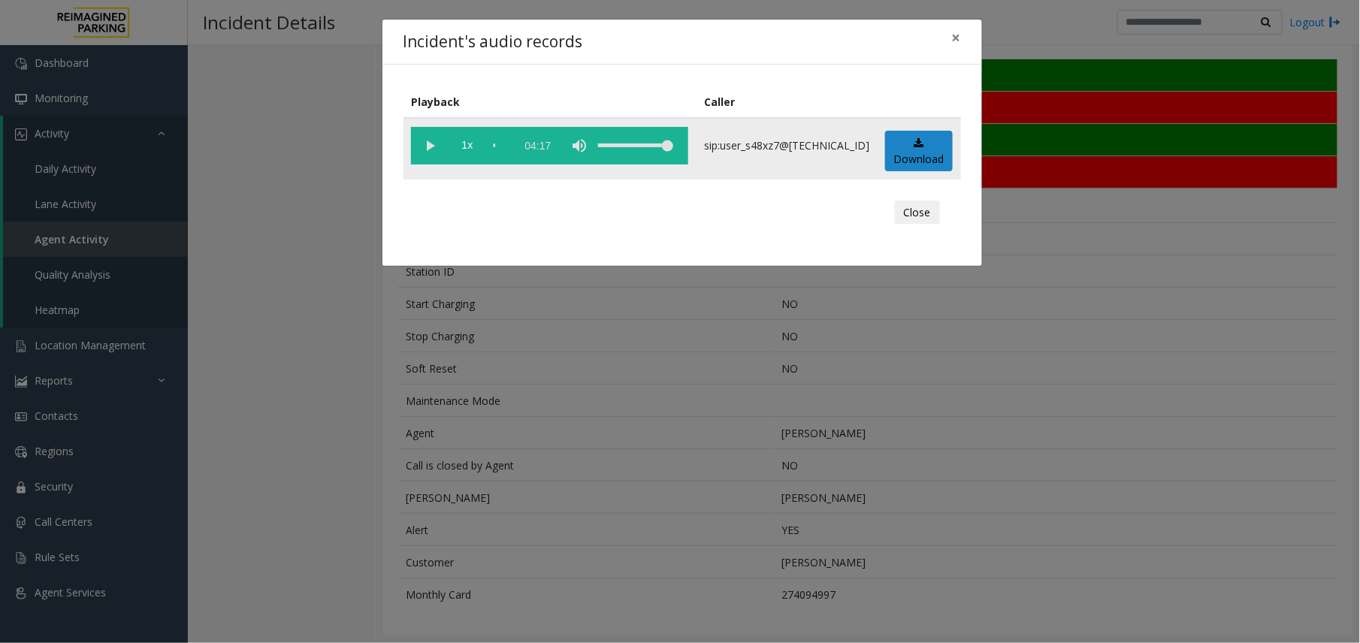
click at [428, 138] on vg-play-pause at bounding box center [430, 146] width 38 height 38
click at [596, 355] on div "Incident's audio records × Playback Caller 1x 04:17 sip:user_s48xz7@67.223.103.…" at bounding box center [680, 321] width 1360 height 643
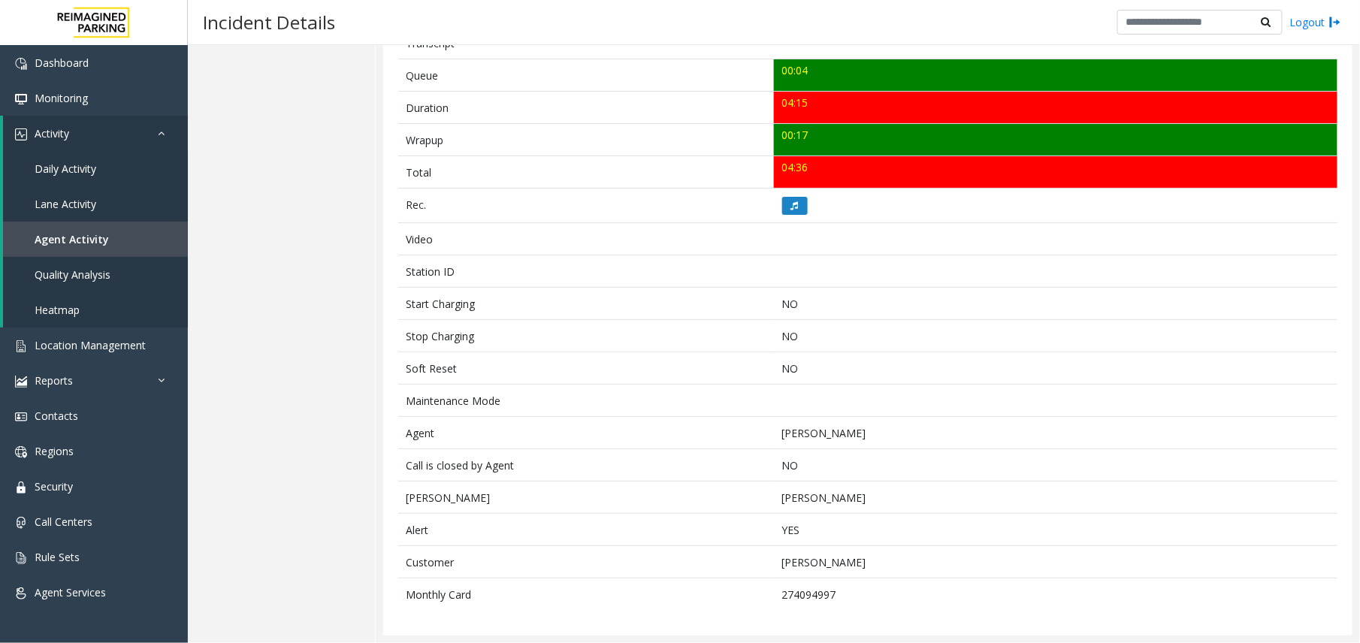
click at [86, 232] on span "Agent Activity" at bounding box center [72, 239] width 74 height 14
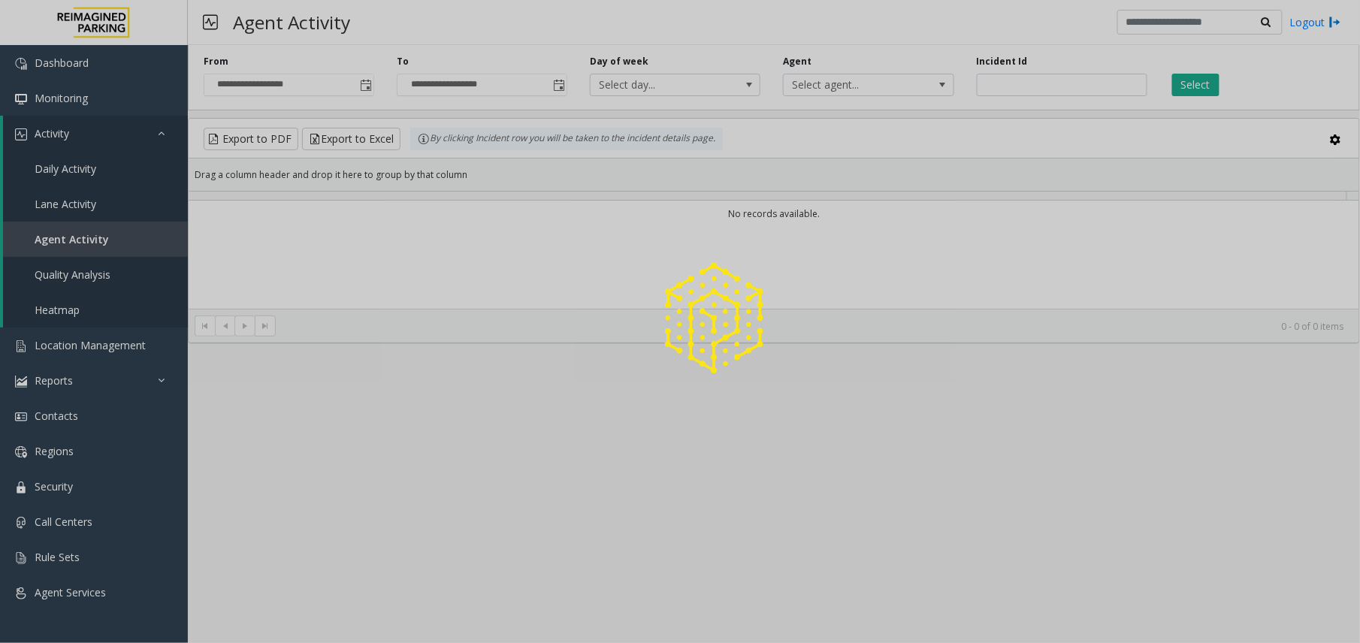
click at [1061, 87] on div at bounding box center [680, 321] width 1360 height 643
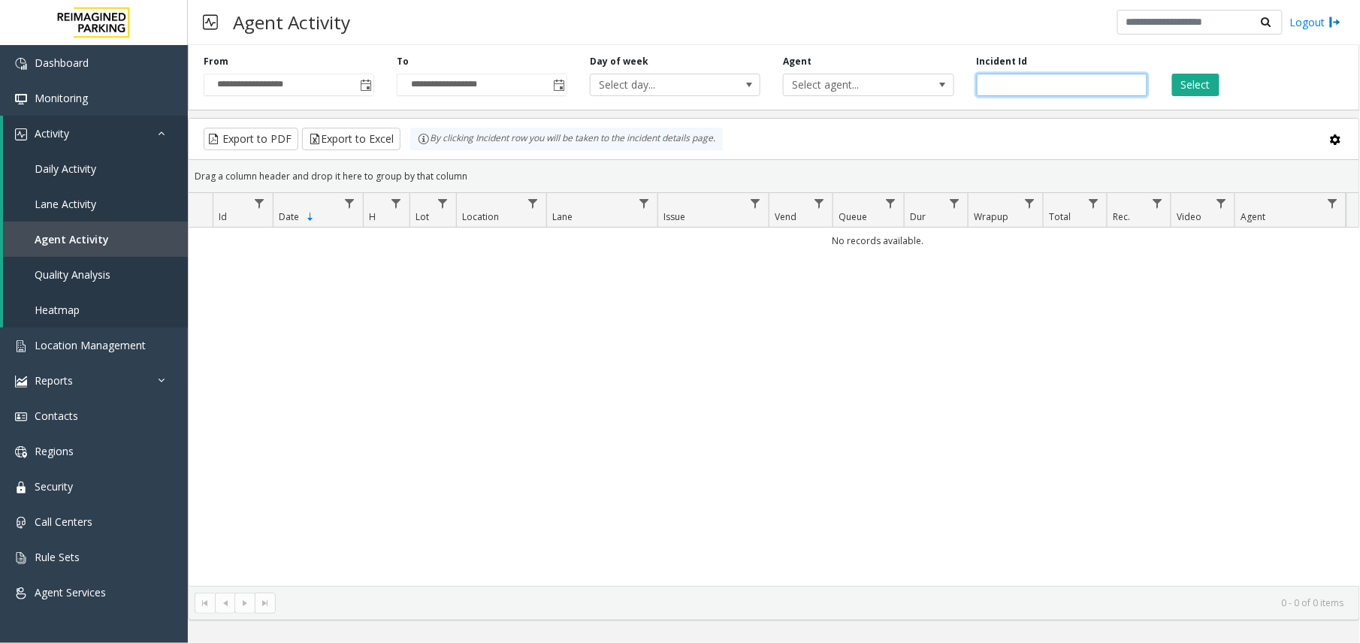
click at [1075, 85] on input "number" at bounding box center [1062, 85] width 171 height 23
paste input "*******"
click at [1132, 92] on div "Select" at bounding box center [1255, 75] width 193 height 41
click at [1132, 95] on button "Select" at bounding box center [1195, 85] width 47 height 23
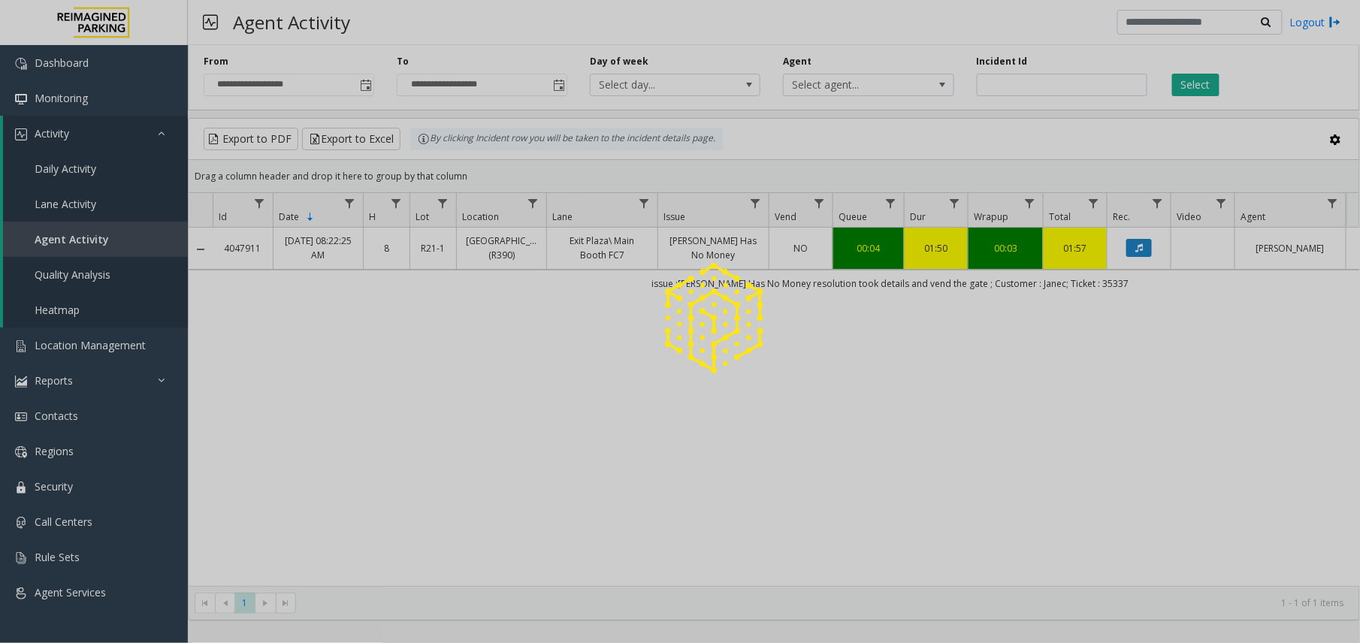
click at [1008, 79] on div at bounding box center [680, 321] width 1360 height 643
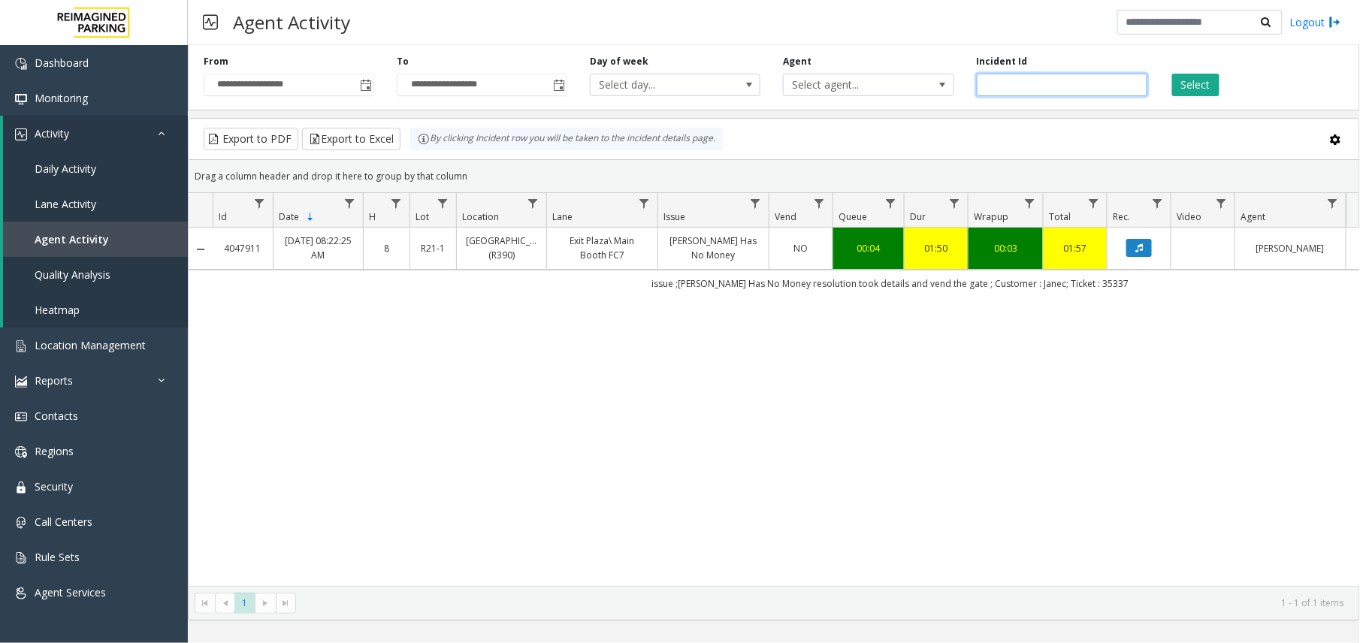
click at [1007, 82] on input "*******" at bounding box center [1062, 85] width 171 height 23
paste input "number"
click at [1132, 91] on div "Select" at bounding box center [1255, 75] width 193 height 41
click at [1132, 88] on button "Select" at bounding box center [1195, 85] width 47 height 23
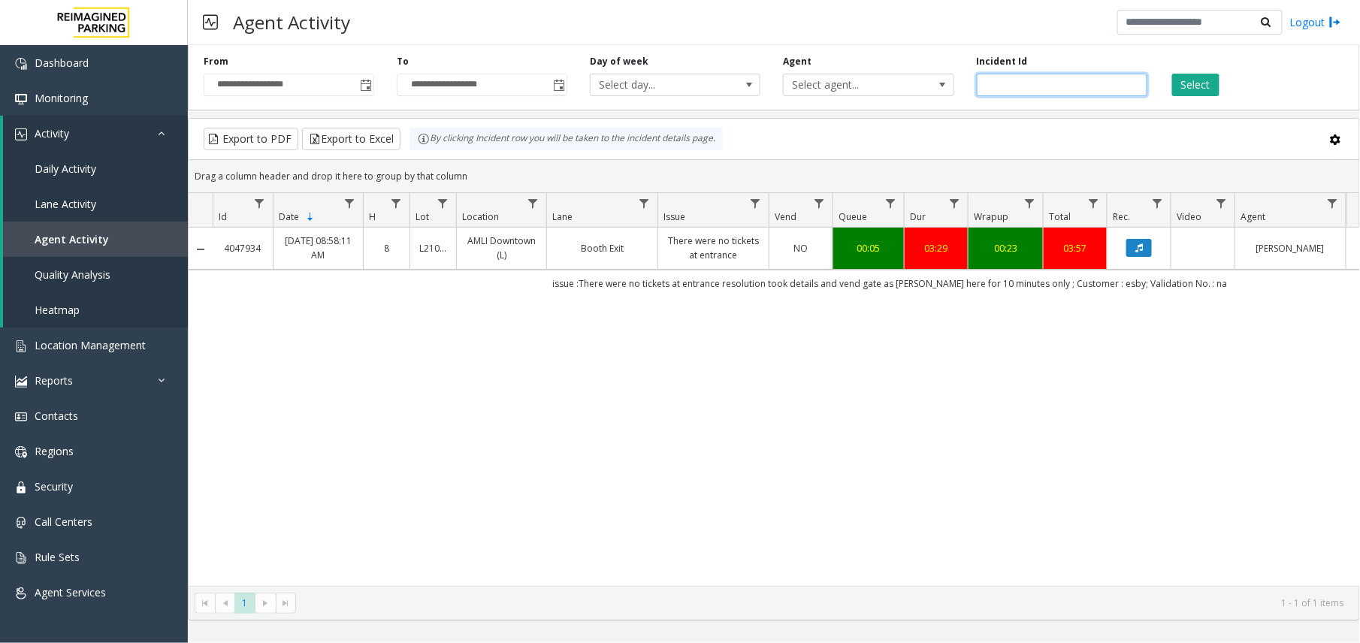
click at [996, 84] on input "*******" at bounding box center [1062, 85] width 171 height 23
paste input "number"
click at [1132, 89] on button "Select" at bounding box center [1195, 85] width 47 height 23
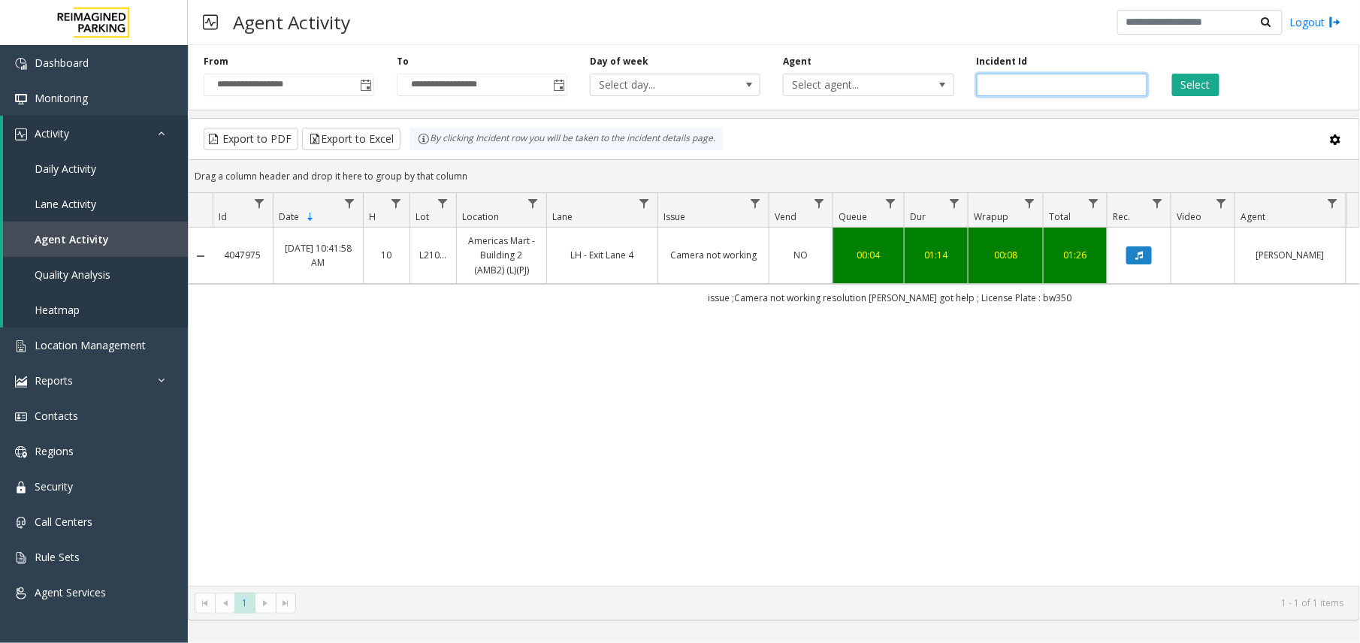
click at [1014, 84] on input "*******" at bounding box center [1062, 85] width 171 height 23
paste input "number"
type input "*******"
click at [1132, 85] on button "Select" at bounding box center [1195, 85] width 47 height 23
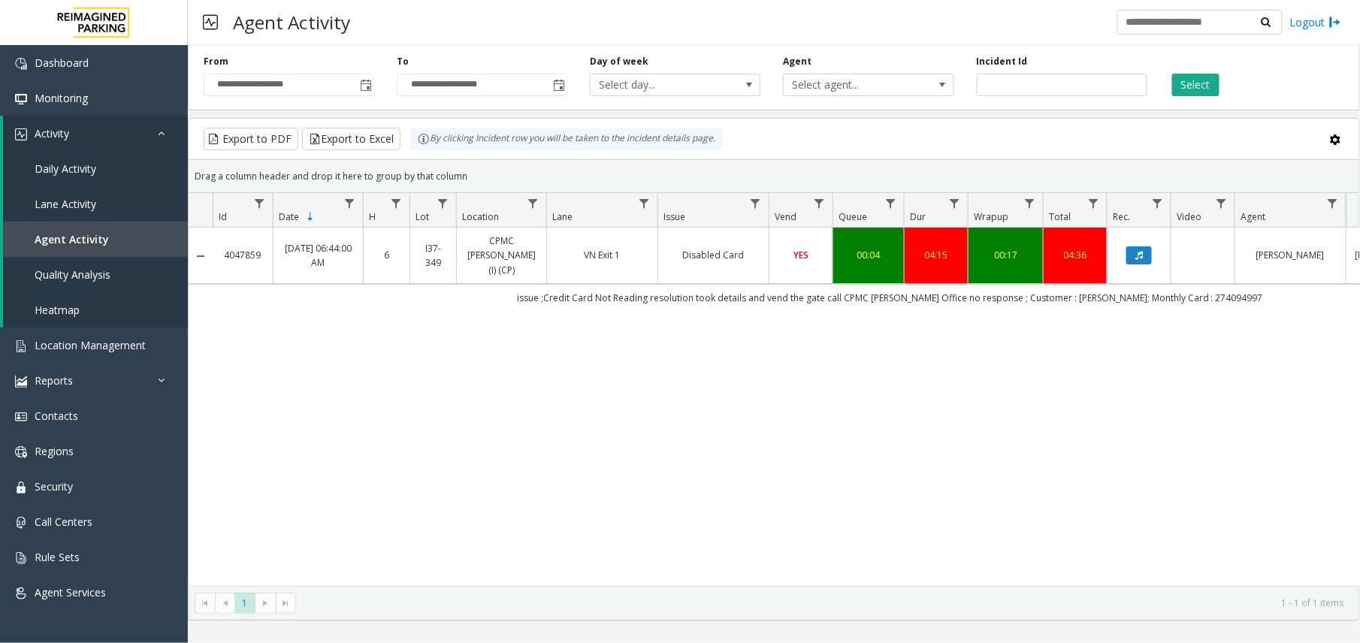
click at [769, 252] on td "YES" at bounding box center [801, 256] width 64 height 56
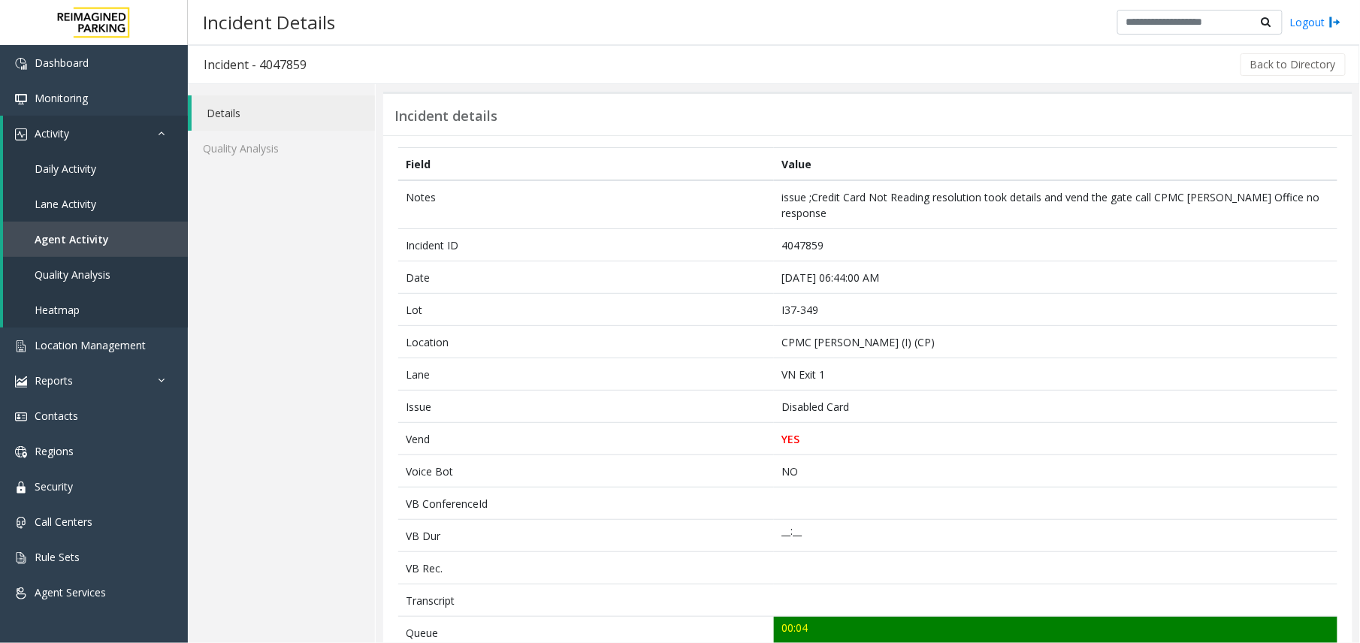
click at [774, 252] on td "4047859" at bounding box center [1056, 245] width 564 height 32
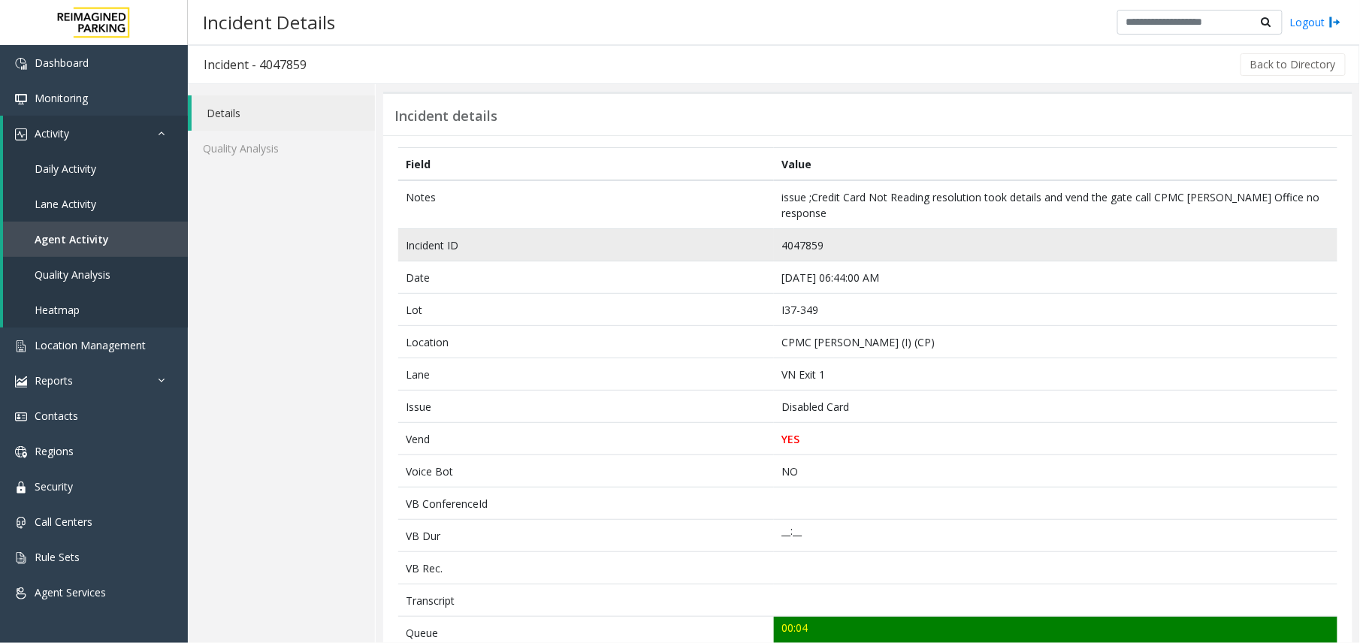
click at [798, 248] on td "4047859" at bounding box center [1056, 245] width 564 height 32
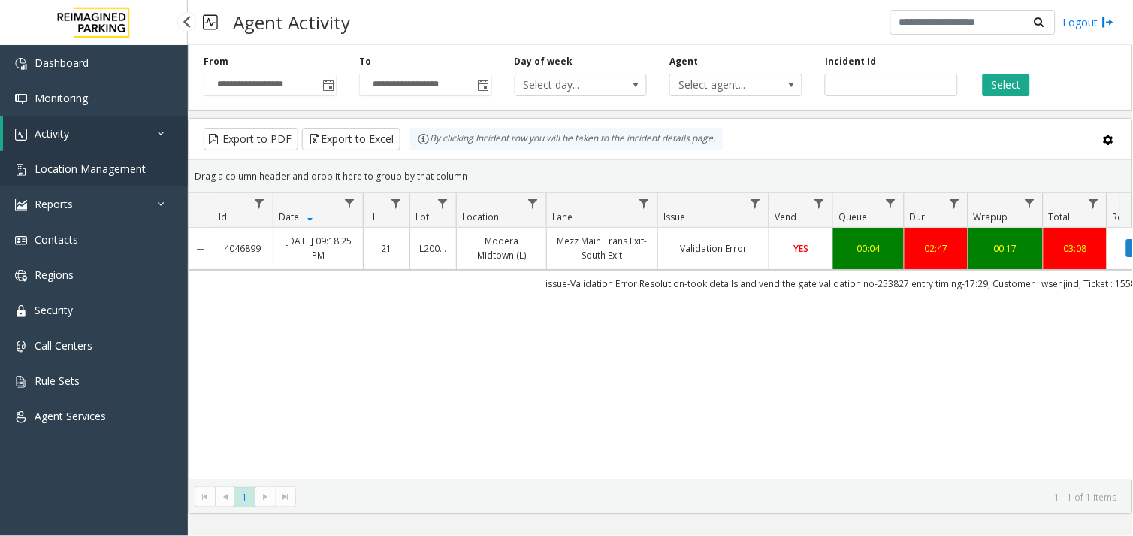
click at [123, 159] on link "Location Management" at bounding box center [94, 168] width 188 height 35
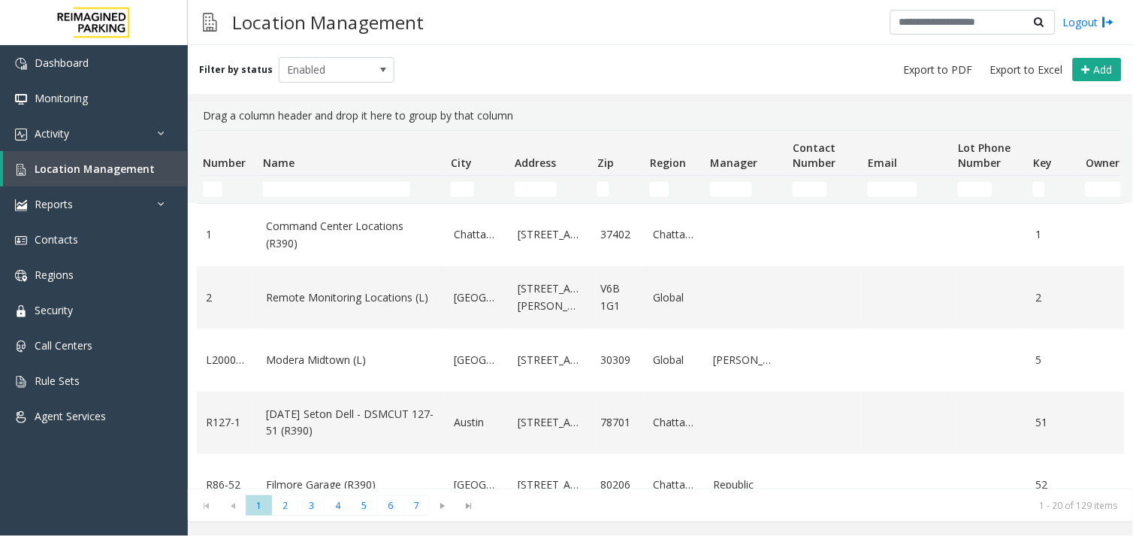
click at [319, 177] on td "Name Filter" at bounding box center [351, 189] width 188 height 27
click at [326, 182] on input "Name Filter" at bounding box center [336, 189] width 147 height 15
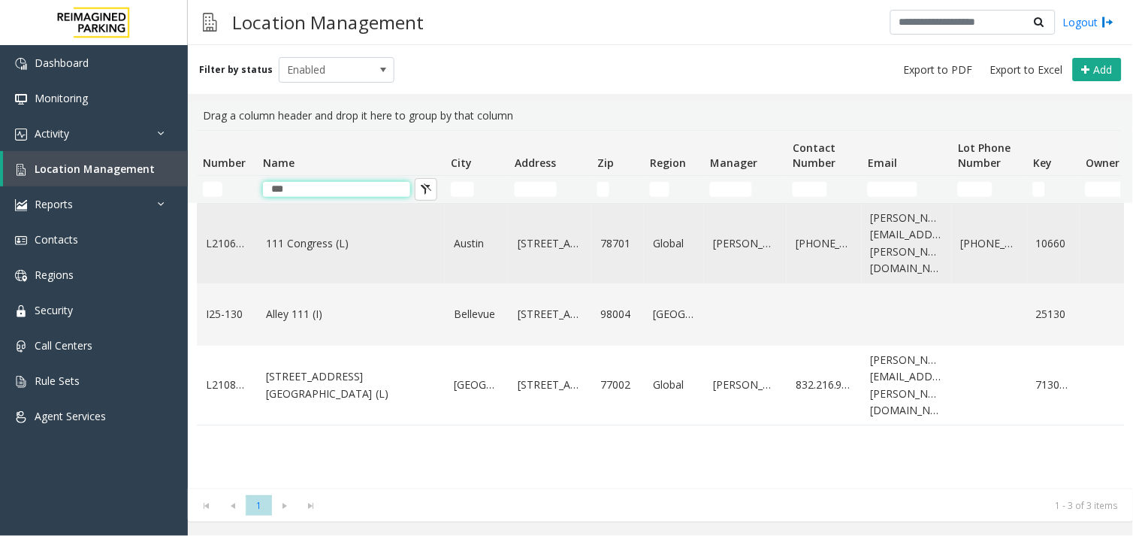
type input "***"
click at [295, 243] on link "111 Congress (L)" at bounding box center [351, 243] width 170 height 17
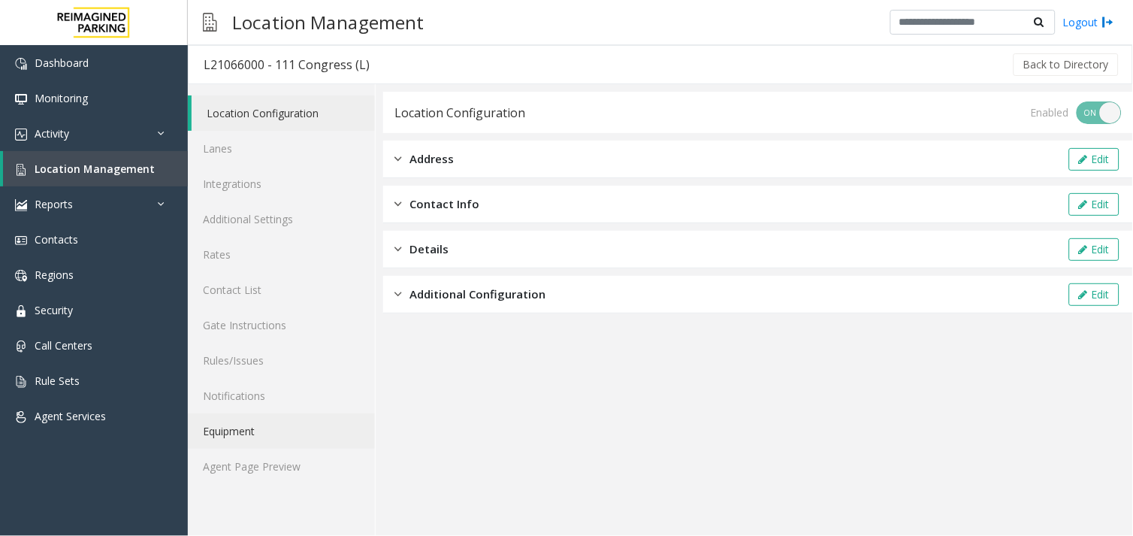
click at [282, 437] on link "Equipment" at bounding box center [281, 430] width 187 height 35
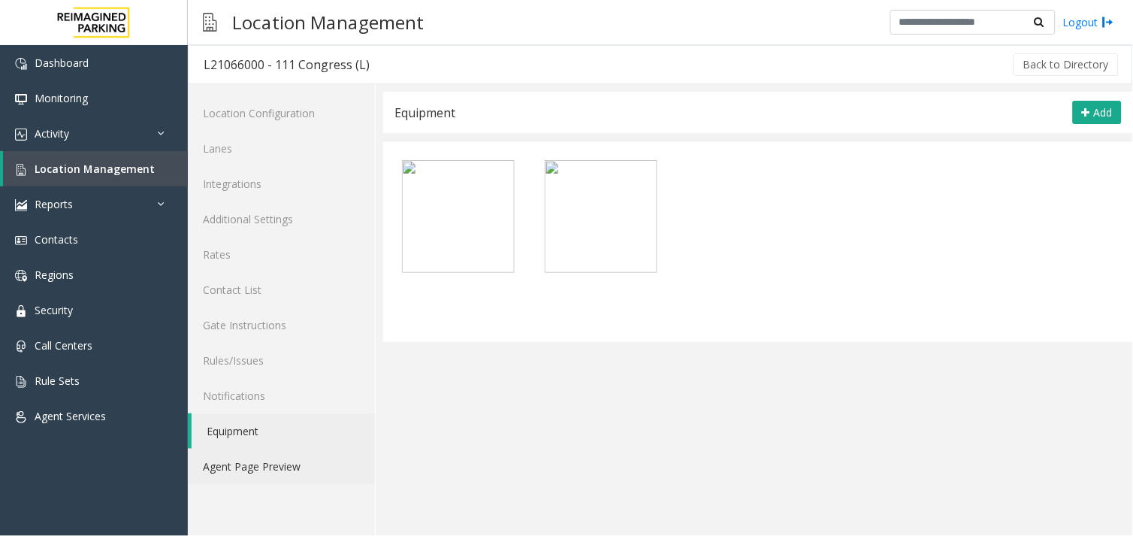
click at [308, 460] on link "Agent Page Preview" at bounding box center [281, 466] width 187 height 35
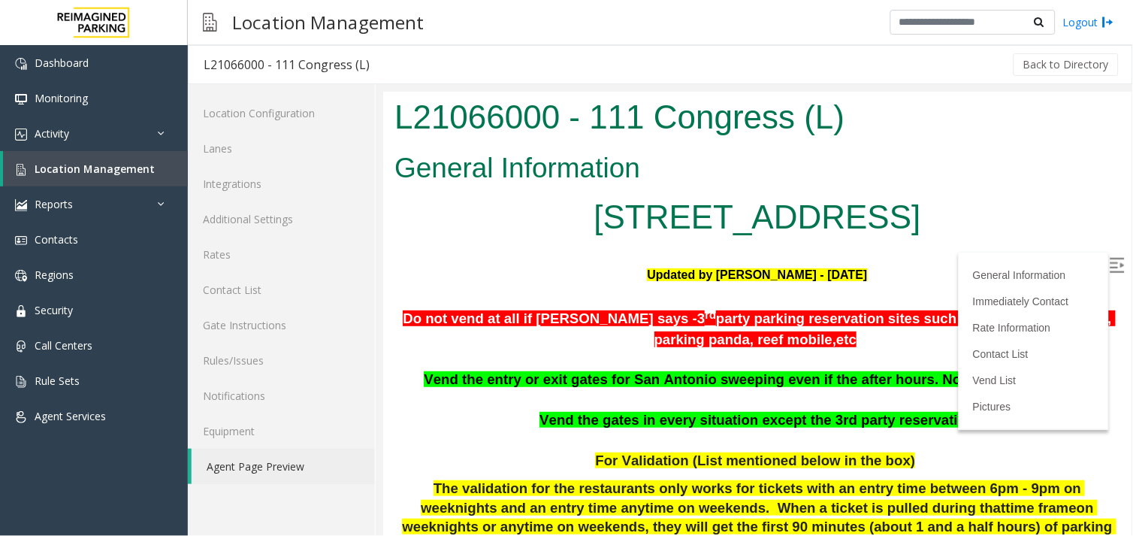
scroll to position [83, 0]
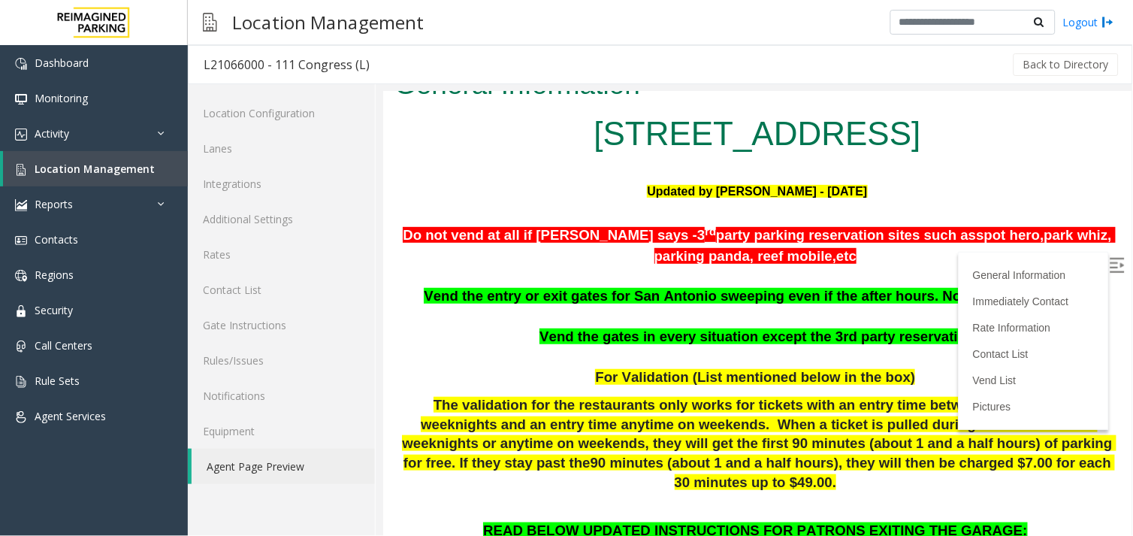
click at [1109, 269] on img at bounding box center [1116, 264] width 15 height 15
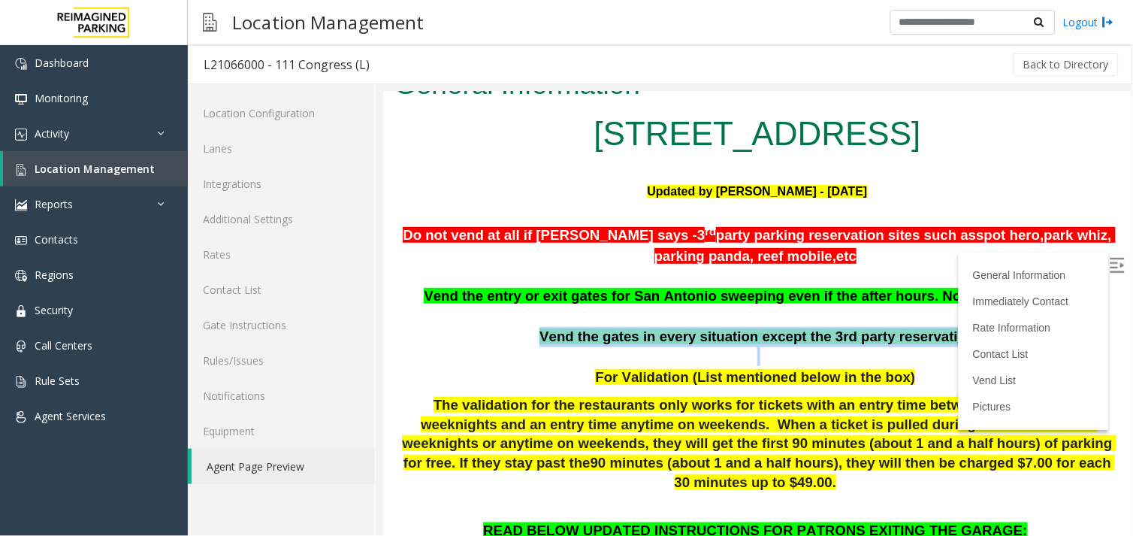
drag, startPoint x: 546, startPoint y: 332, endPoint x: 931, endPoint y: 347, distance: 385.8
click at [931, 347] on div "Do not vend at all if [PERSON_NAME] says - 3 rd party parking reservation sites…" at bounding box center [757, 370] width 726 height 297
click at [653, 355] on p at bounding box center [757, 356] width 726 height 20
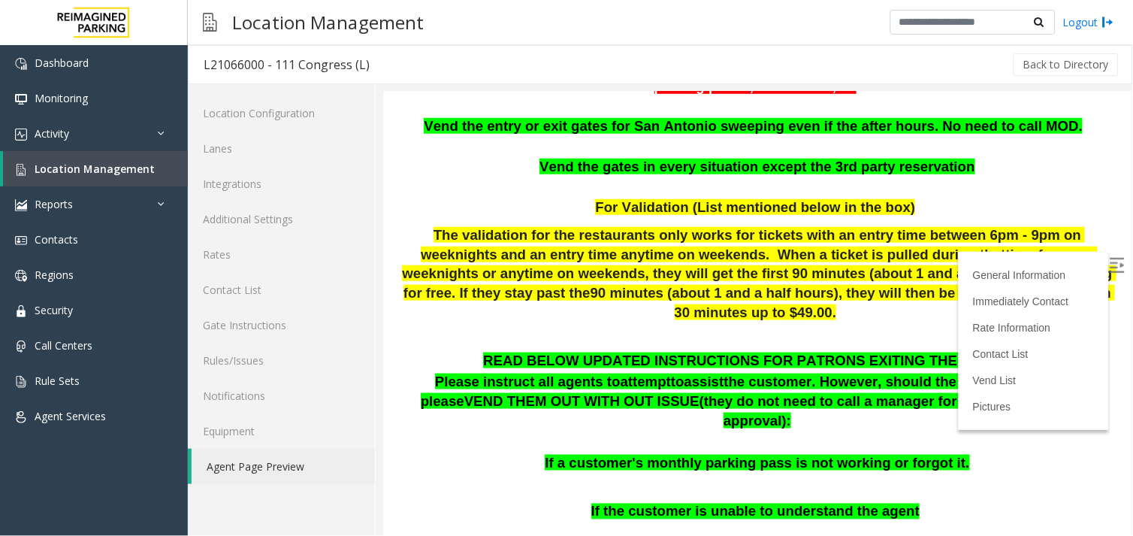
scroll to position [250, 0]
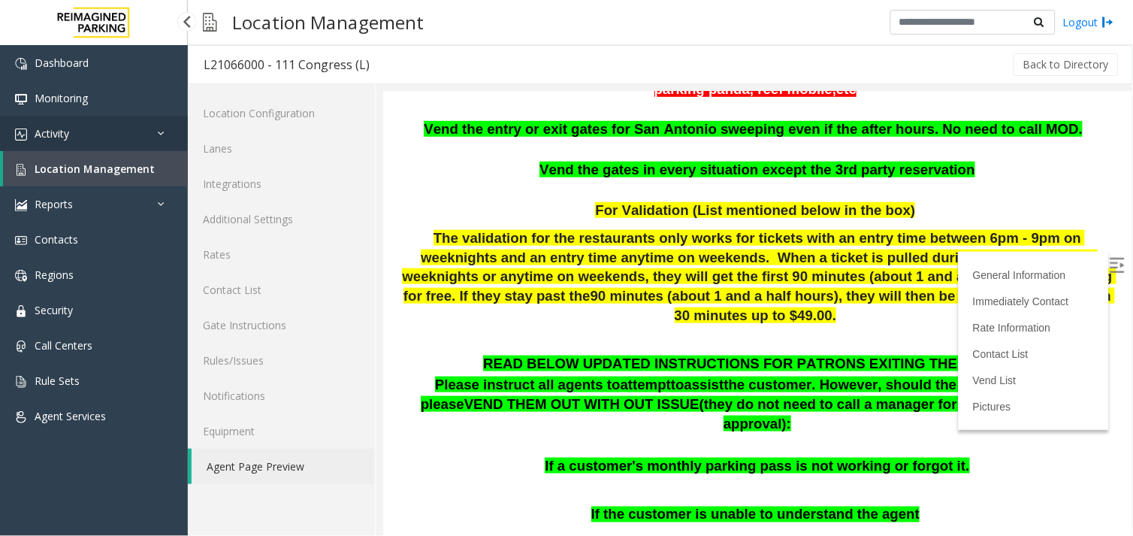
click at [155, 138] on link "Activity" at bounding box center [94, 133] width 188 height 35
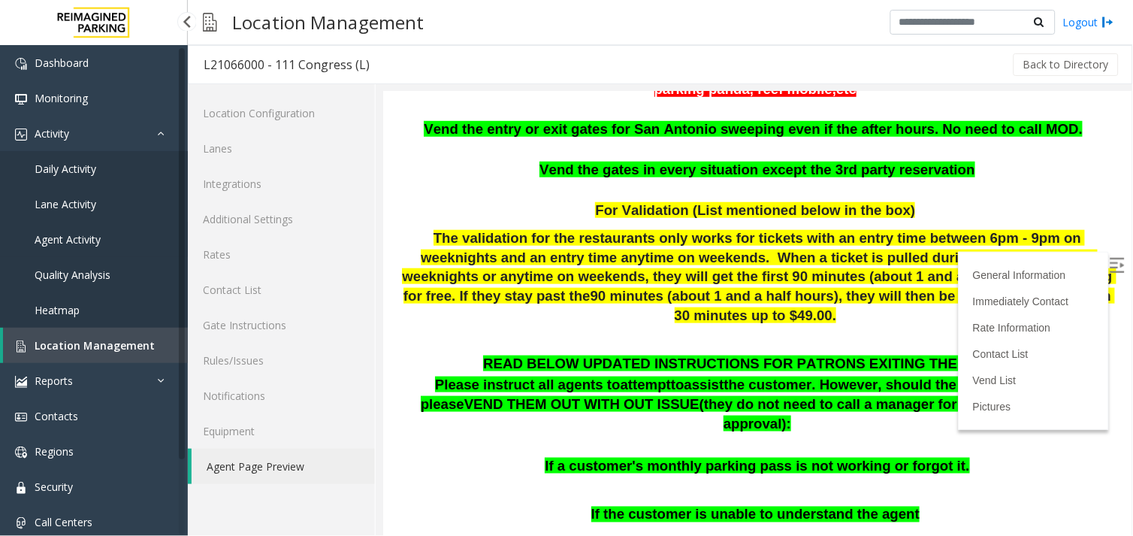
click at [57, 230] on link "Agent Activity" at bounding box center [94, 239] width 188 height 35
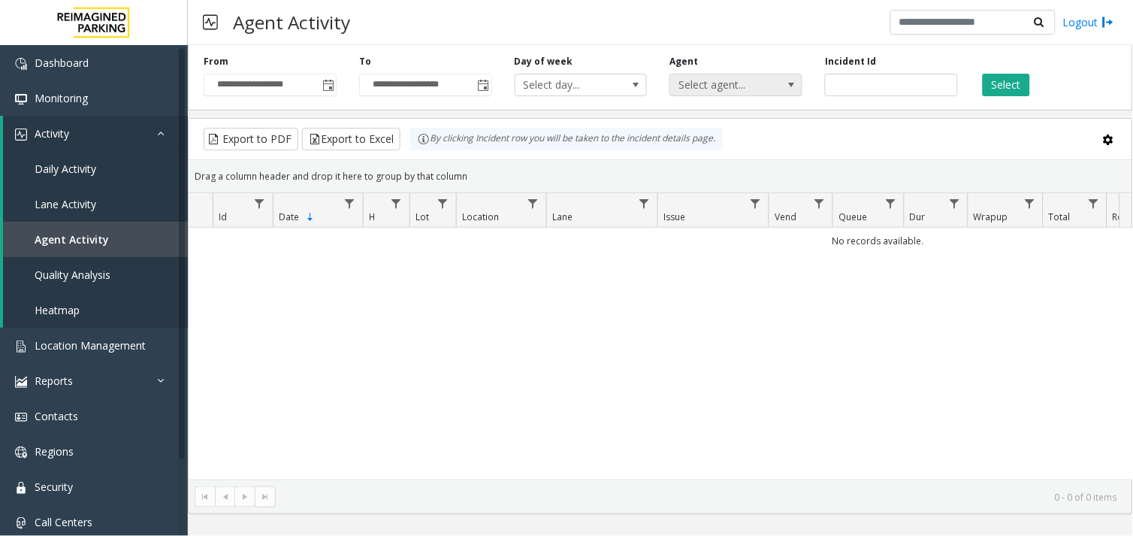
click at [790, 84] on span at bounding box center [791, 85] width 12 height 12
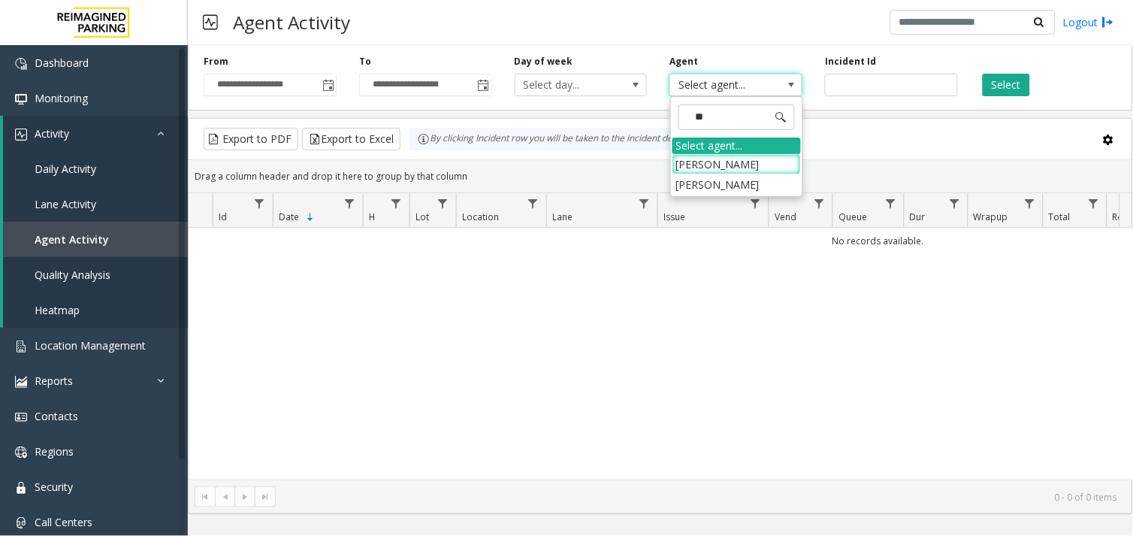
type input "*"
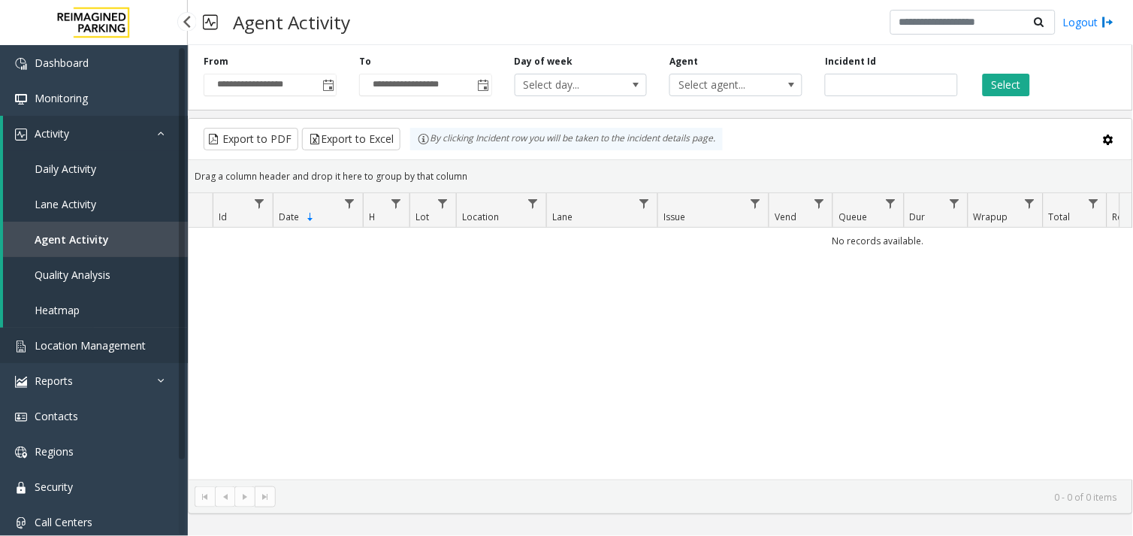
click at [122, 353] on link "Location Management" at bounding box center [94, 345] width 188 height 35
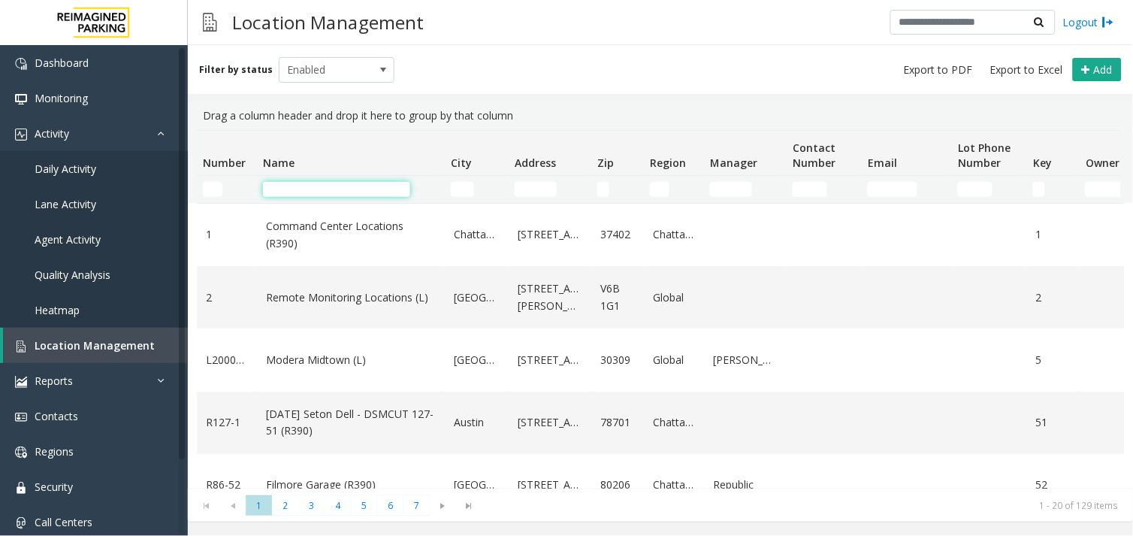
click at [335, 186] on input "Name Filter" at bounding box center [336, 189] width 147 height 15
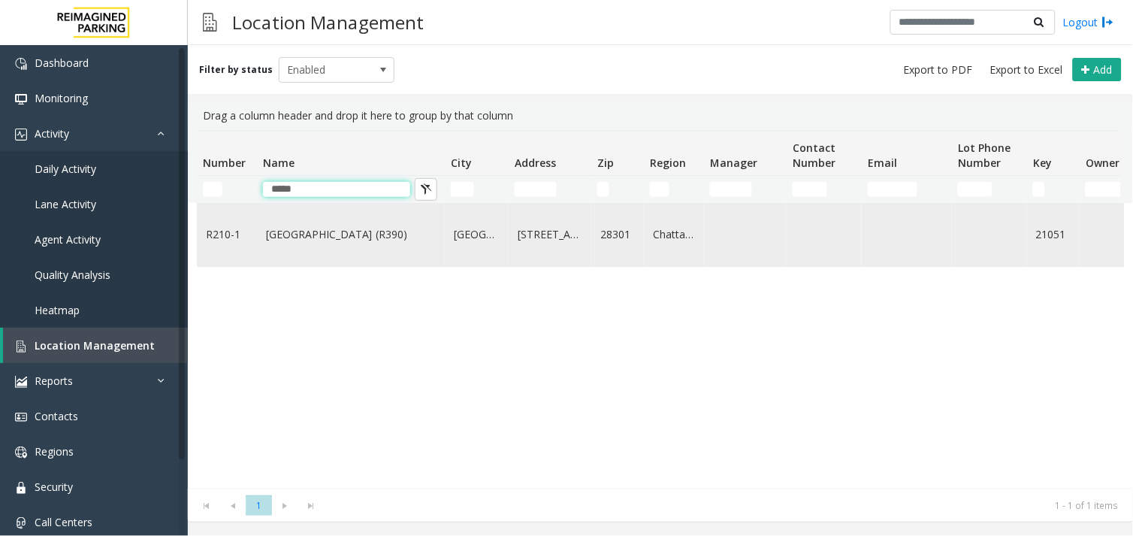
type input "*****"
click at [329, 220] on td "[GEOGRAPHIC_DATA] (R390)" at bounding box center [351, 235] width 188 height 62
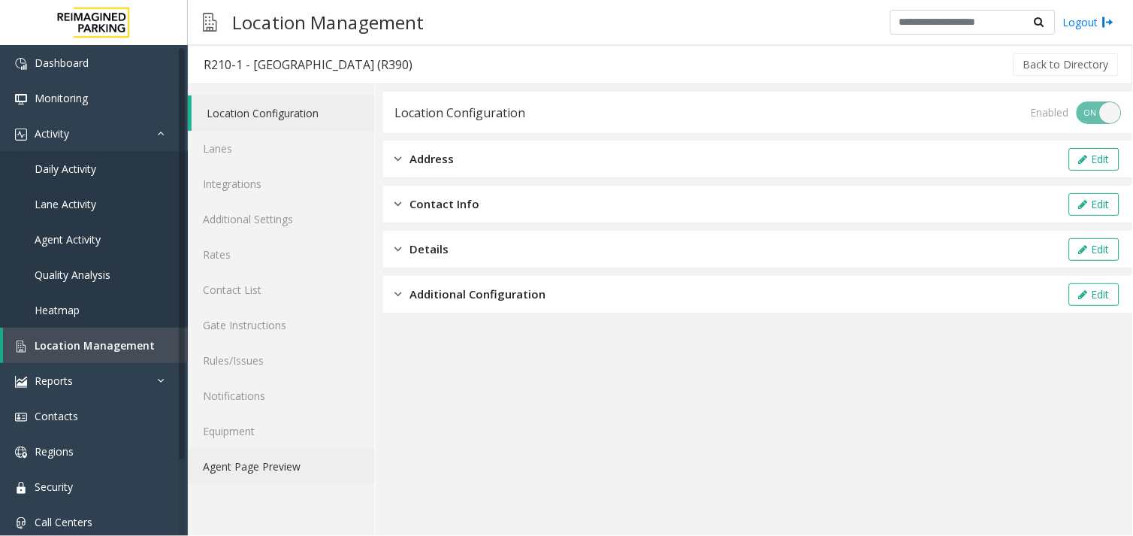
click at [271, 467] on link "Agent Page Preview" at bounding box center [281, 466] width 187 height 35
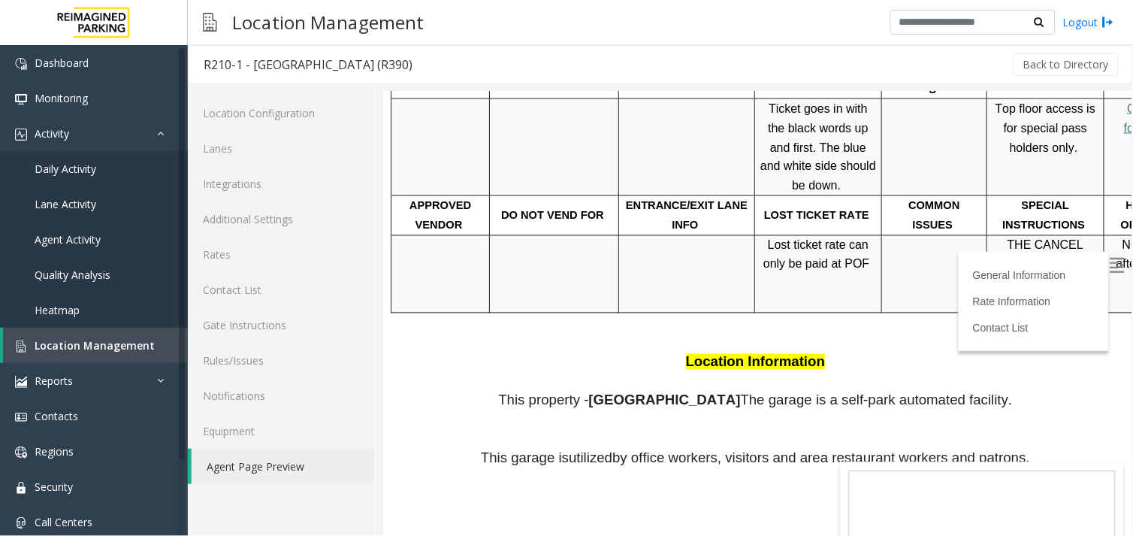
scroll to position [584, 0]
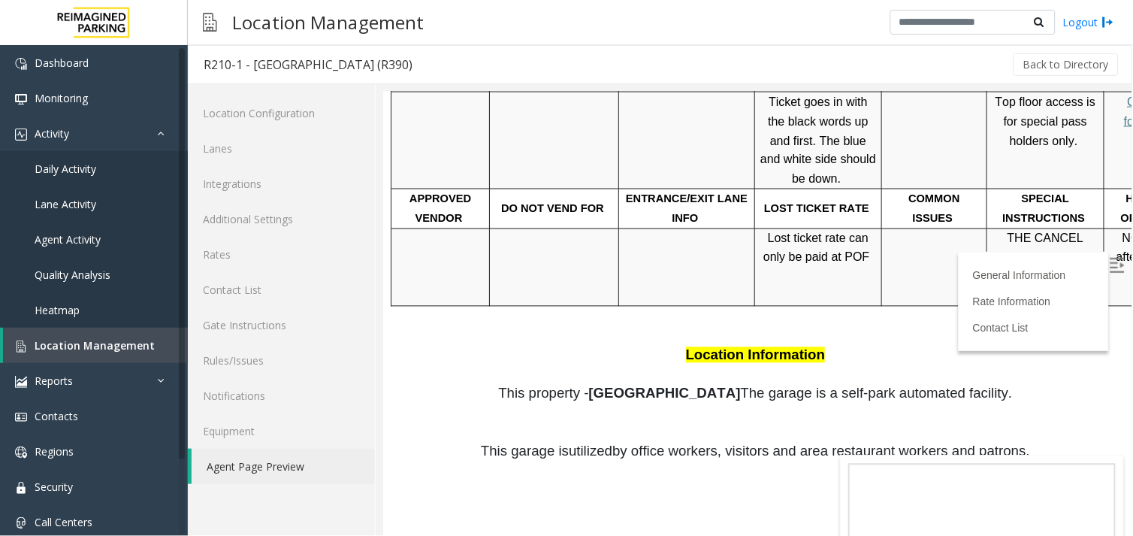
drag, startPoint x: 1108, startPoint y: 257, endPoint x: 1068, endPoint y: 258, distance: 40.6
click at [1109, 258] on img at bounding box center [1116, 264] width 15 height 15
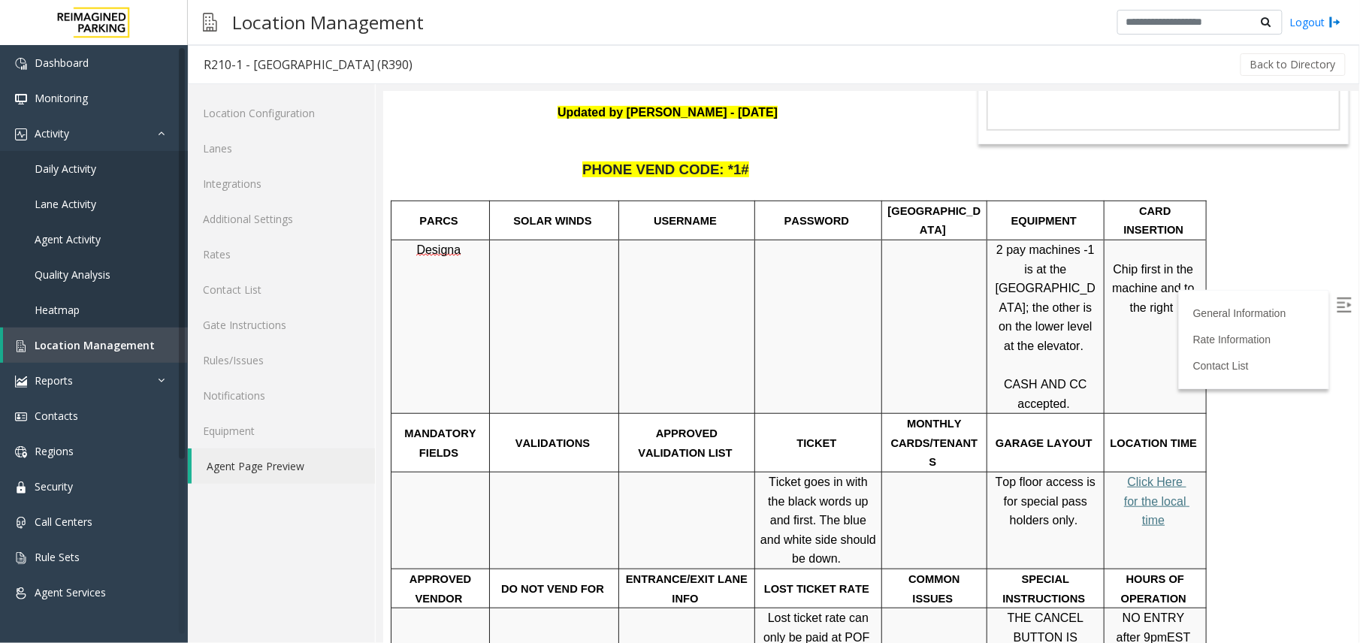
scroll to position [250, 0]
click at [84, 355] on link "Location Management" at bounding box center [95, 345] width 185 height 35
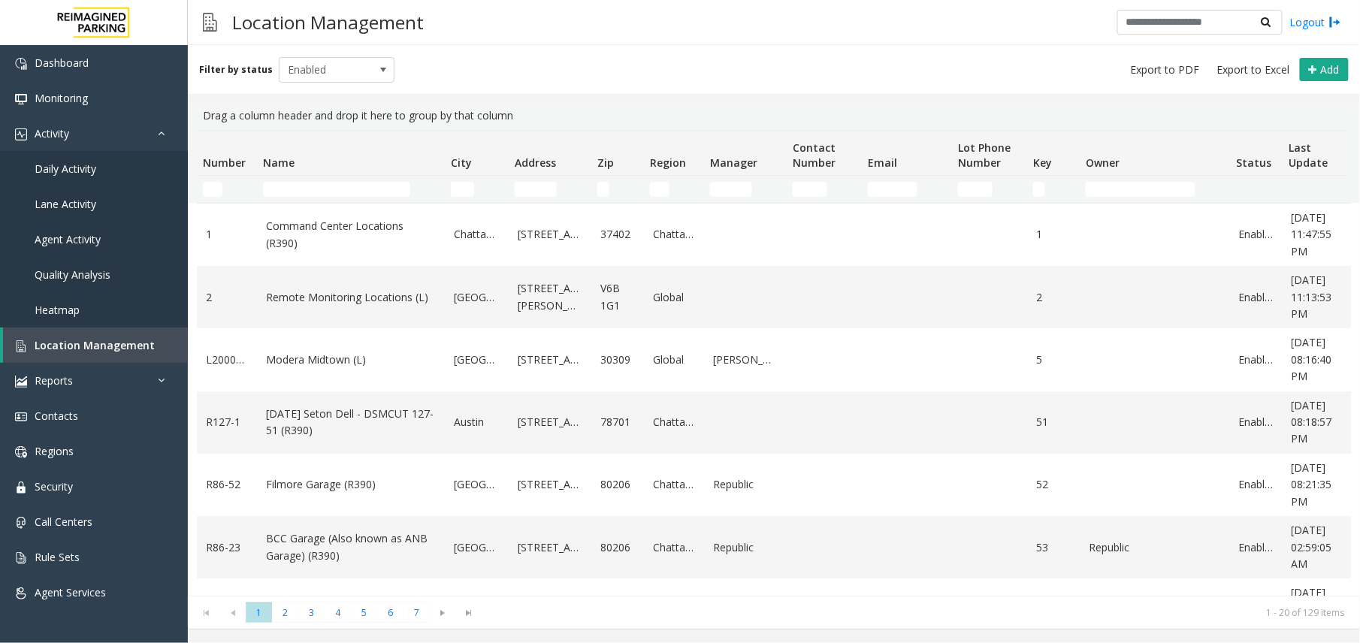
click at [353, 202] on td "Name Filter" at bounding box center [351, 189] width 188 height 27
click at [352, 200] on td "Name Filter" at bounding box center [351, 189] width 188 height 27
drag, startPoint x: 352, startPoint y: 200, endPoint x: 346, endPoint y: 186, distance: 14.5
click at [346, 186] on input "Name Filter" at bounding box center [336, 189] width 147 height 15
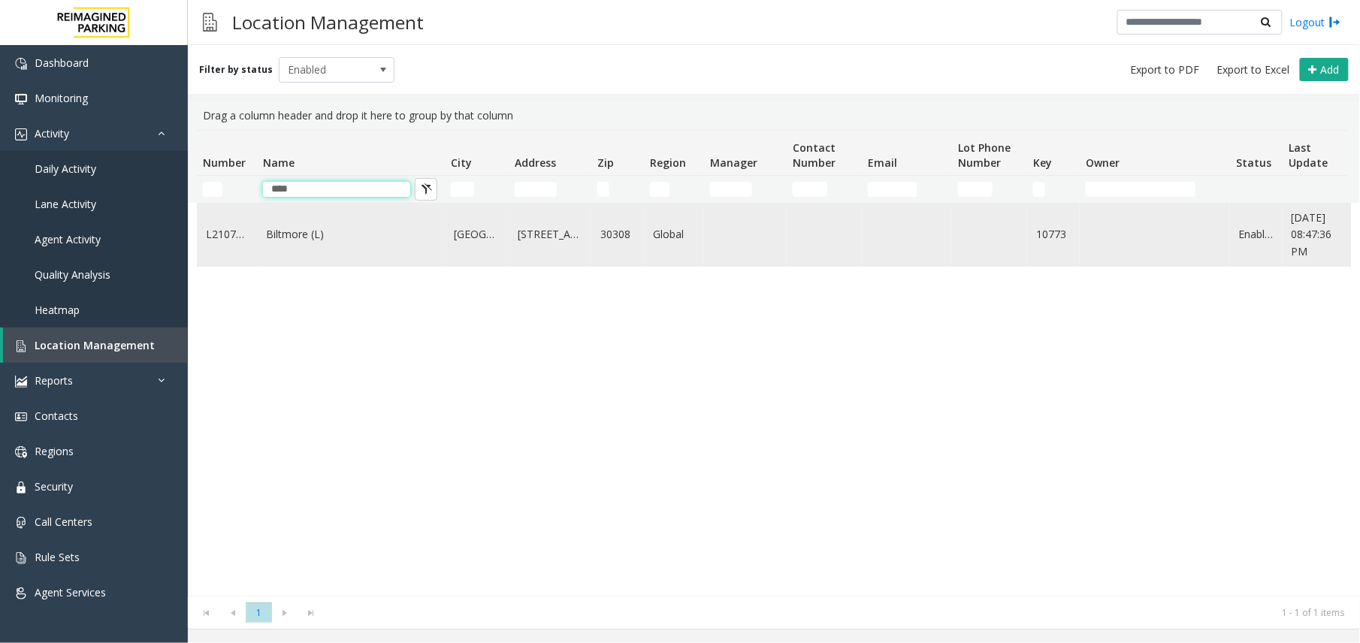
type input "****"
click at [296, 241] on link "Biltmore (L)" at bounding box center [351, 234] width 170 height 17
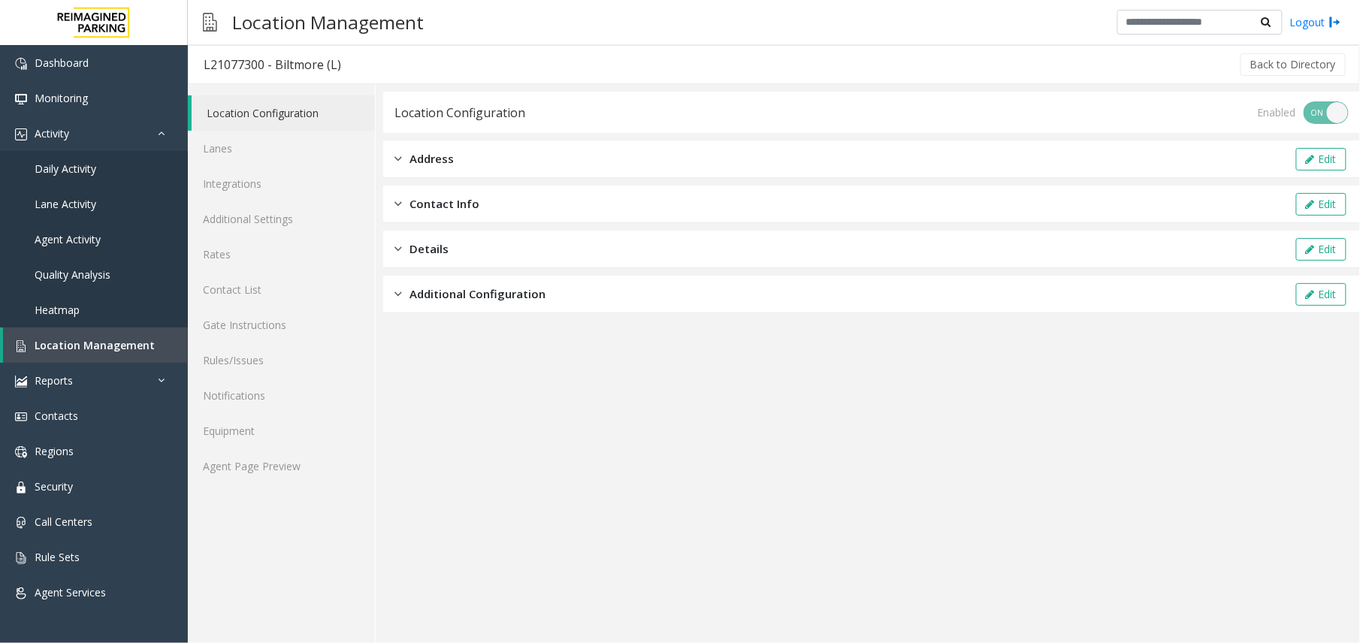
click at [295, 497] on div "Location Configuration Lanes Integrations Additional Settings Rates Contact Lis…" at bounding box center [282, 363] width 188 height 559
click at [293, 466] on link "Agent Page Preview" at bounding box center [281, 466] width 187 height 35
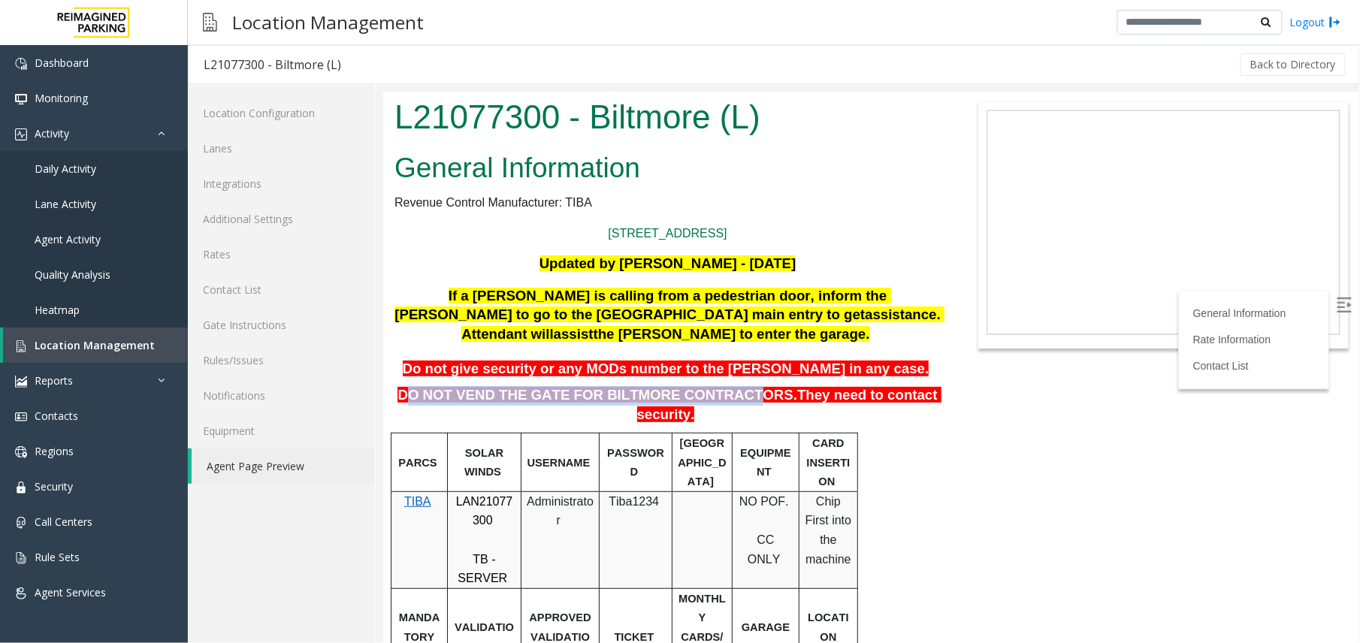
drag, startPoint x: 417, startPoint y: 382, endPoint x: 712, endPoint y: 370, distance: 294.8
click at [712, 386] on span "DO NOT VEND THE GATE FOR BILTMORE CONTRACTORS." at bounding box center [597, 394] width 400 height 16
